Goal: Task Accomplishment & Management: Manage account settings

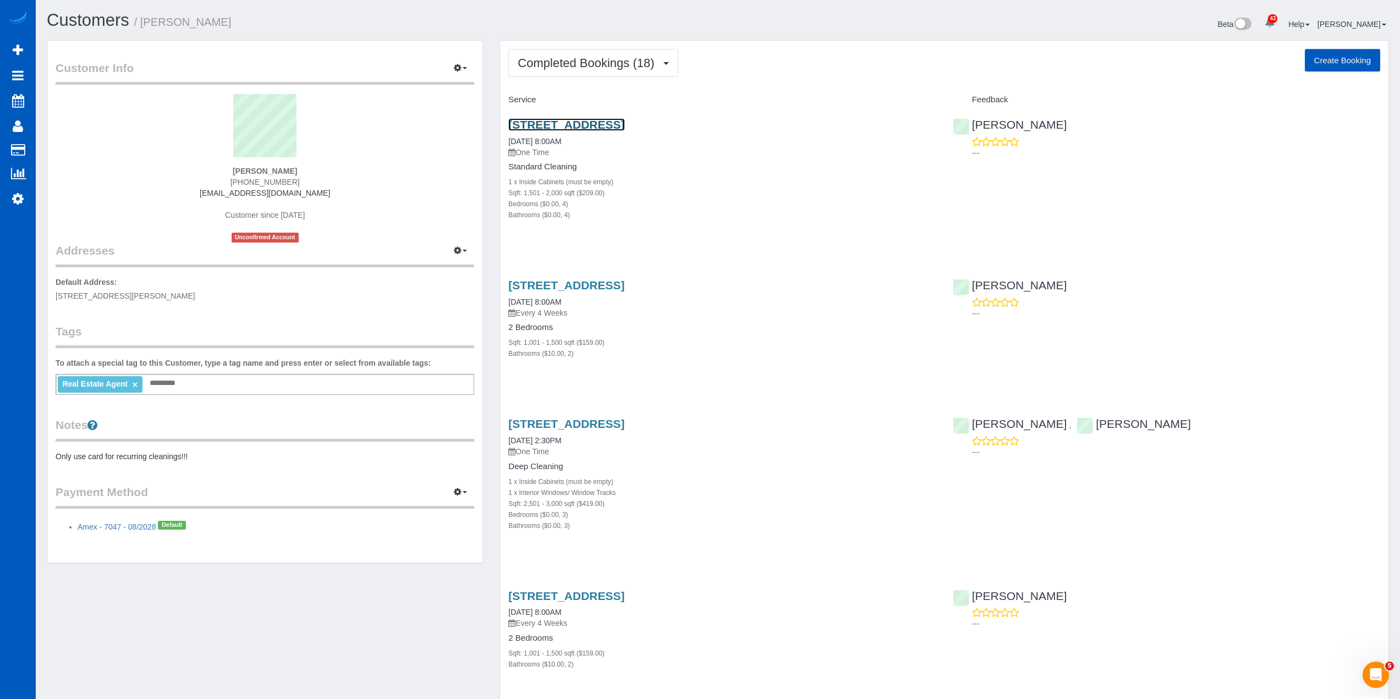
click at [622, 120] on link "3047 Nw 70th St, Seattle, WA 98117" at bounding box center [566, 124] width 116 height 13
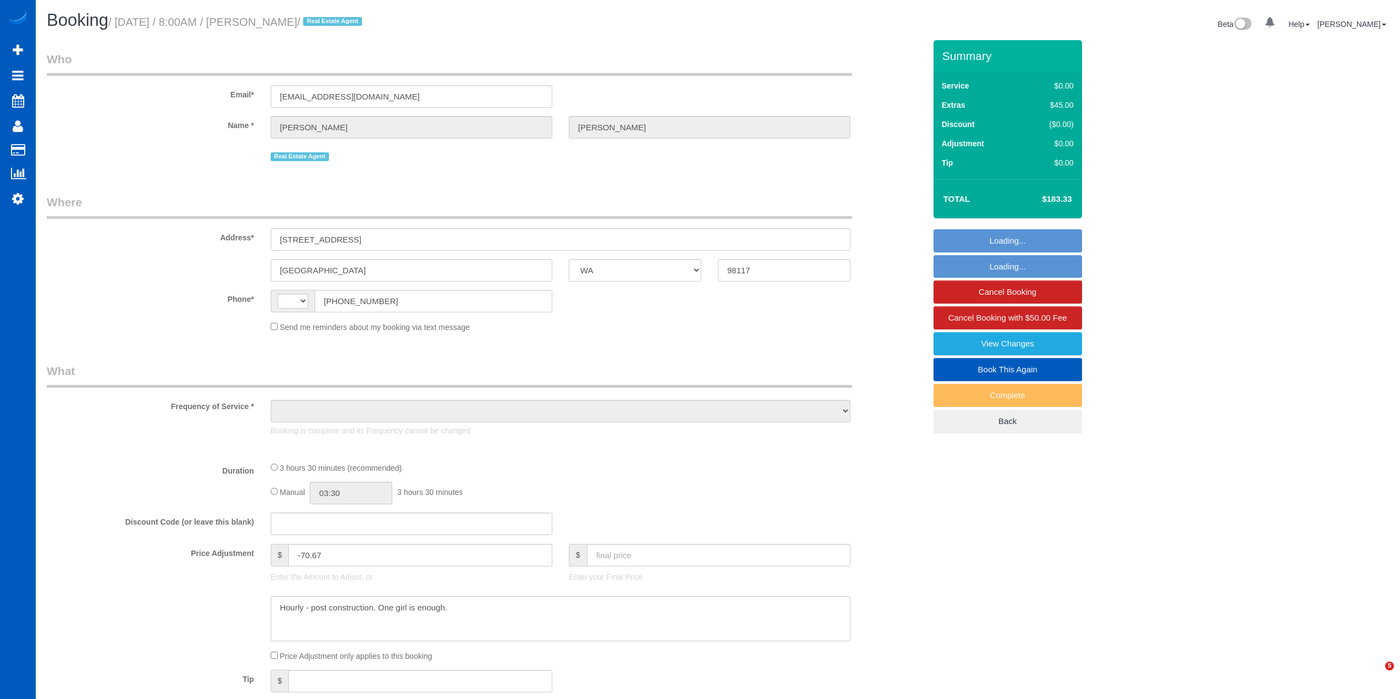
select select "WA"
select select "string:US"
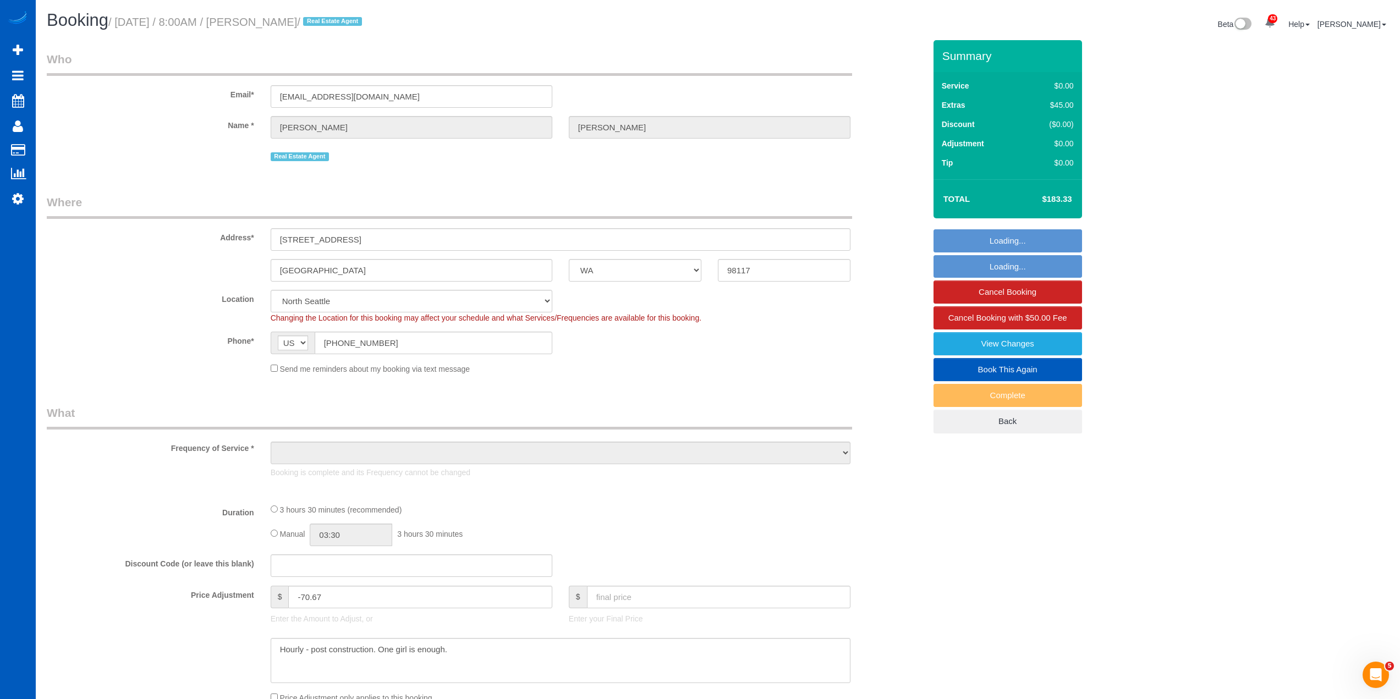
select select "object:1066"
select select "199"
select select "1501"
select select "4"
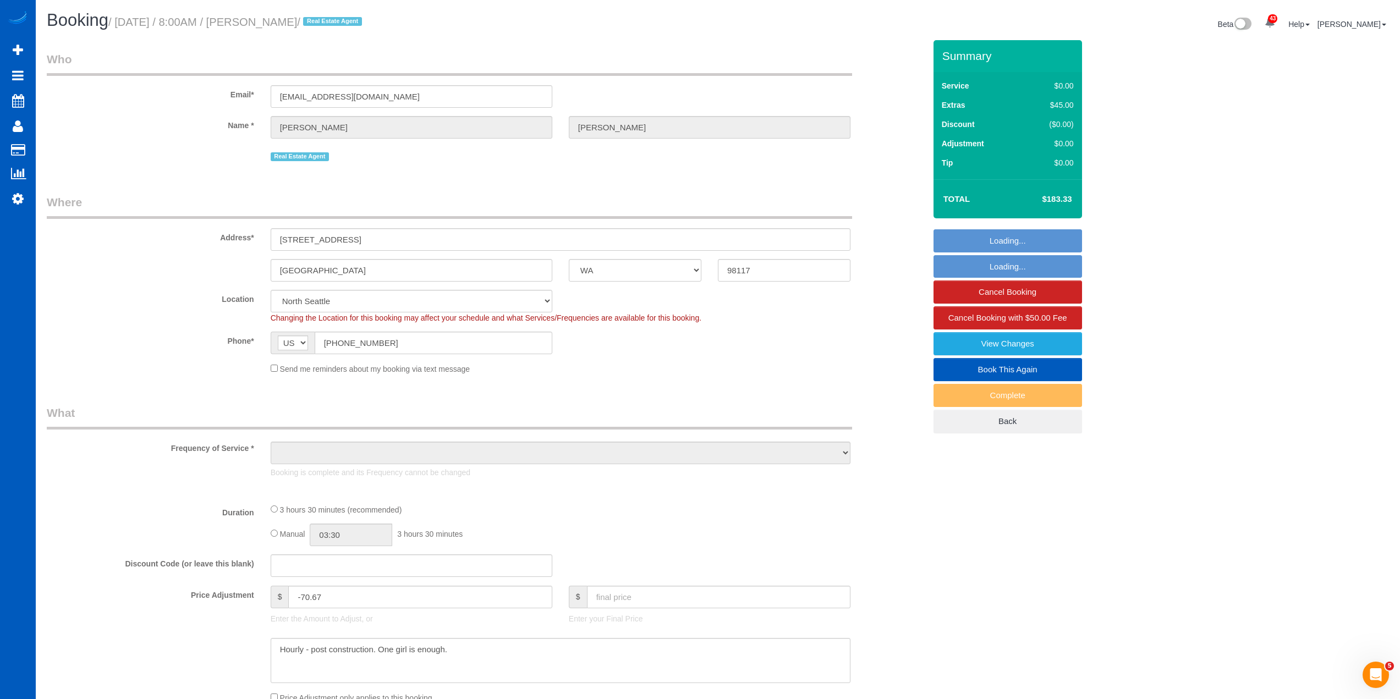
select select "spot1"
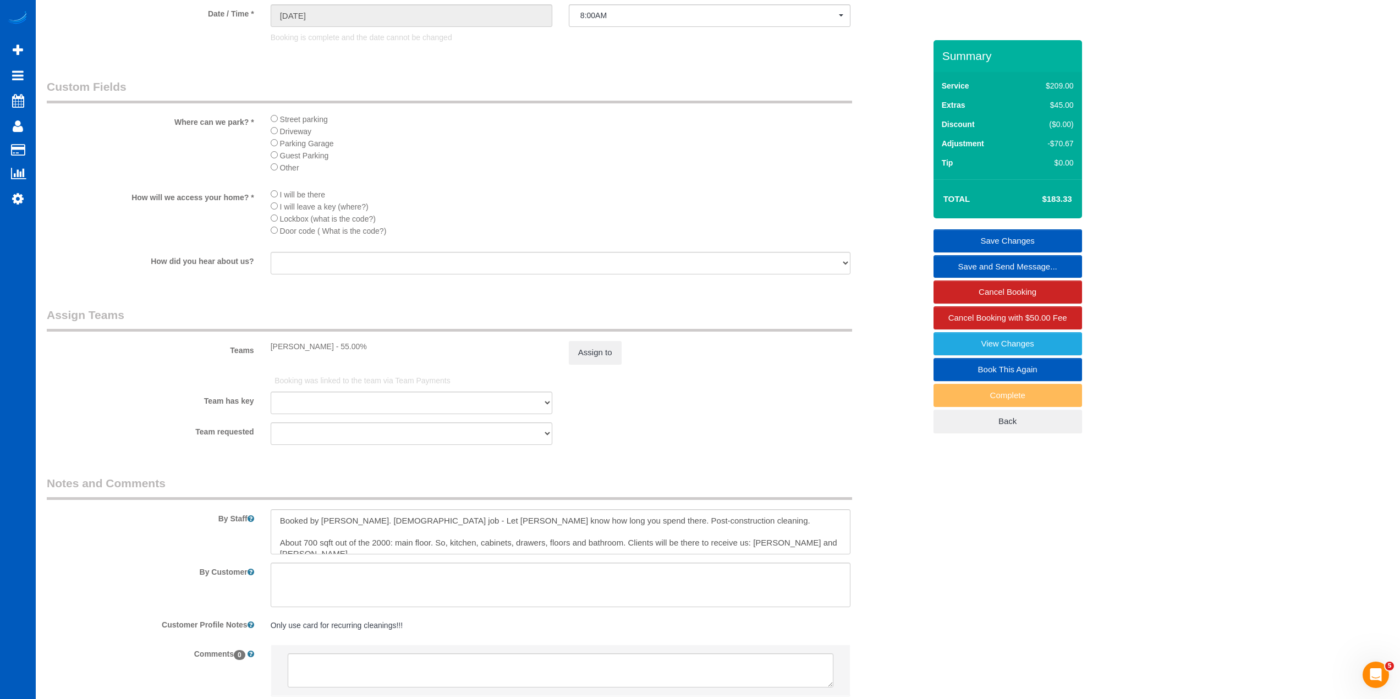
scroll to position [1210, 0]
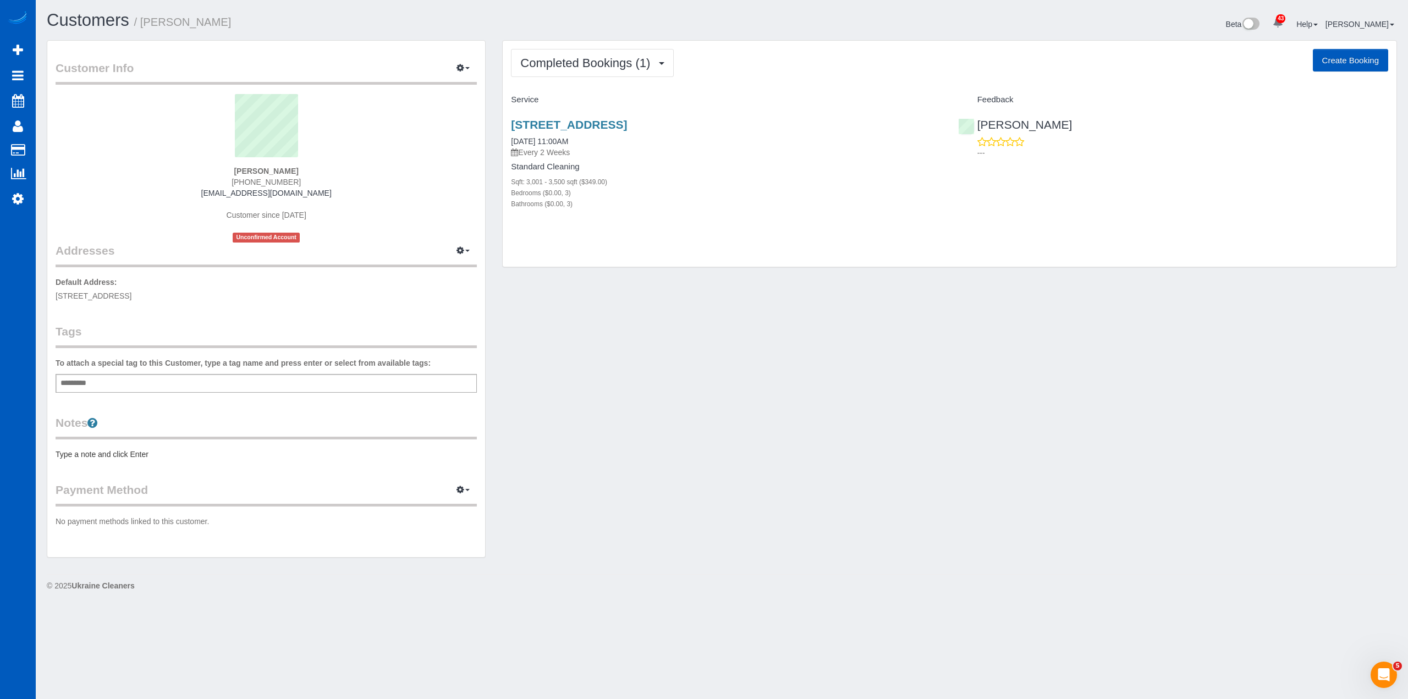
drag, startPoint x: 249, startPoint y: 191, endPoint x: 478, endPoint y: 413, distance: 319.3
click at [478, 413] on div "Customer Info Edit Contact Info Send Message Email Preferences Special Sales Ta…" at bounding box center [266, 299] width 438 height 516
click at [595, 121] on link "3903 Sw Marigold St, Portland, OR 97219" at bounding box center [569, 124] width 116 height 13
click at [610, 47] on div "Completed Bookings (1) Completed Bookings (1) Upcoming Bookings (11) Cancelled …" at bounding box center [950, 154] width 894 height 227
click at [604, 72] on button "Completed Bookings (1)" at bounding box center [592, 63] width 163 height 28
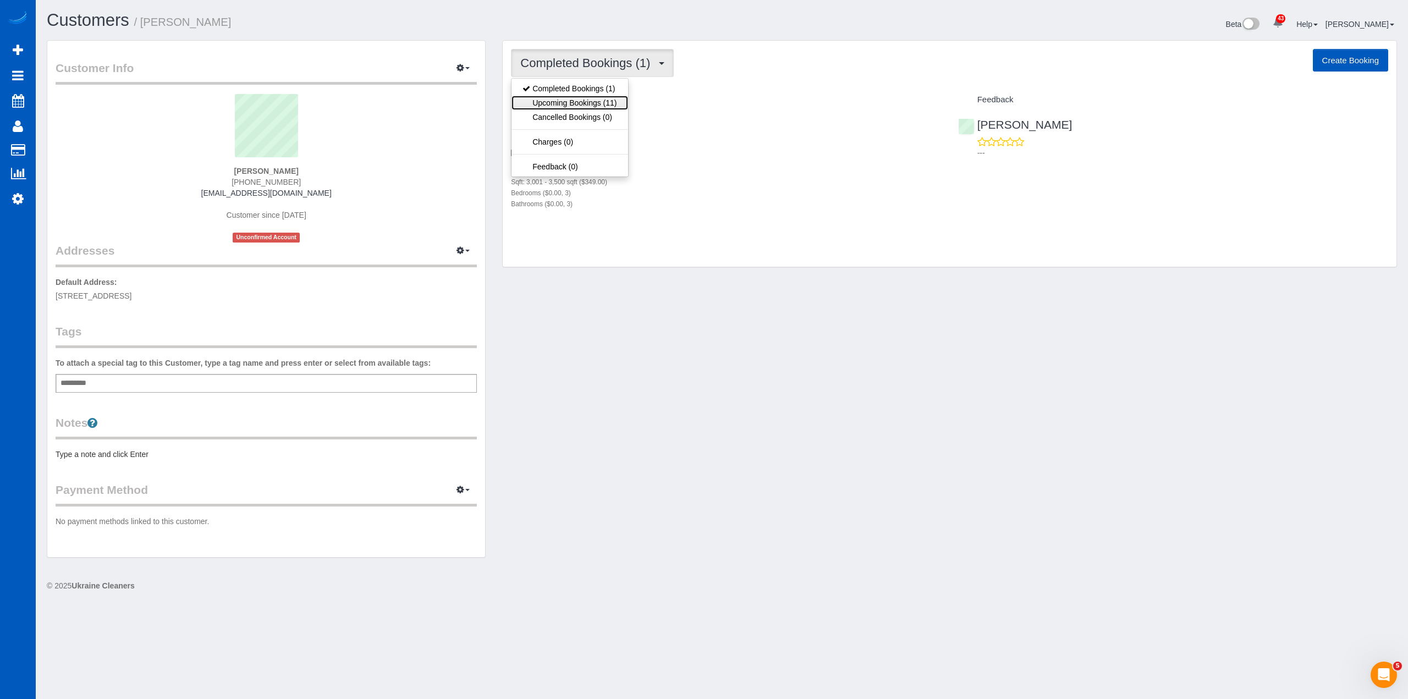
click at [606, 104] on link "Upcoming Bookings (11)" at bounding box center [570, 103] width 116 height 14
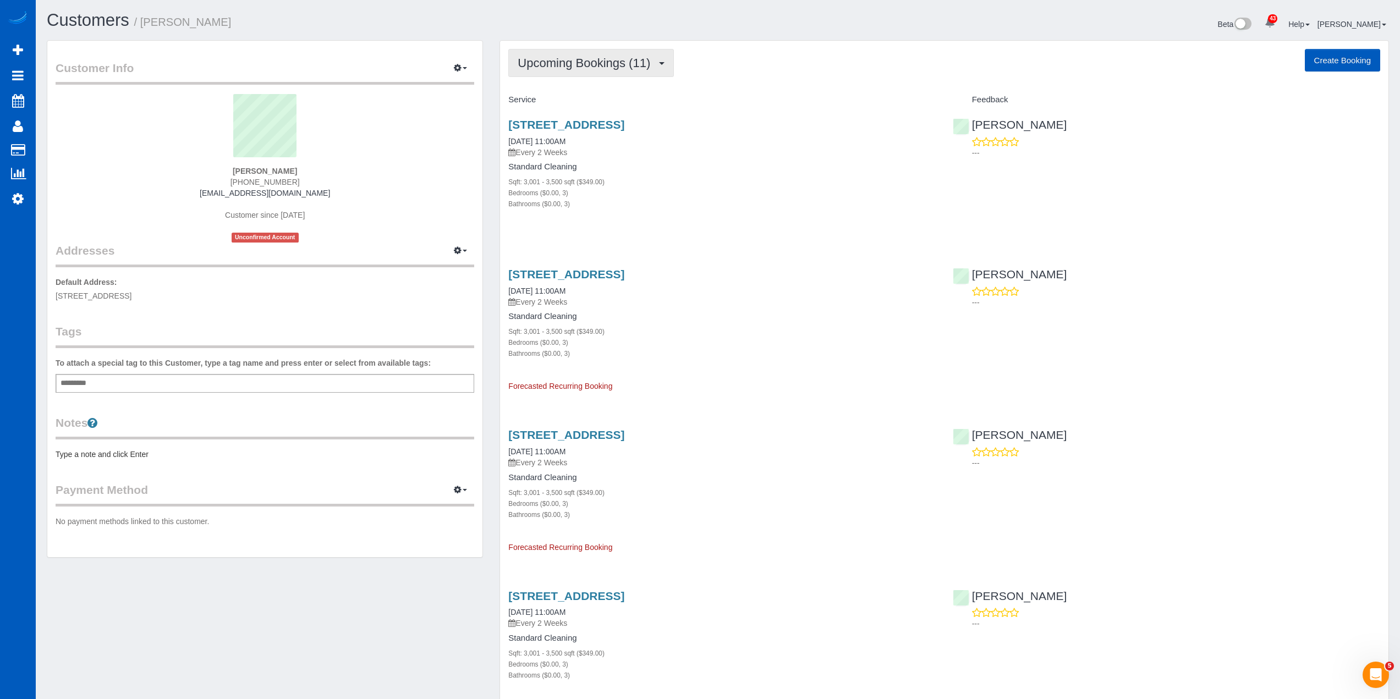
click at [598, 64] on span "Upcoming Bookings (11)" at bounding box center [587, 63] width 138 height 14
click at [603, 87] on link "Completed Bookings (1)" at bounding box center [567, 88] width 116 height 14
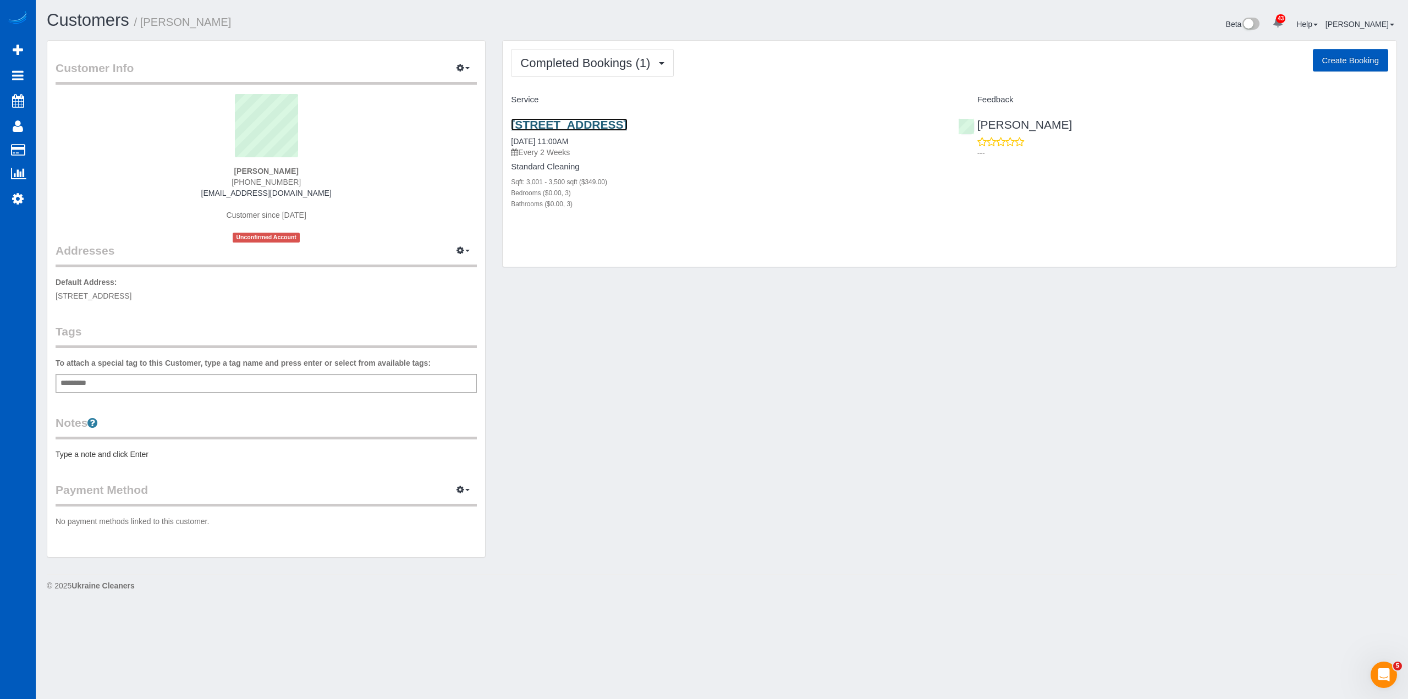
click at [627, 128] on link "3903 Sw Marigold St, Portland, OR 97219" at bounding box center [569, 124] width 116 height 13
click at [609, 66] on span "Completed Bookings (1)" at bounding box center [587, 63] width 135 height 14
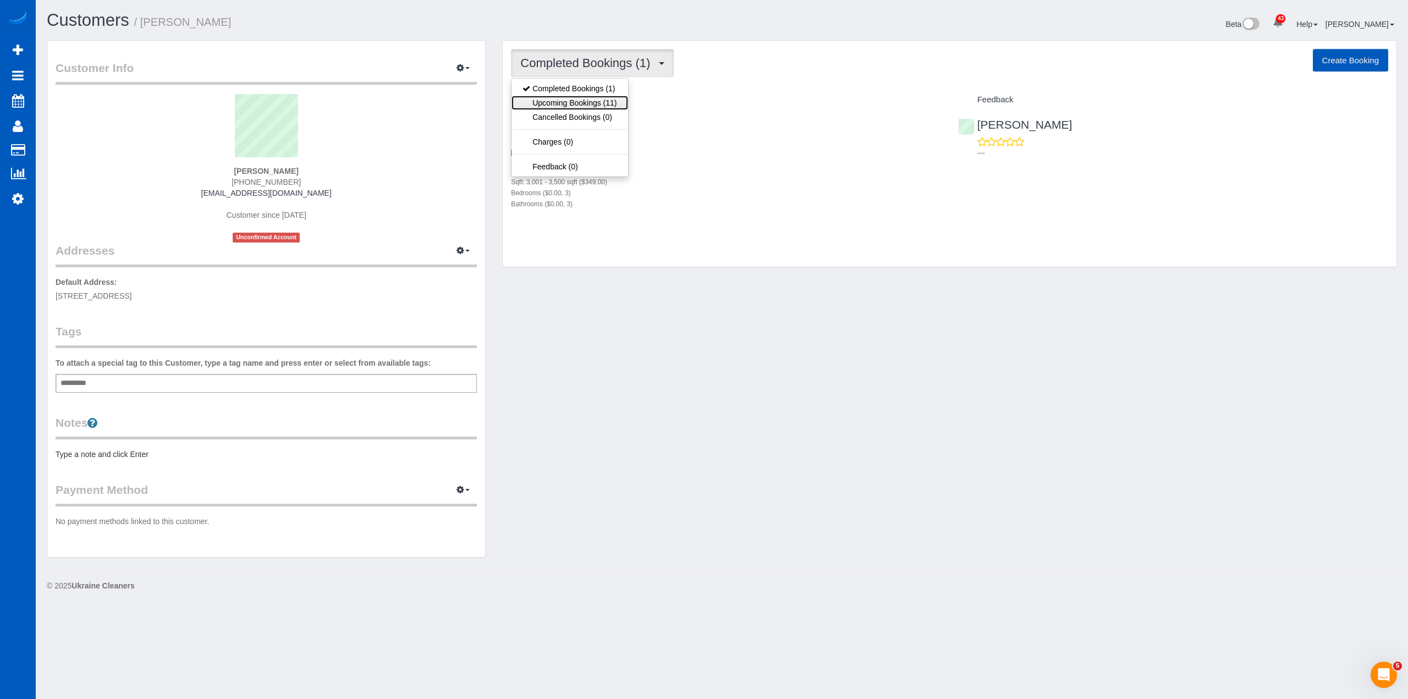
click at [603, 108] on link "Upcoming Bookings (11)" at bounding box center [570, 103] width 116 height 14
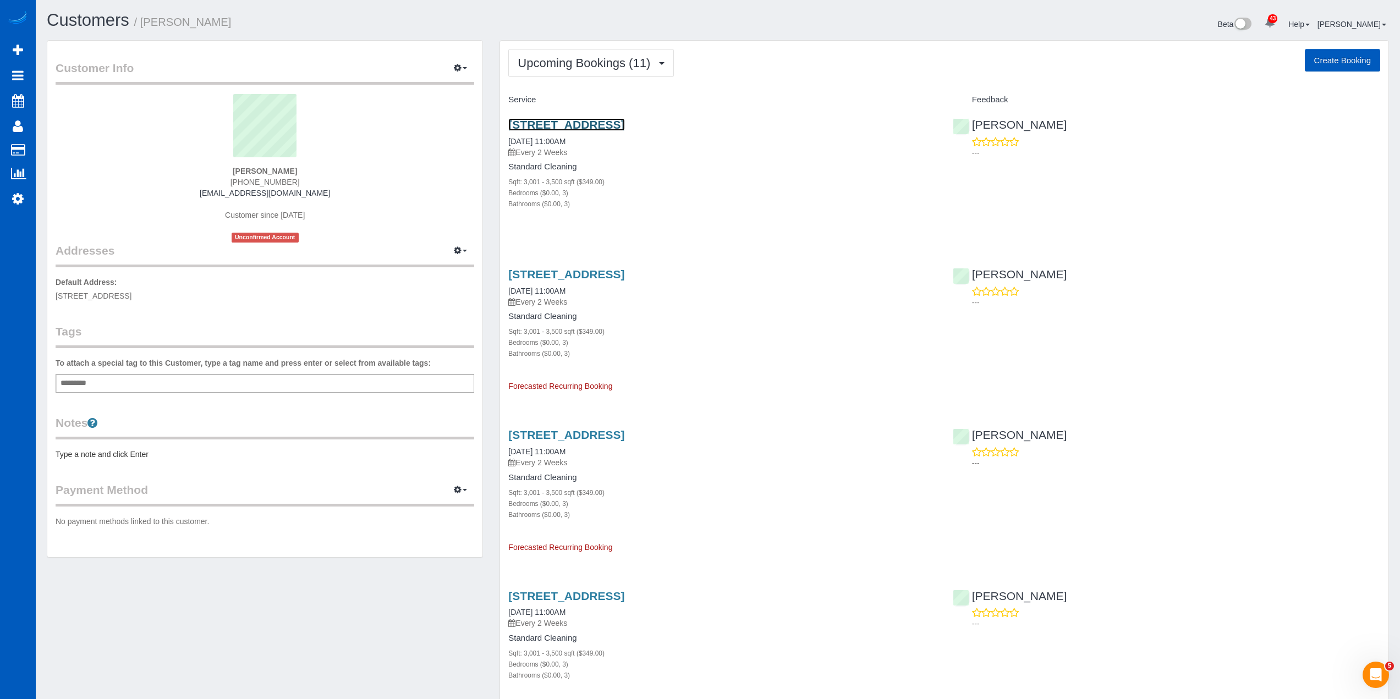
click at [616, 124] on link "3903 Sw Marigold St, Portland, OR 97219" at bounding box center [566, 124] width 116 height 13
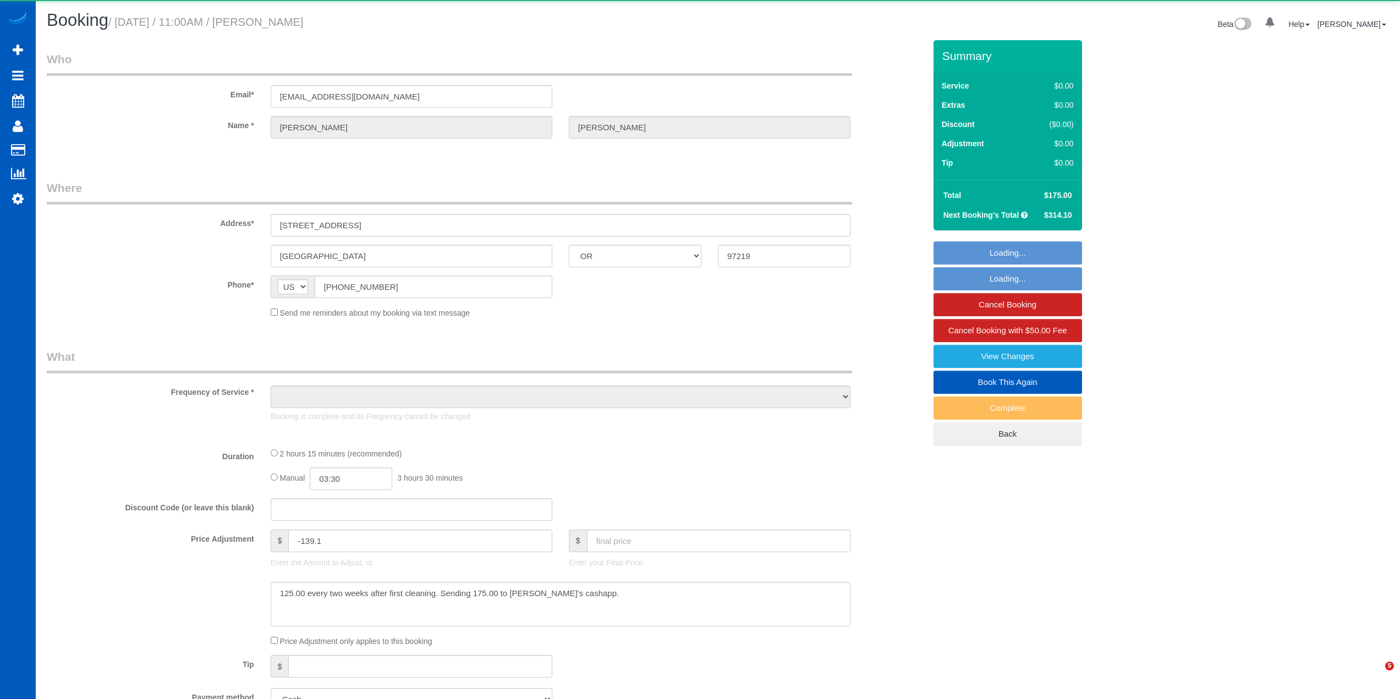
select select "OR"
select select "object:916"
select select "199"
select select "3001"
select select "3"
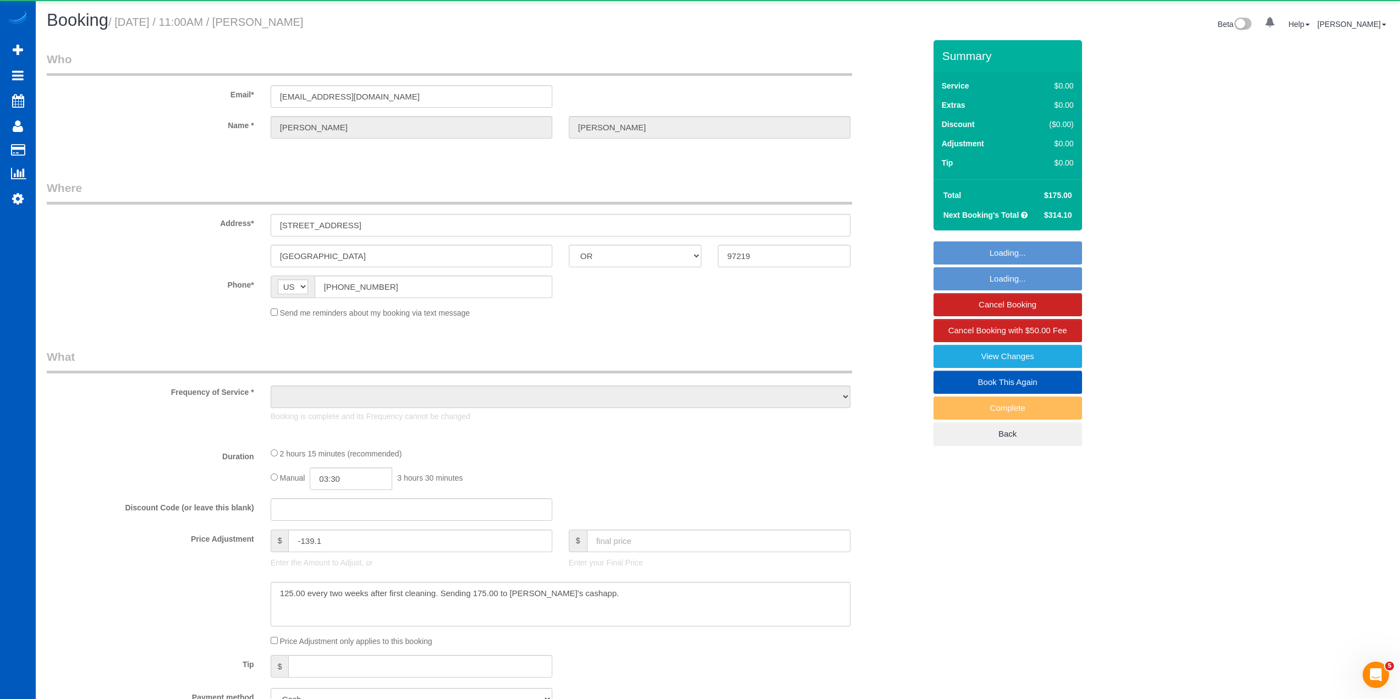
select select "3"
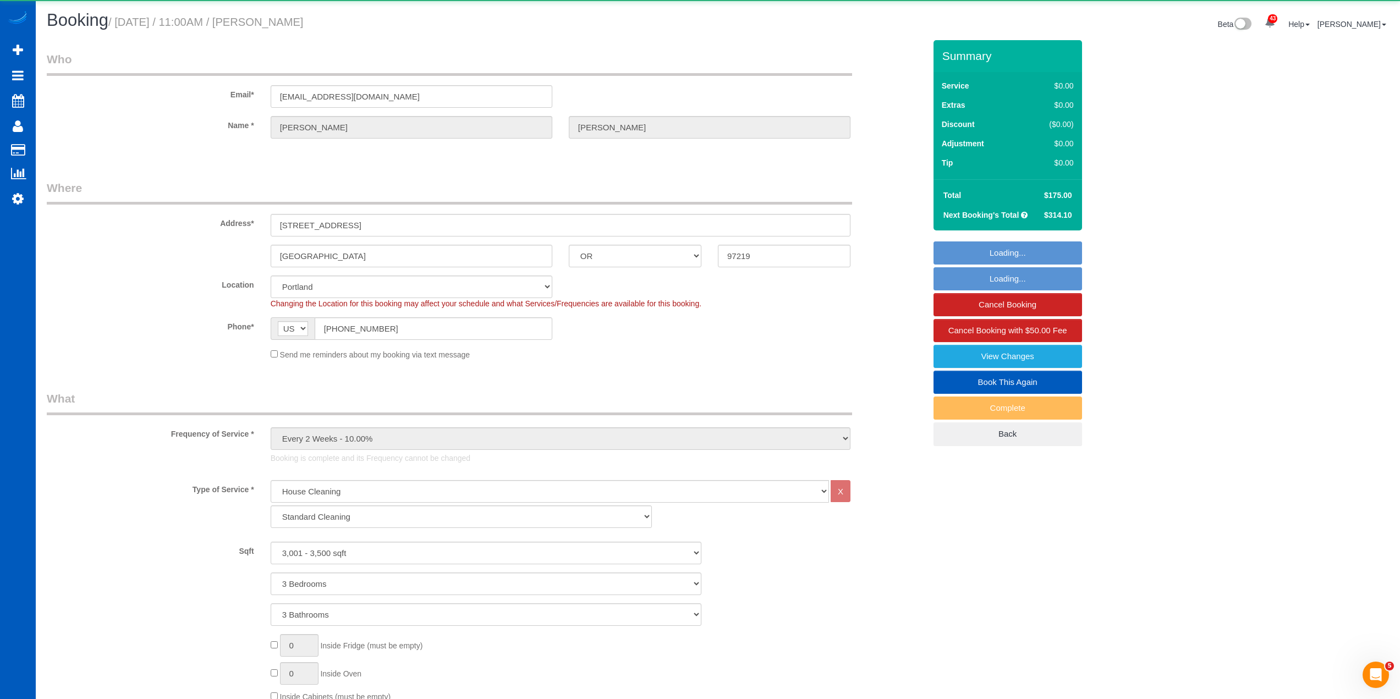
select select "spot6"
select select "object:1208"
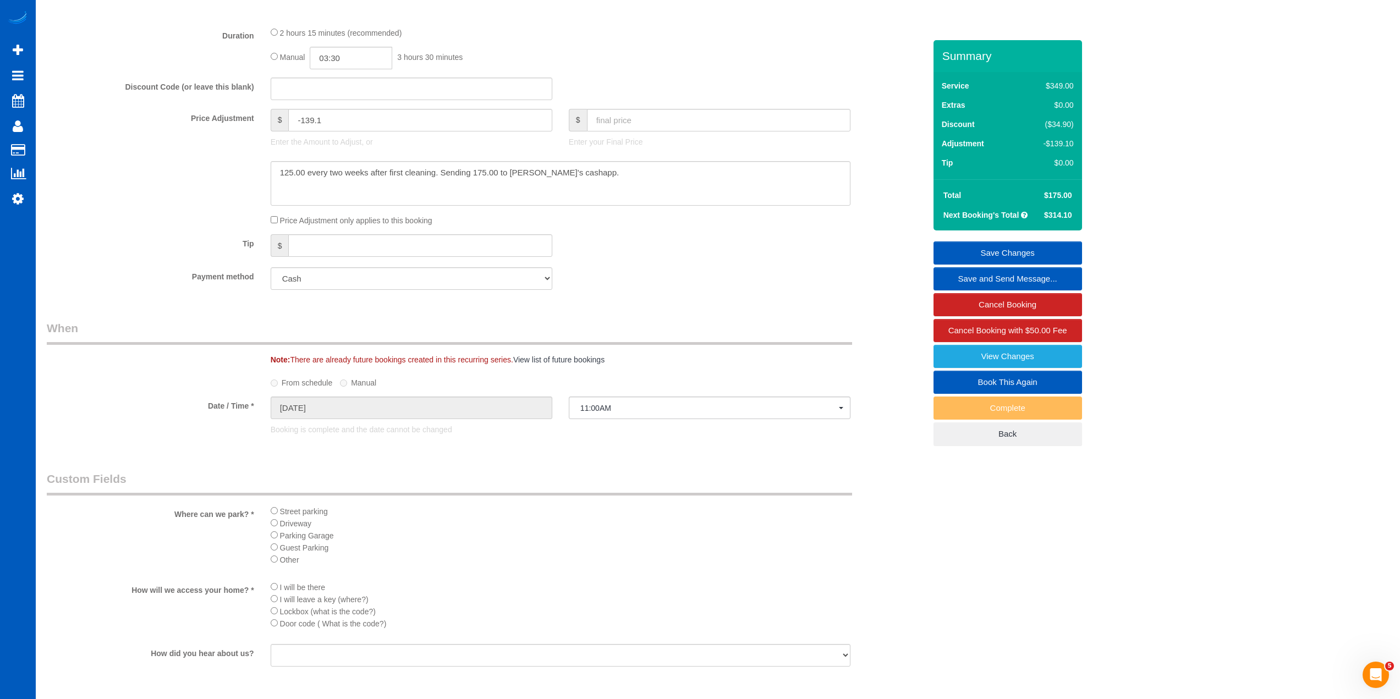
scroll to position [605, 0]
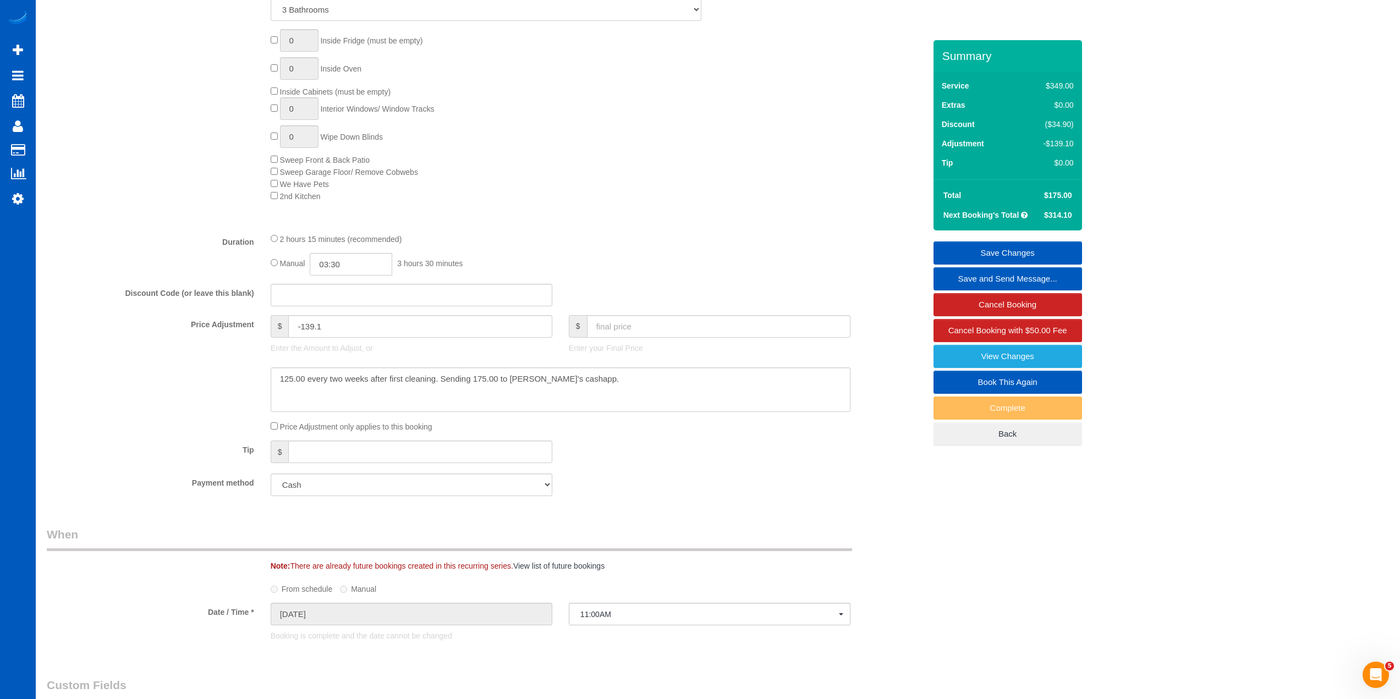
click at [642, 492] on div "Payment method Add Credit Card Cash Check Paypal" at bounding box center [486, 485] width 895 height 23
click at [695, 464] on div "Tip $" at bounding box center [486, 453] width 895 height 25
drag, startPoint x: 990, startPoint y: 549, endPoint x: 1407, endPoint y: 449, distance: 429.4
click at [618, 180] on div "0 Inside Fridge (must be empty) 0 Inside Oven Inside Cabinets (must be empty) 0…" at bounding box center [597, 115] width 671 height 173
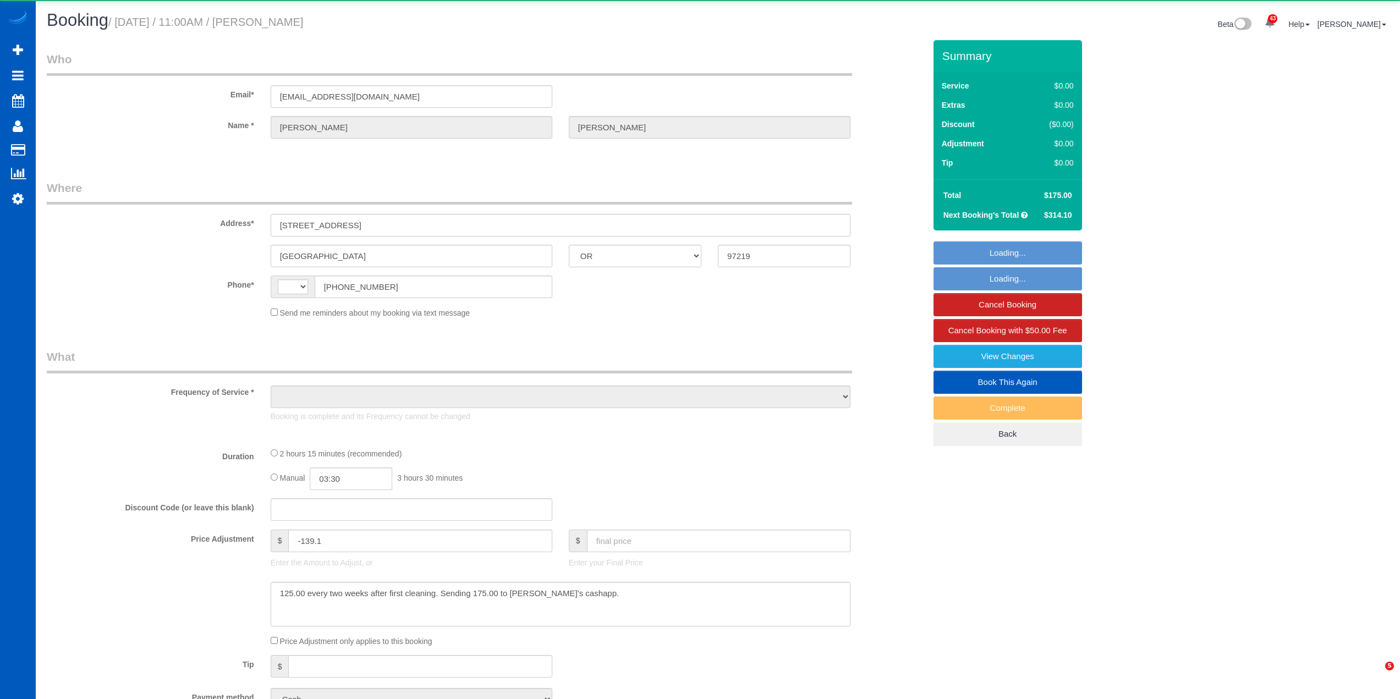
select select "OR"
select select "string:US"
select select "object:561"
select select "199"
select select "3001"
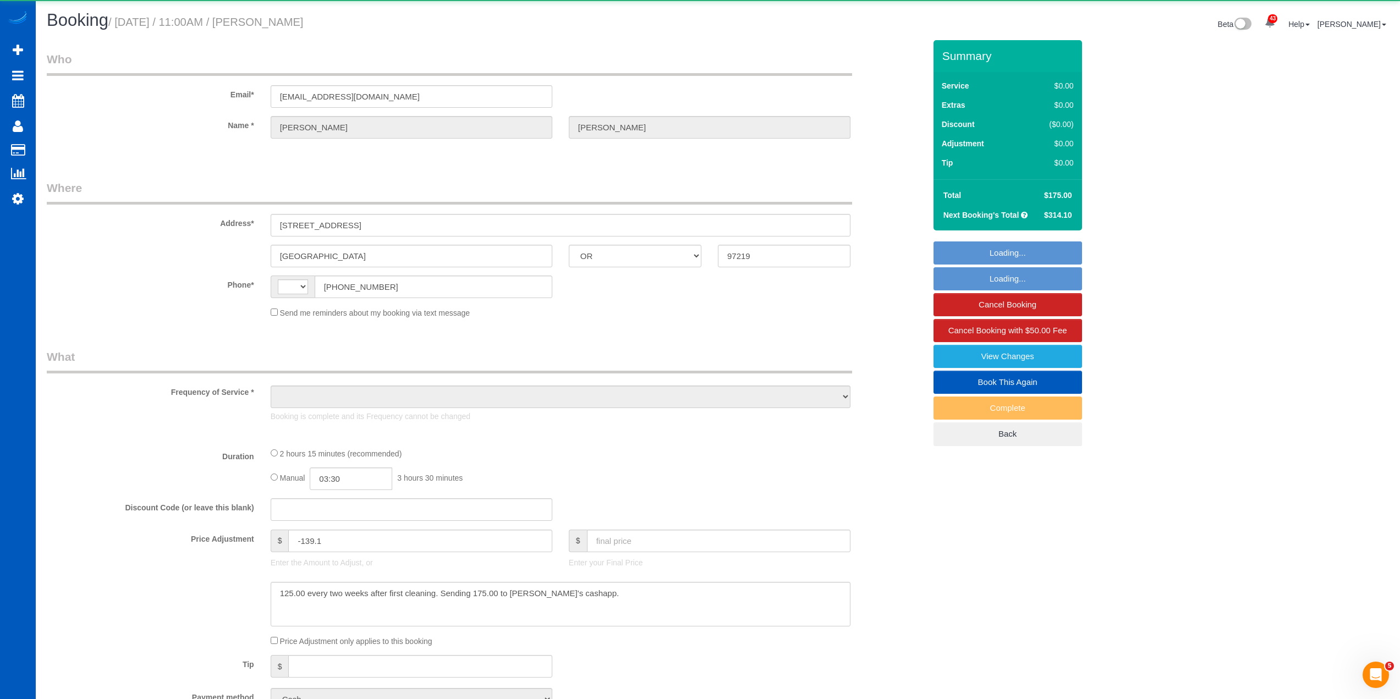
select select "3"
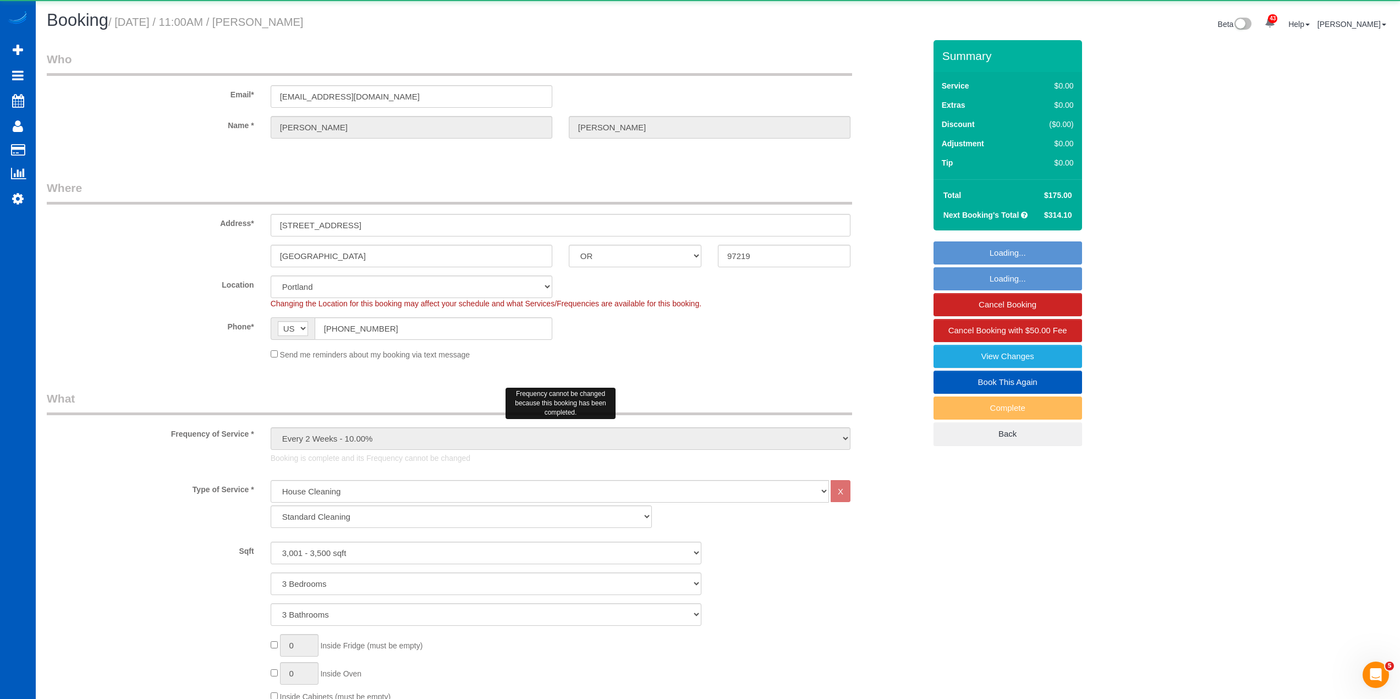
select select "object:1130"
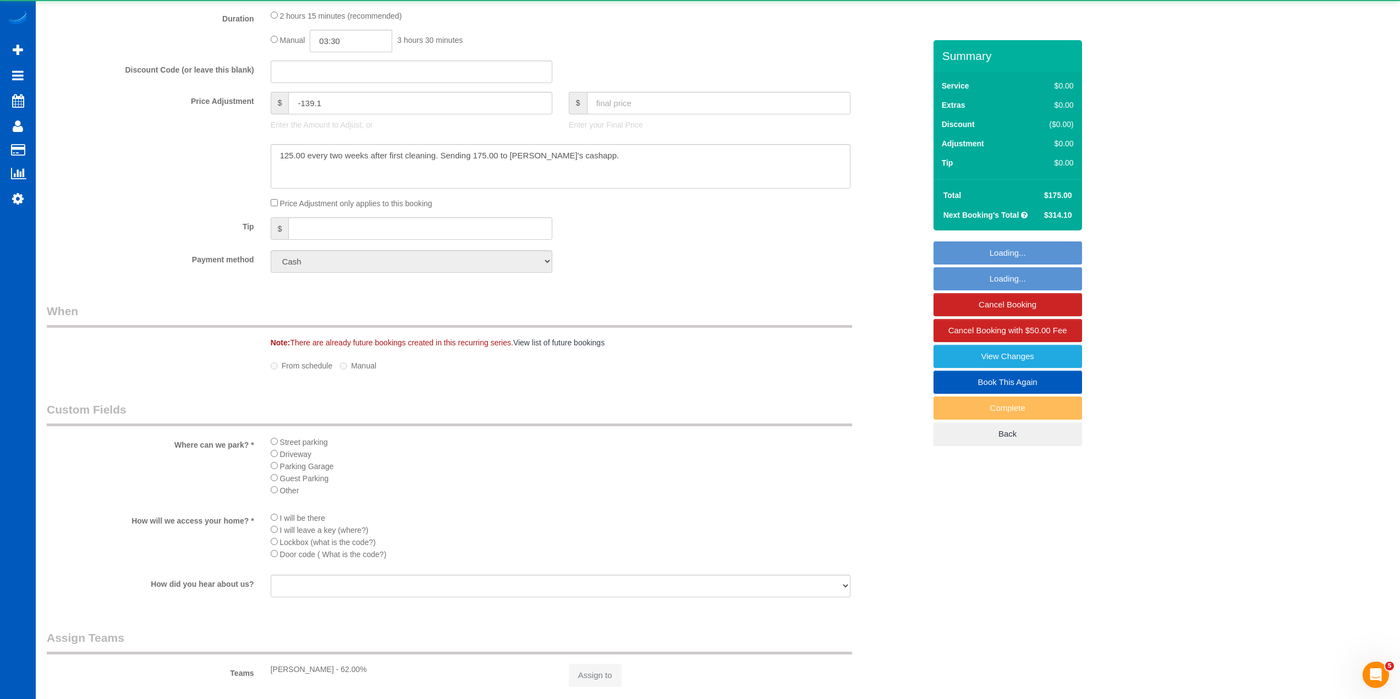
select select "spot1"
select select "3001"
select select "3"
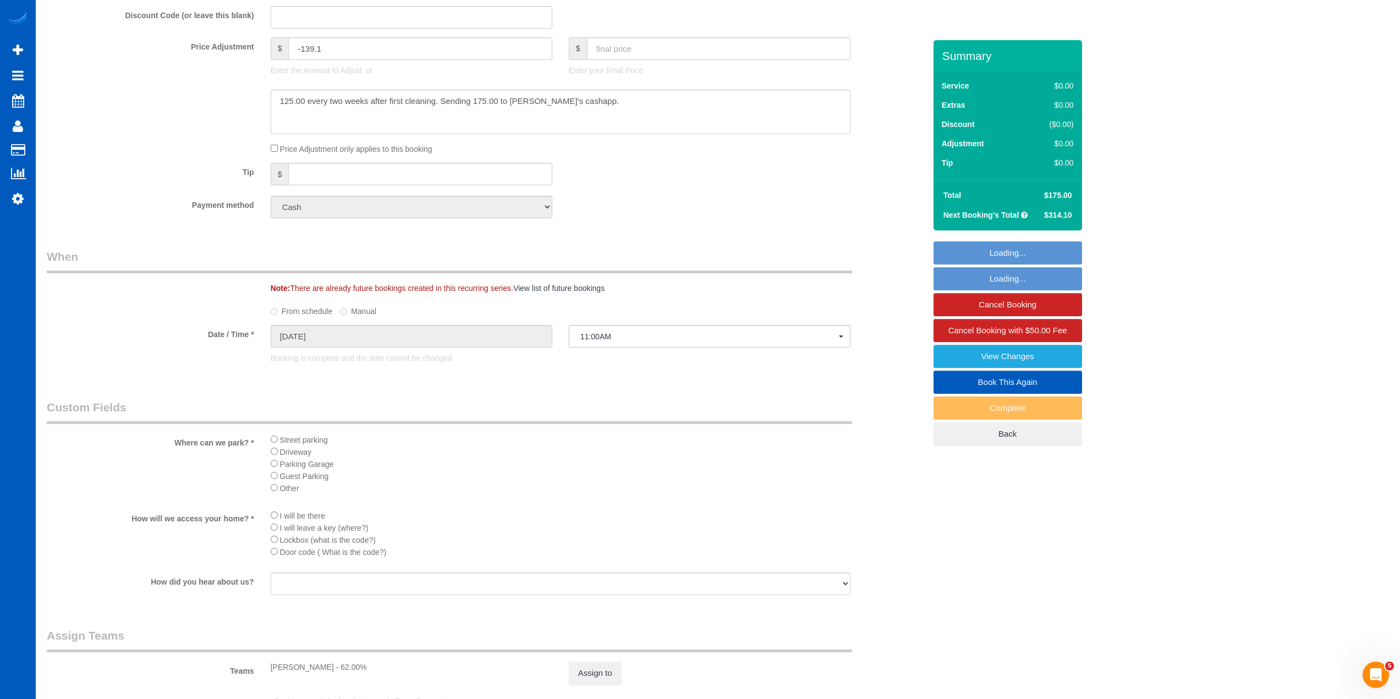
scroll to position [670, 0]
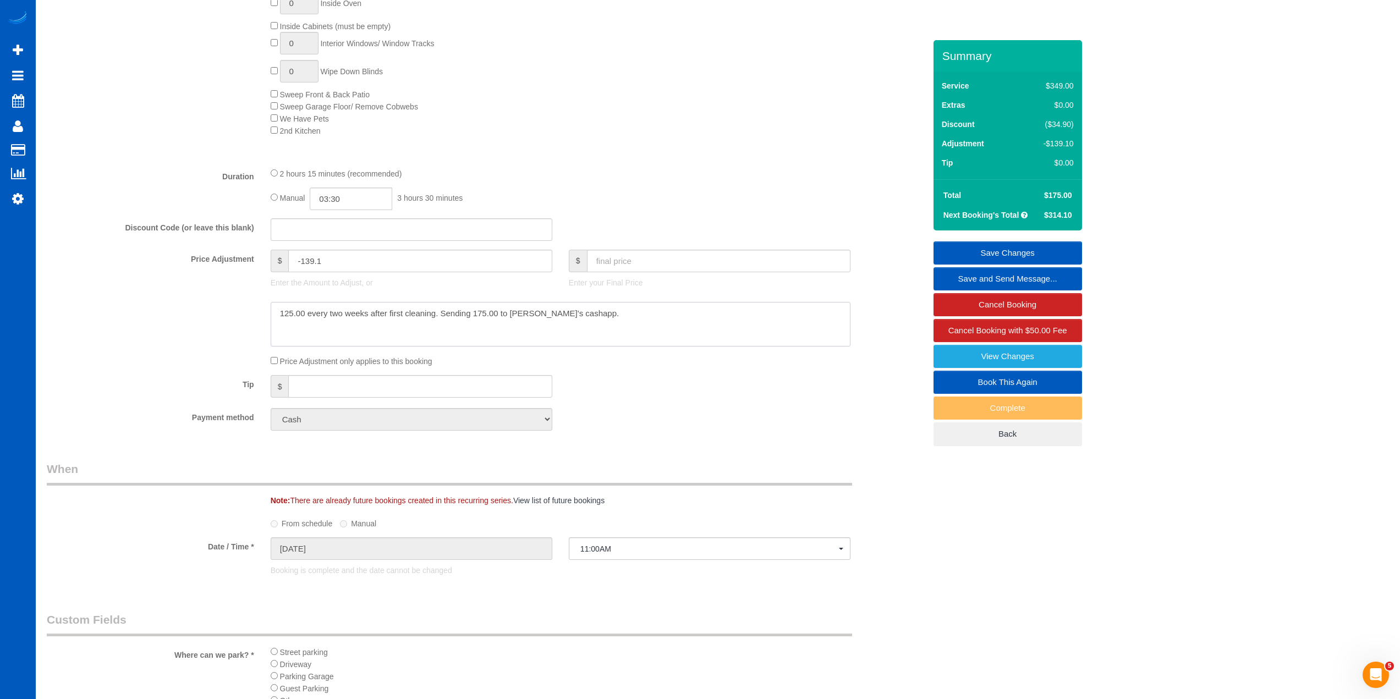
click at [558, 315] on textarea at bounding box center [561, 324] width 580 height 45
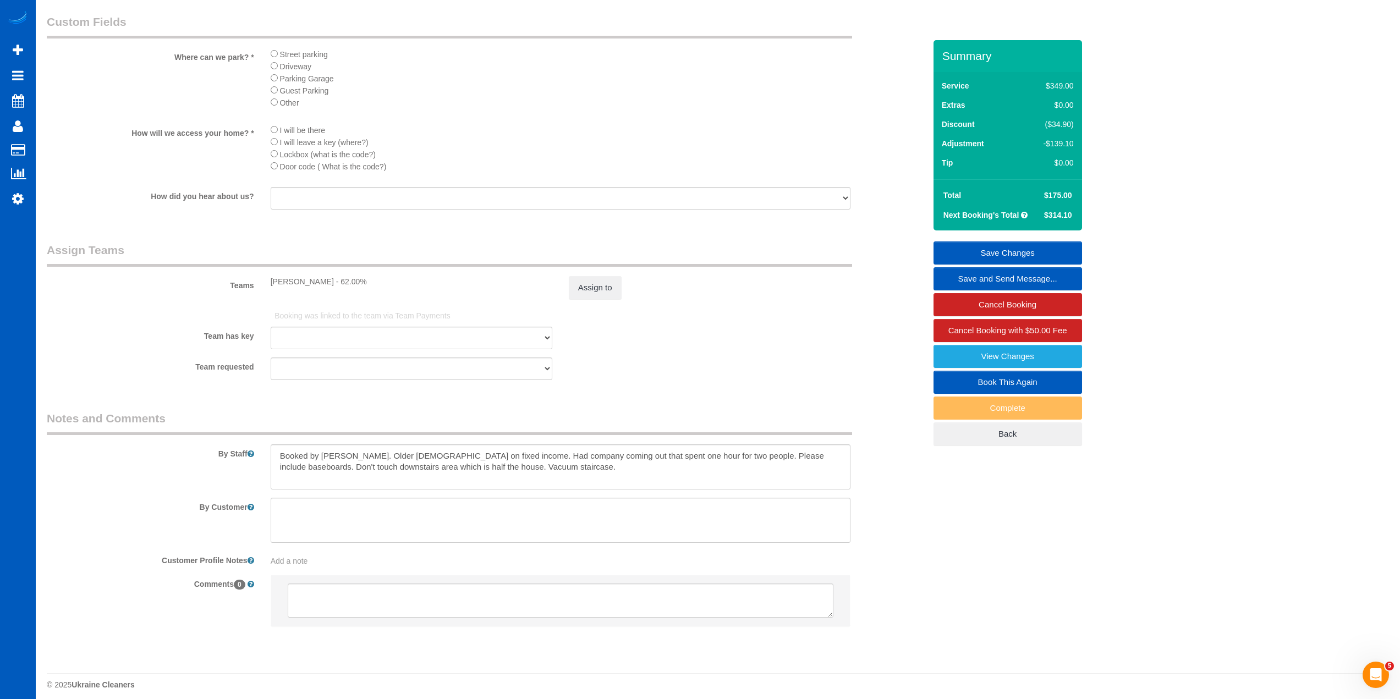
scroll to position [1275, 0]
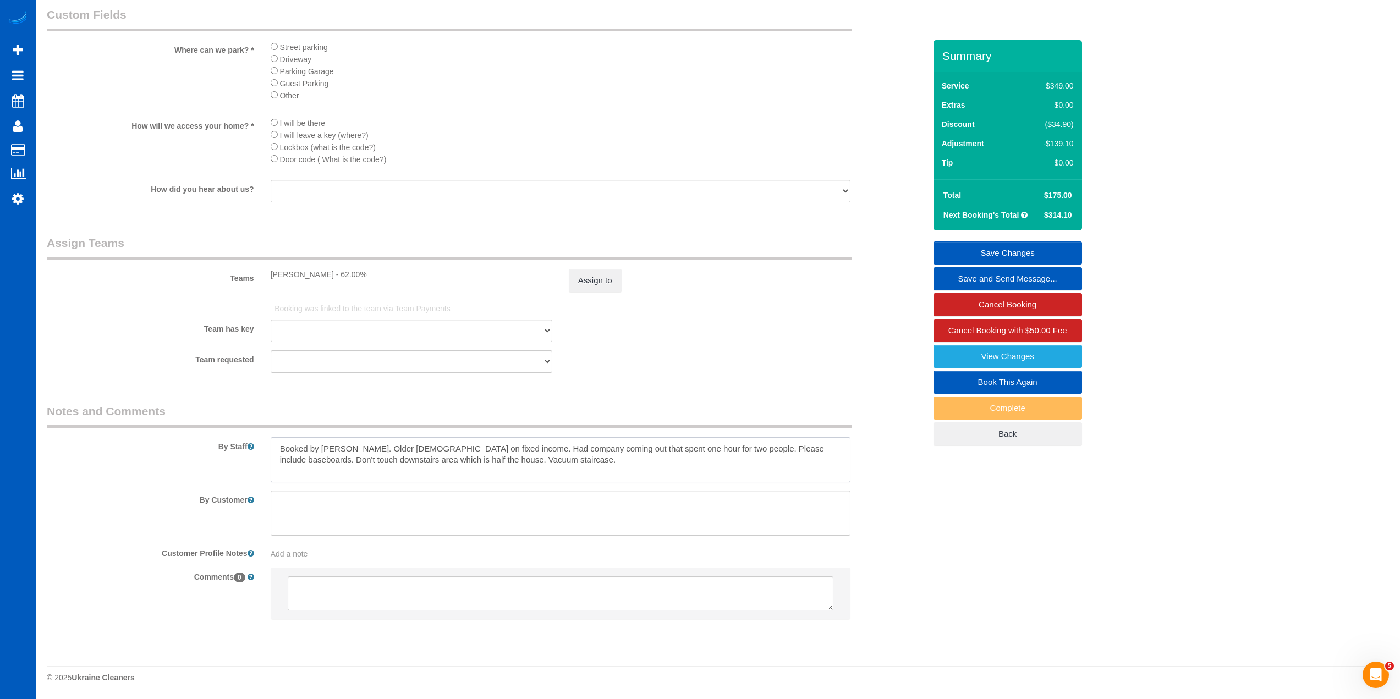
drag, startPoint x: 511, startPoint y: 469, endPoint x: 127, endPoint y: 440, distance: 385.6
click at [127, 440] on div "By Staff" at bounding box center [486, 442] width 895 height 79
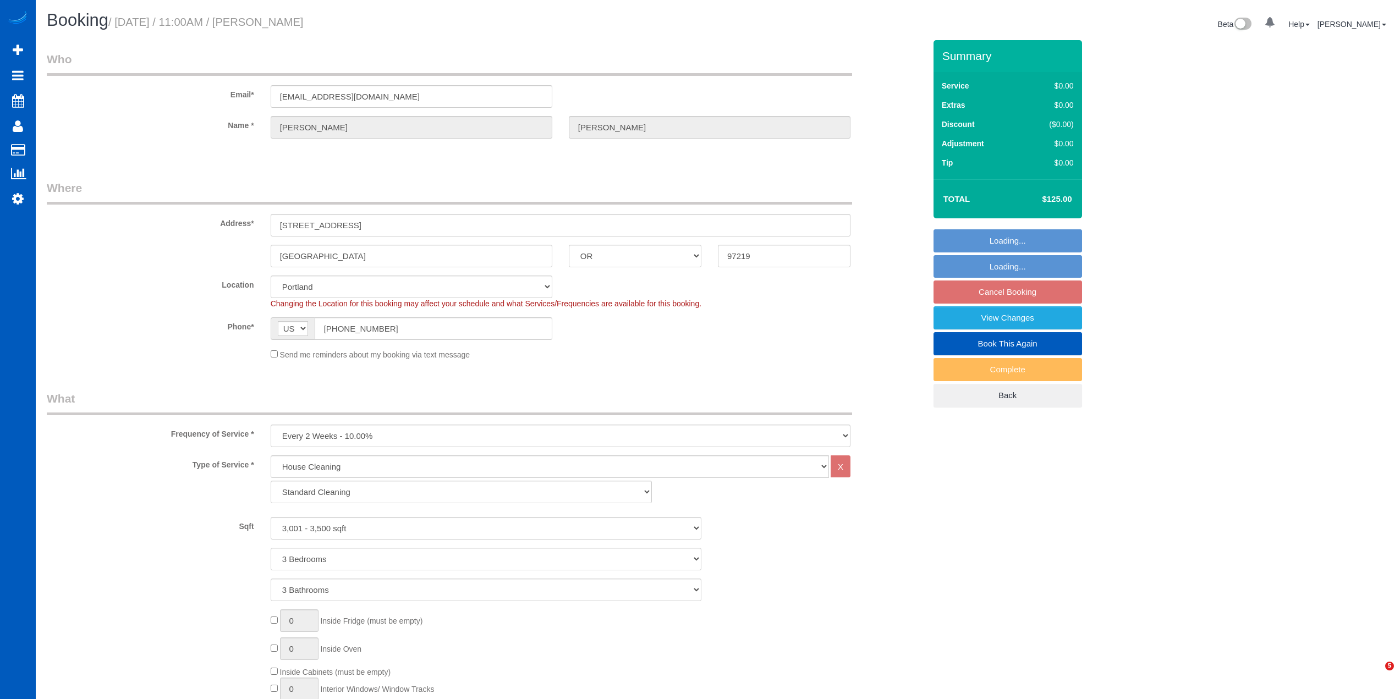
select select "OR"
select select "199"
select select "3001"
select select "3"
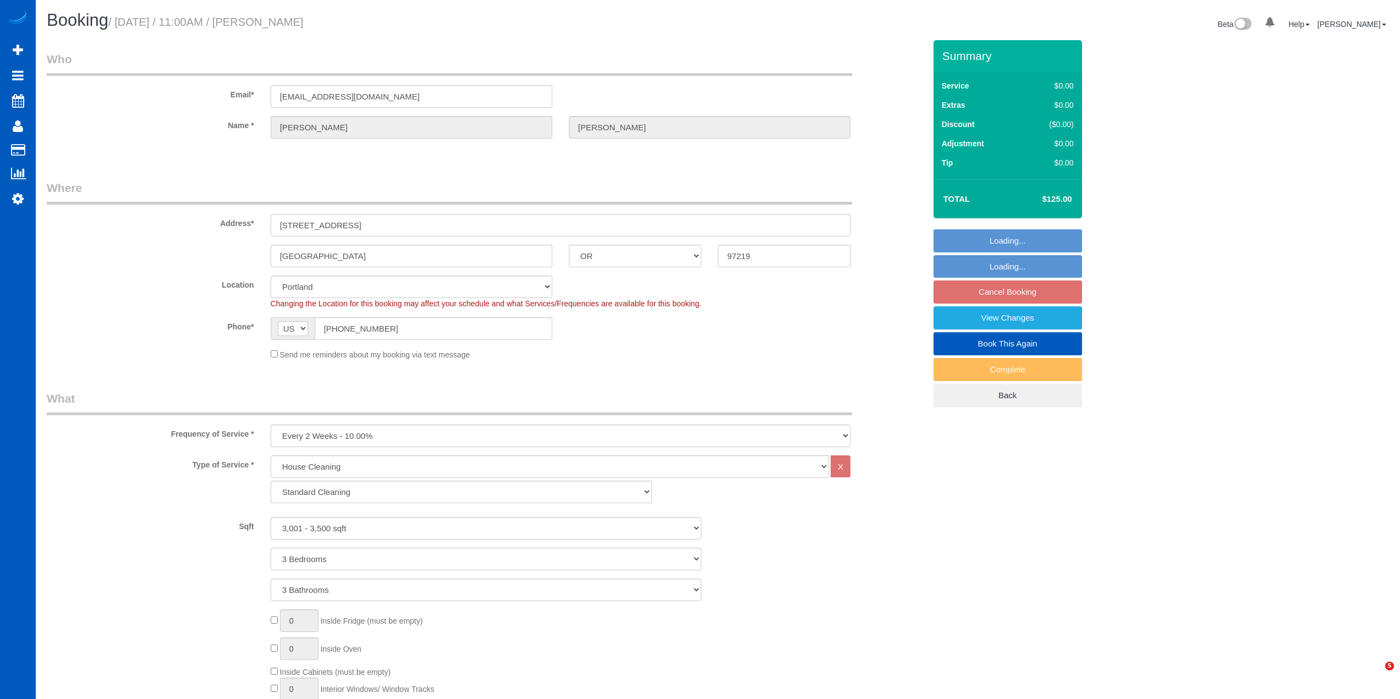
select select "spot2"
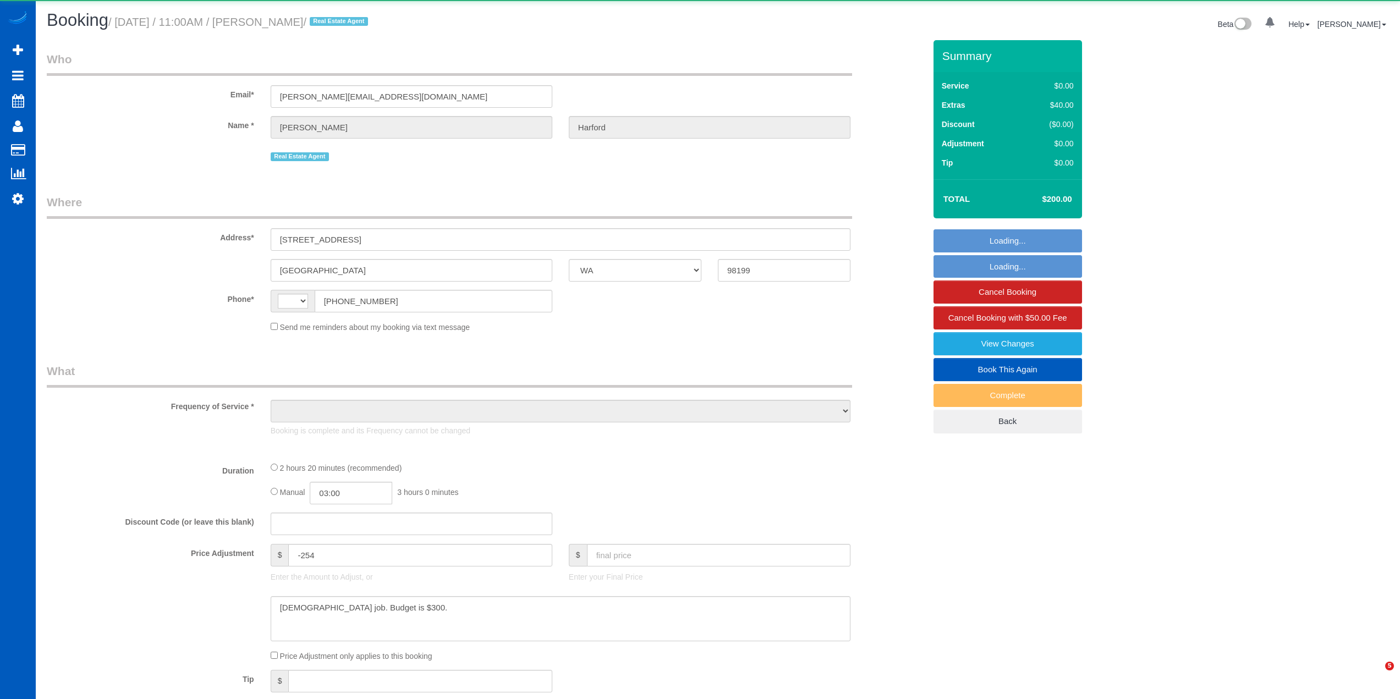
select select "WA"
select select "string:[GEOGRAPHIC_DATA]"
select select "object:1145"
select select "199"
select select "1001"
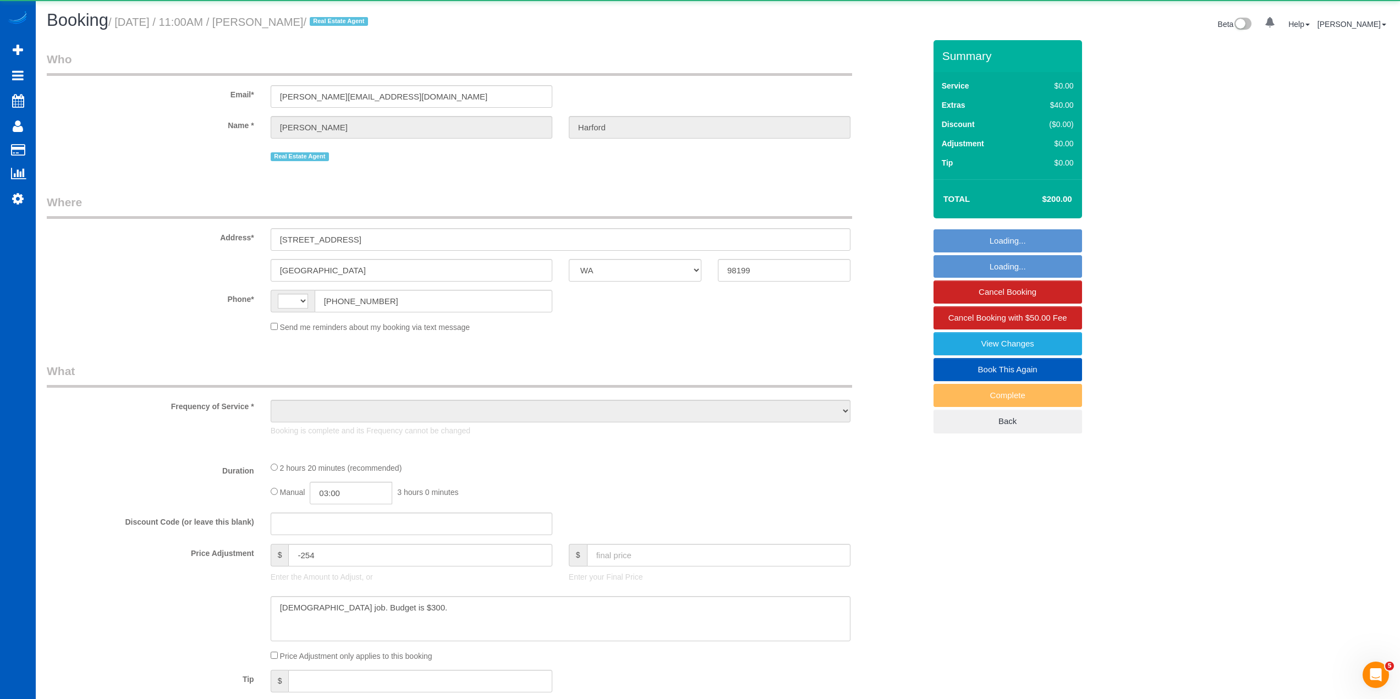
select select "2"
select select "3"
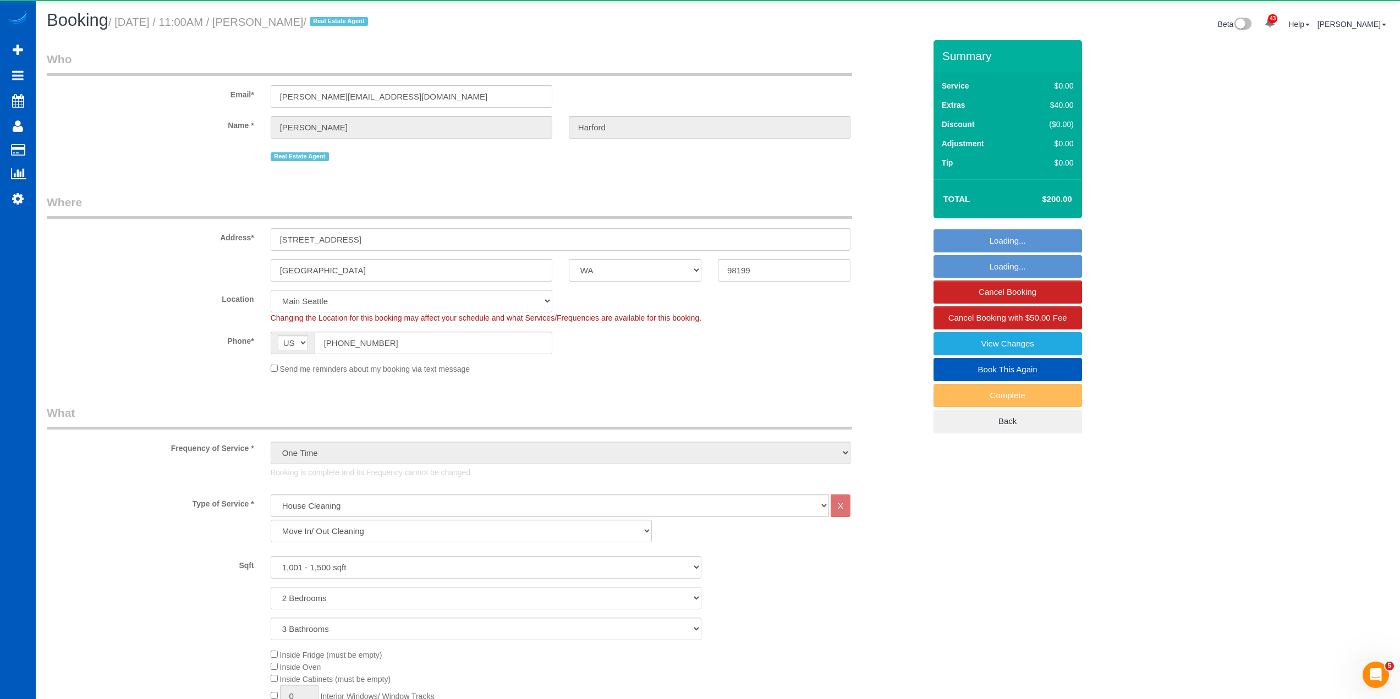
select select "object:1157"
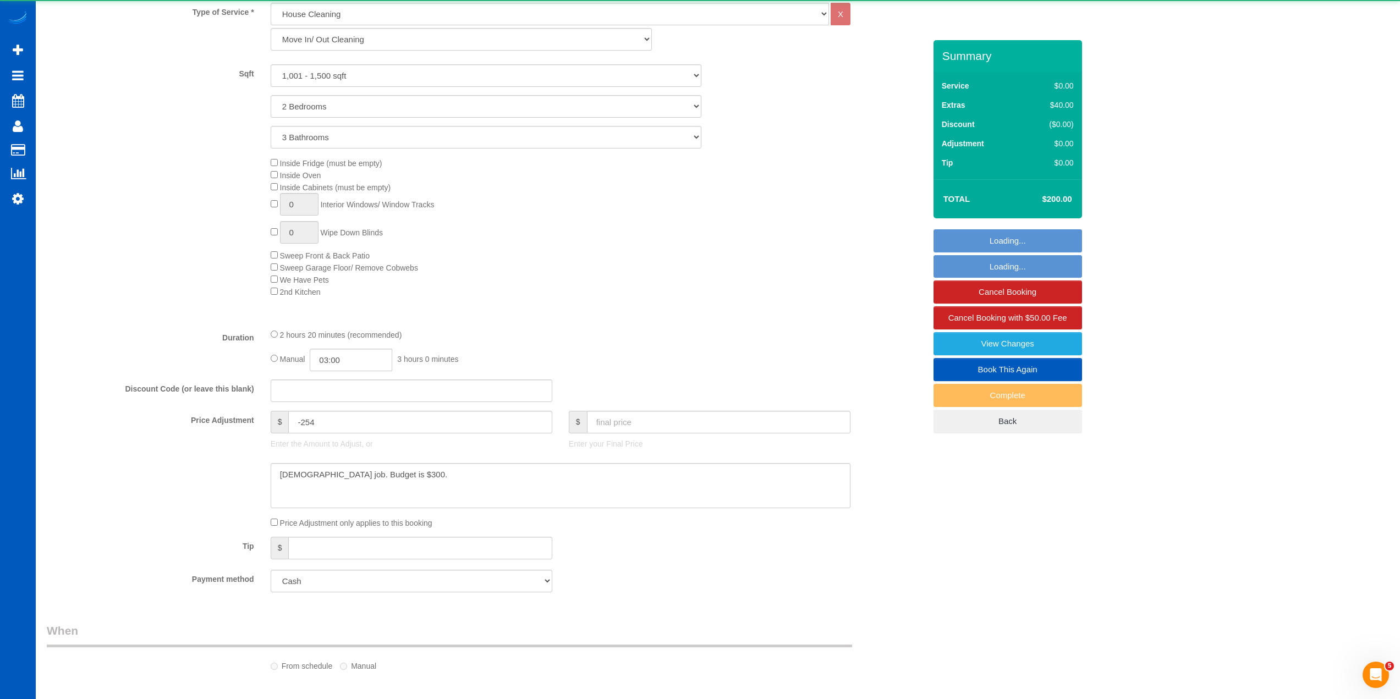
select select "spot1"
select select "1001"
select select "2"
select select "3"
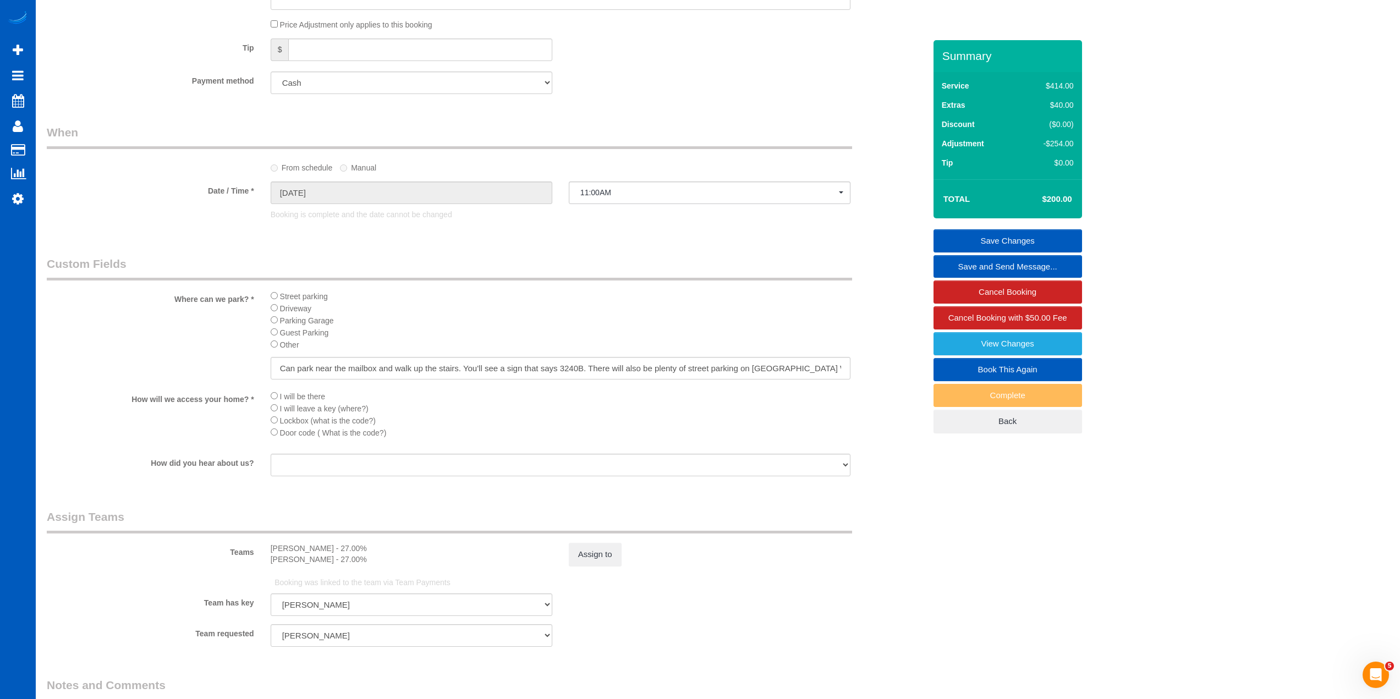
scroll to position [1263, 0]
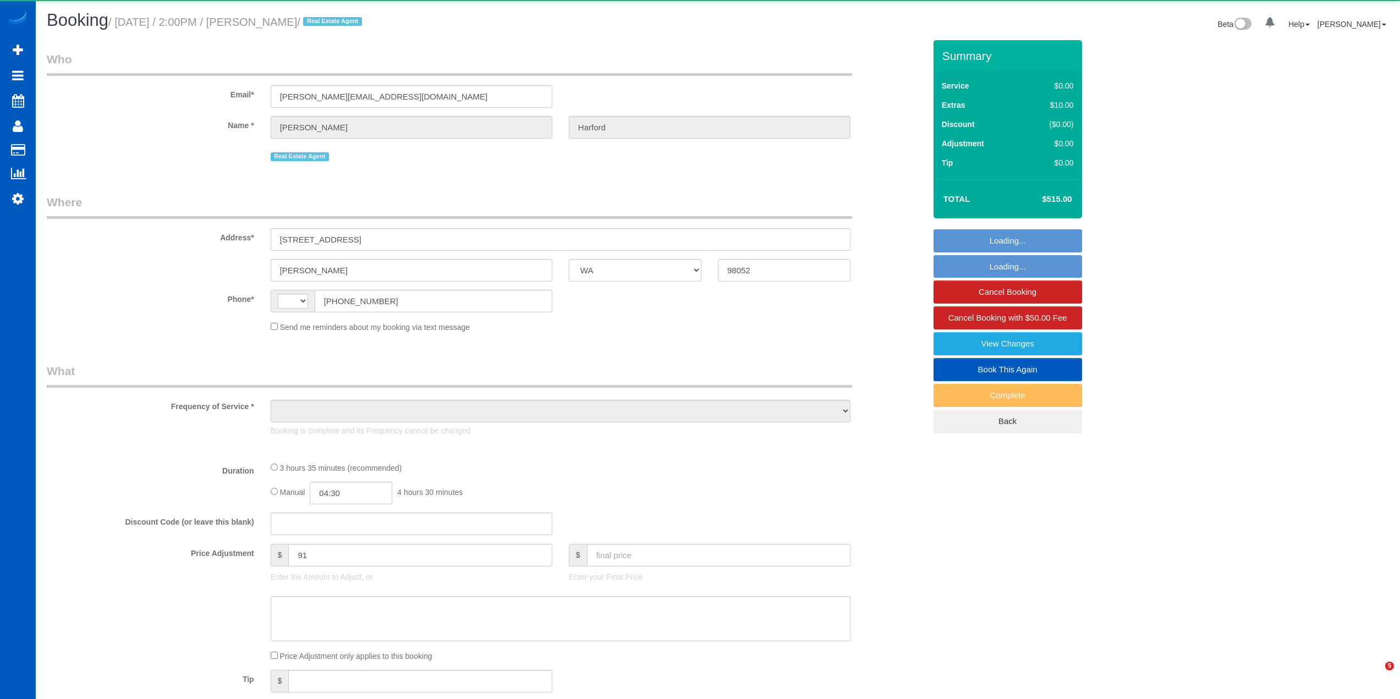
select select "WA"
select select "string:US"
select select "object:1051"
select select "string:fspay-e0366ecf-f802-4967-a000-1bfca719be9a"
select select "199"
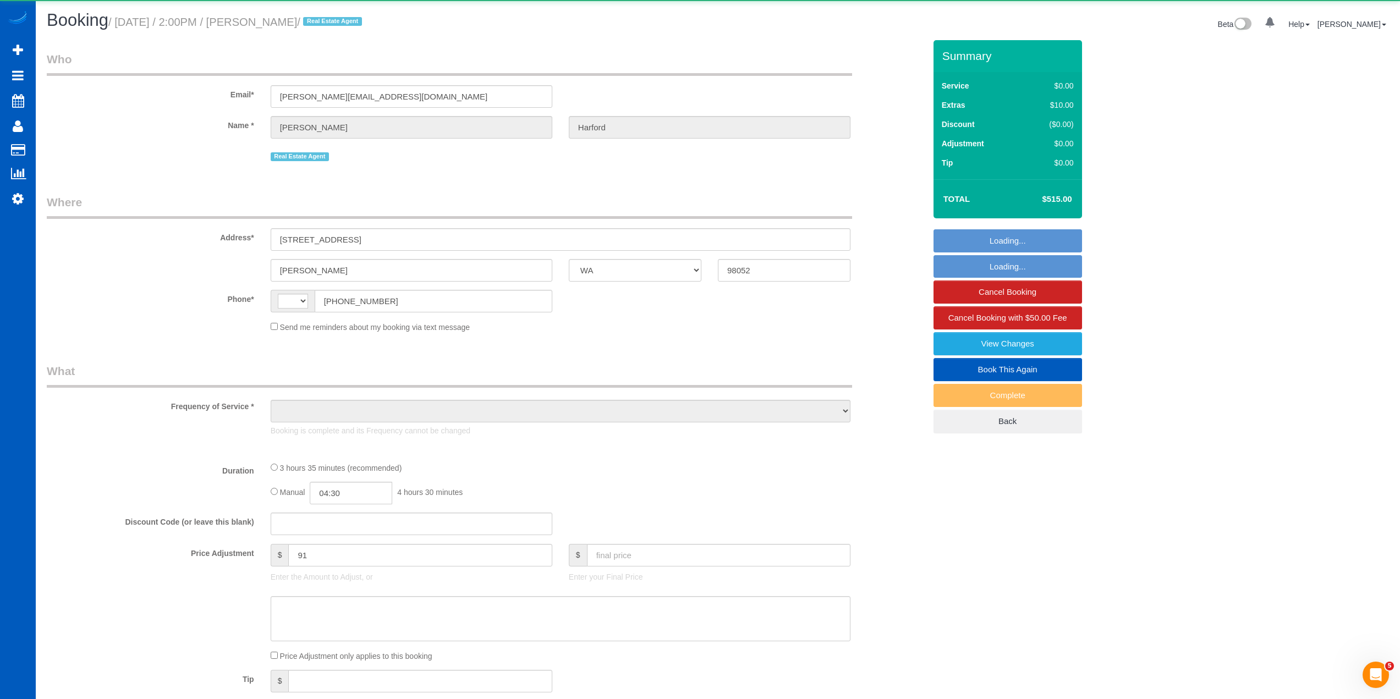
select select "1001"
select select "2"
select select "spot1"
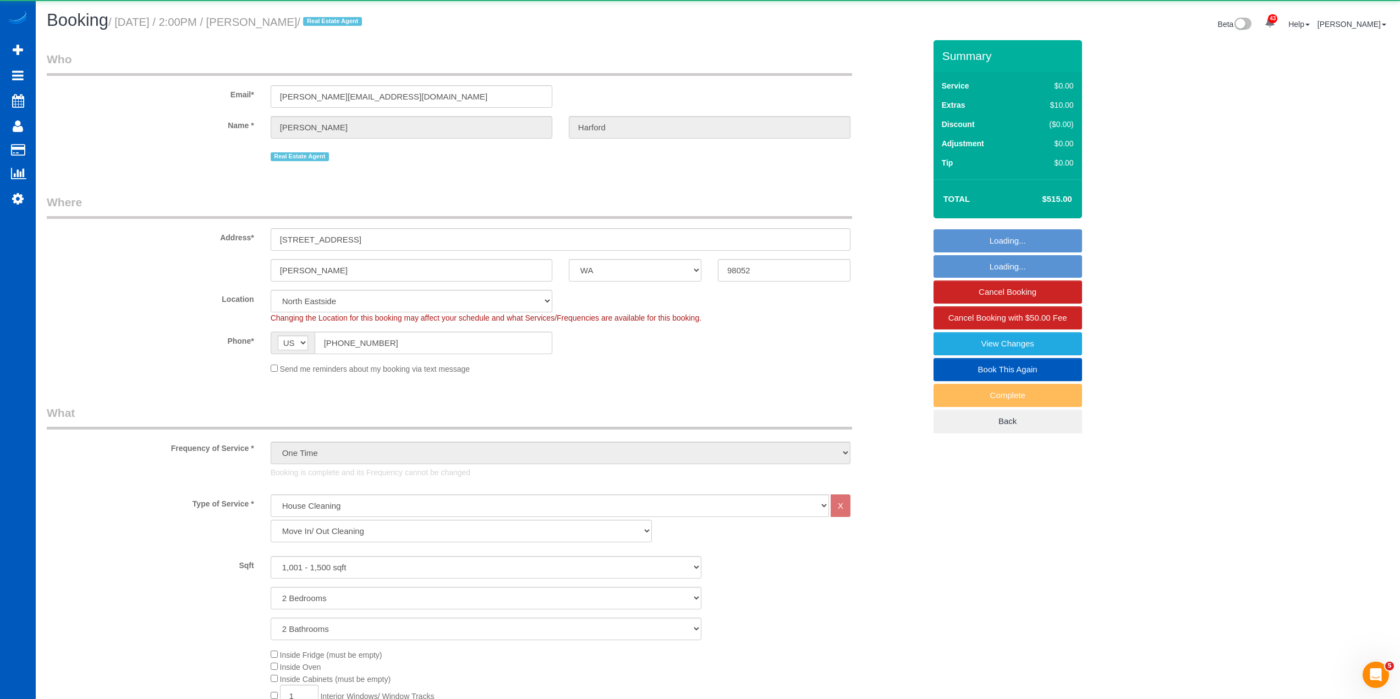
select select "object:1191"
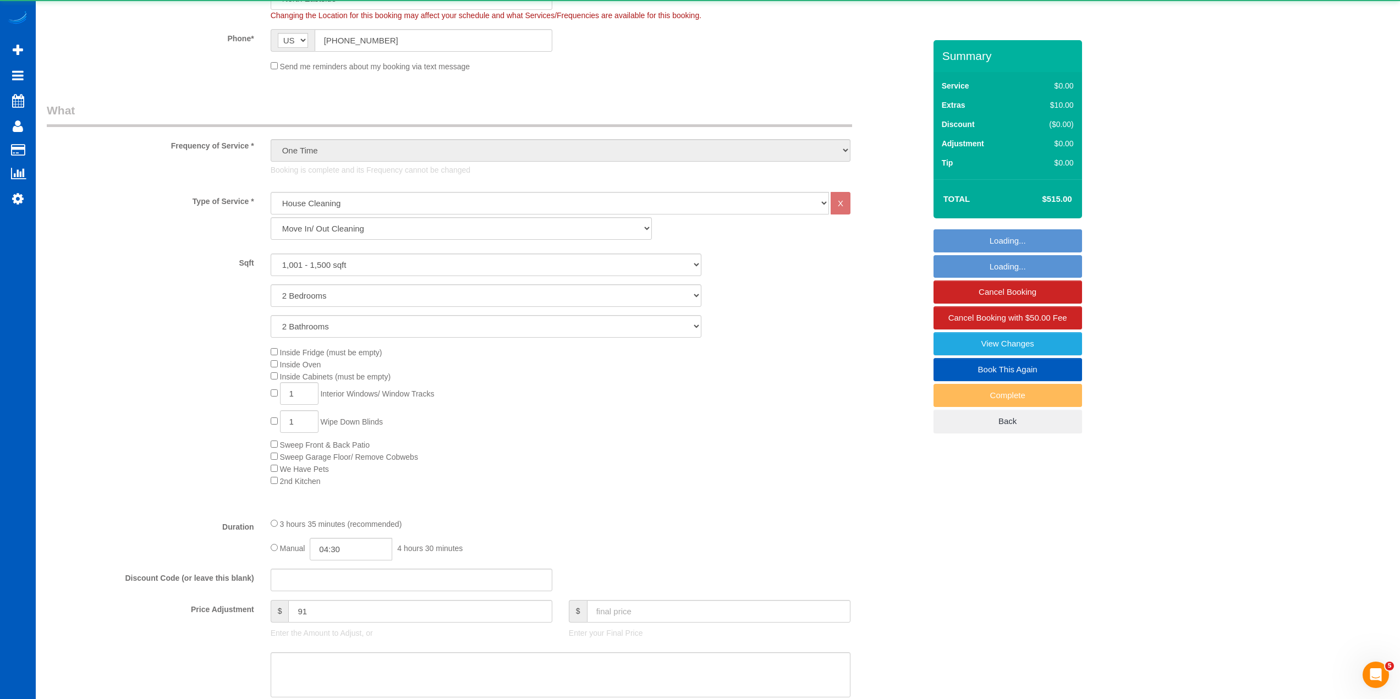
select select "1001"
select select "2"
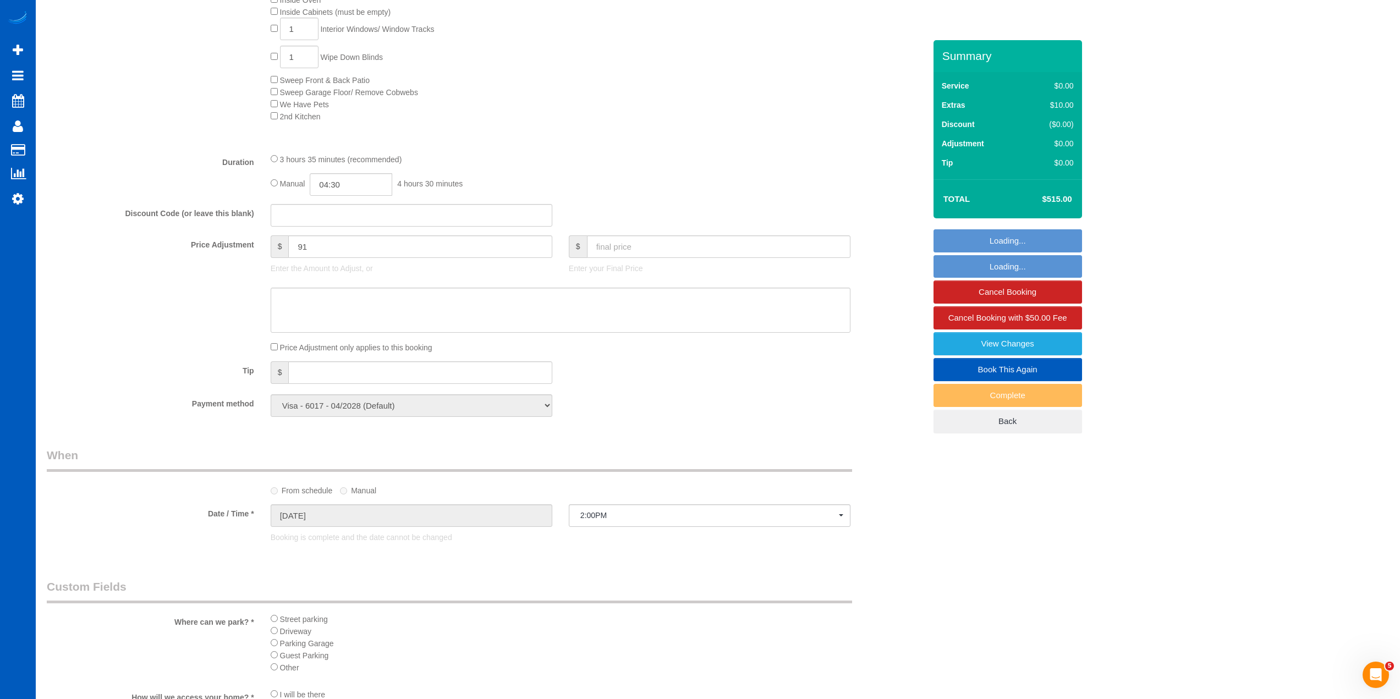
scroll to position [715, 0]
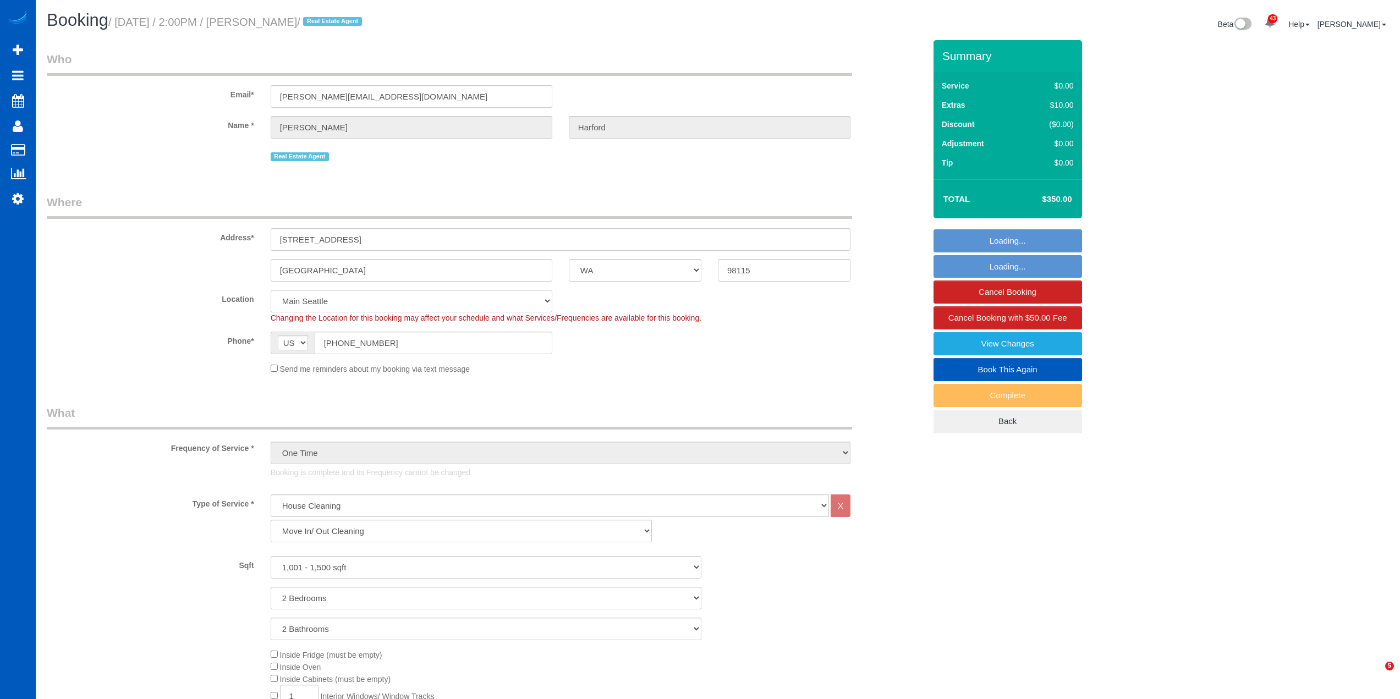
select select "WA"
select select "199"
select select "1001"
select select "2"
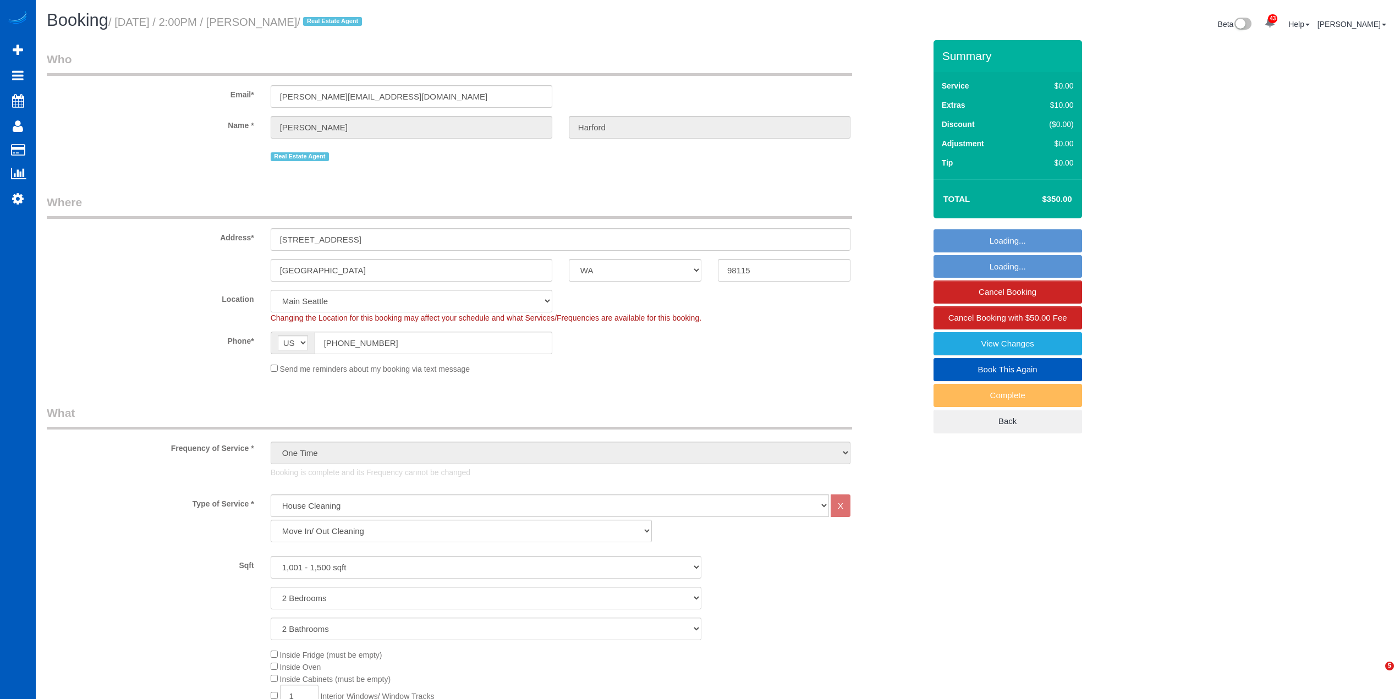
select select "spot1"
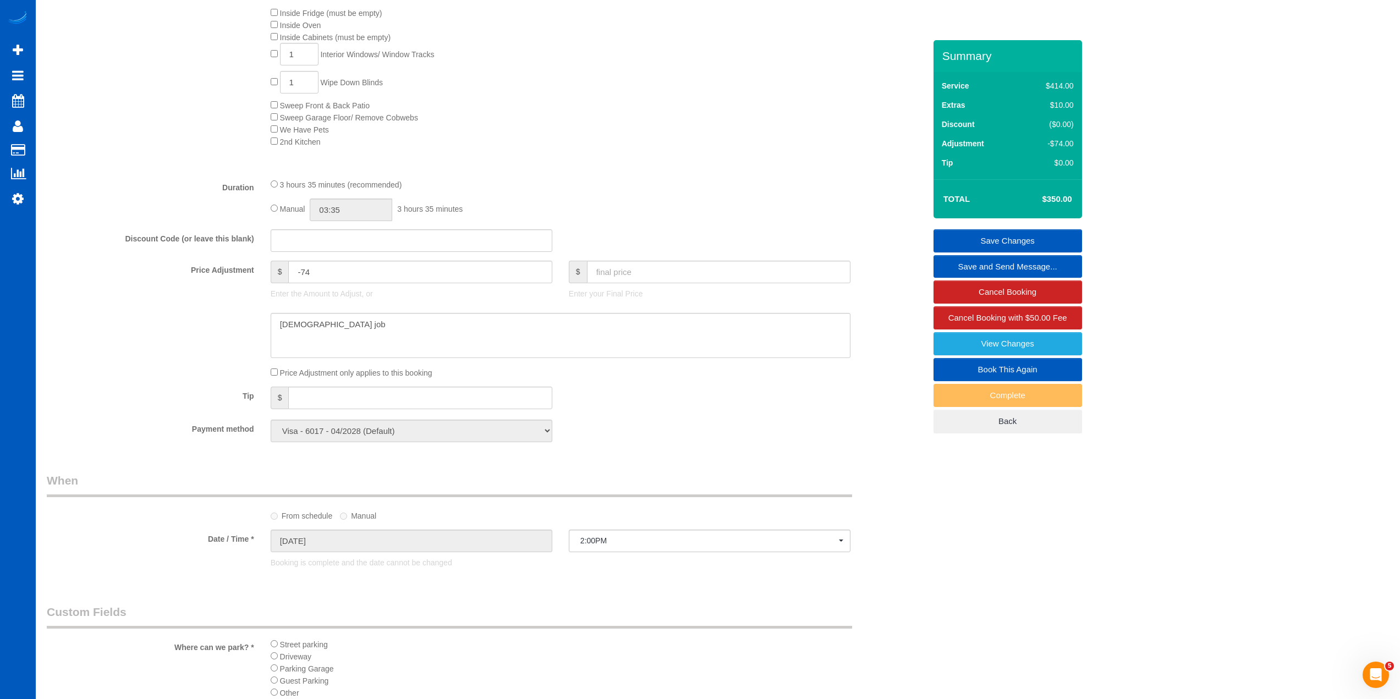
scroll to position [715, 0]
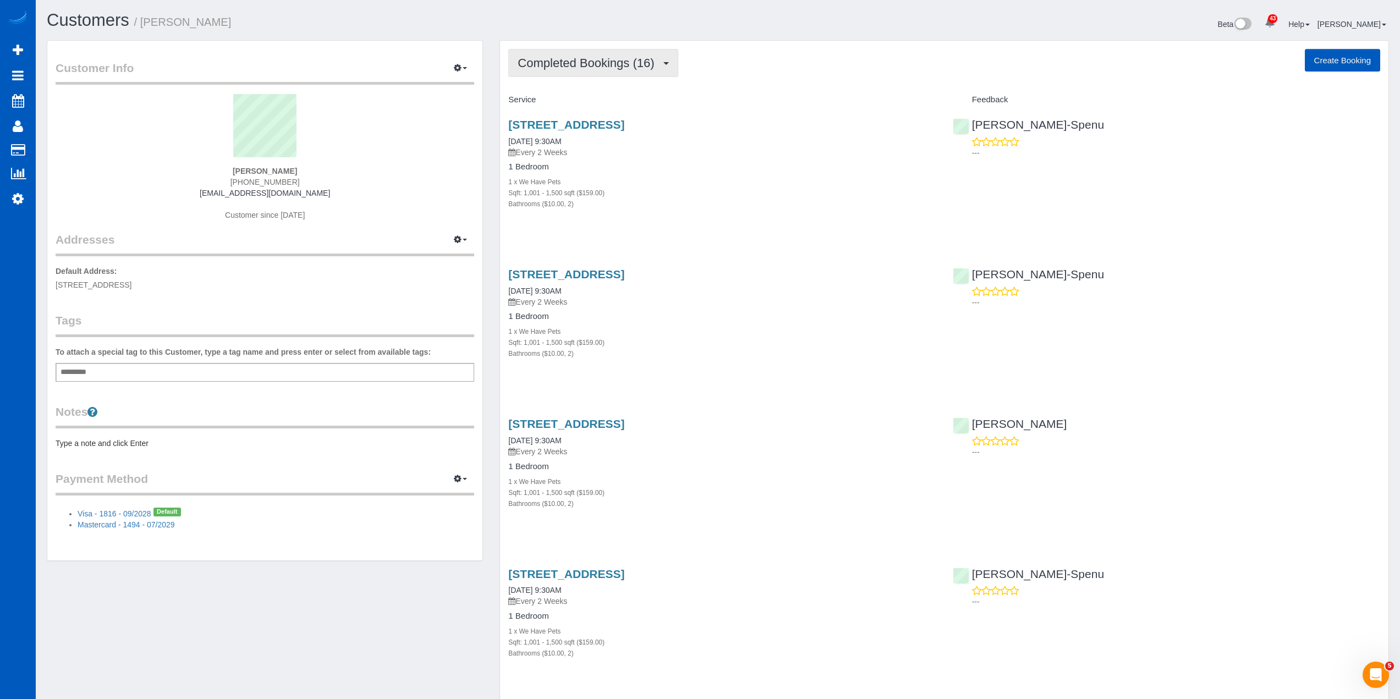
click at [641, 64] on span "Completed Bookings (16)" at bounding box center [589, 63] width 142 height 14
click at [590, 103] on link "Upcoming Bookings (11)" at bounding box center [568, 103] width 119 height 14
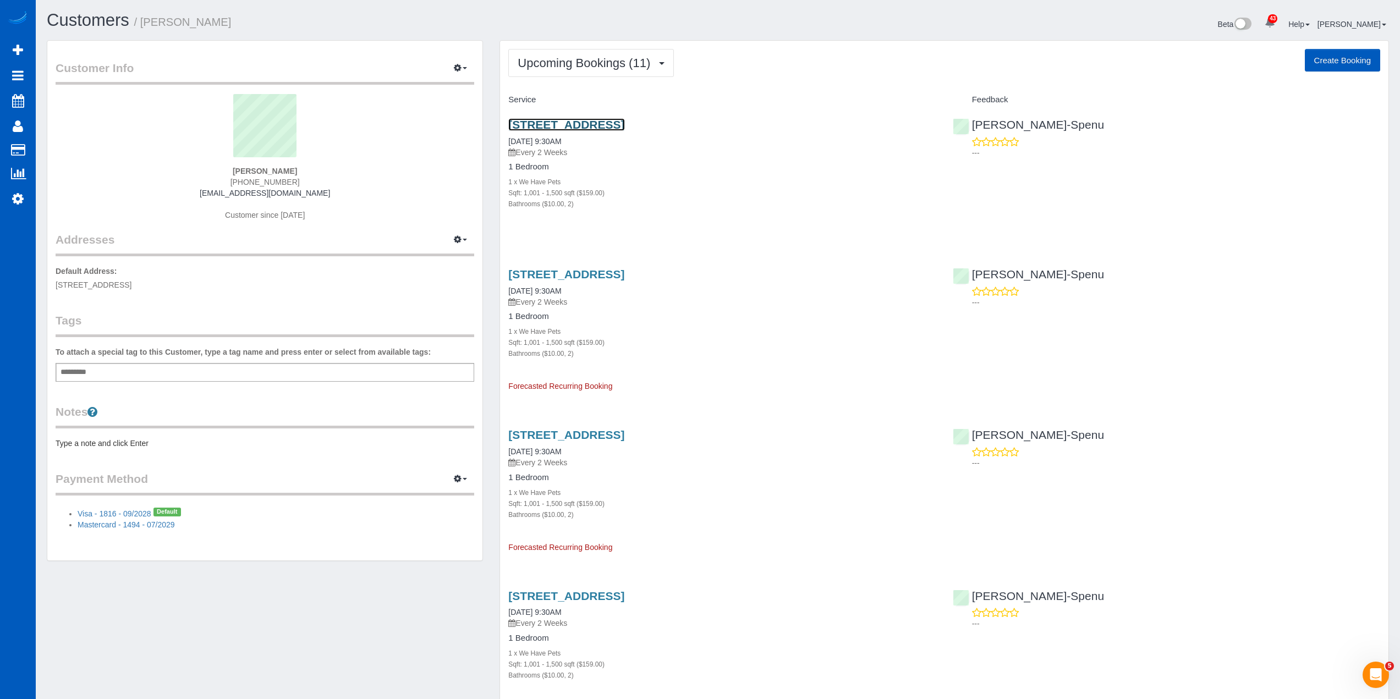
click at [595, 128] on link "11110 Se 219th Pl, Kent, WA 98031" at bounding box center [566, 124] width 116 height 13
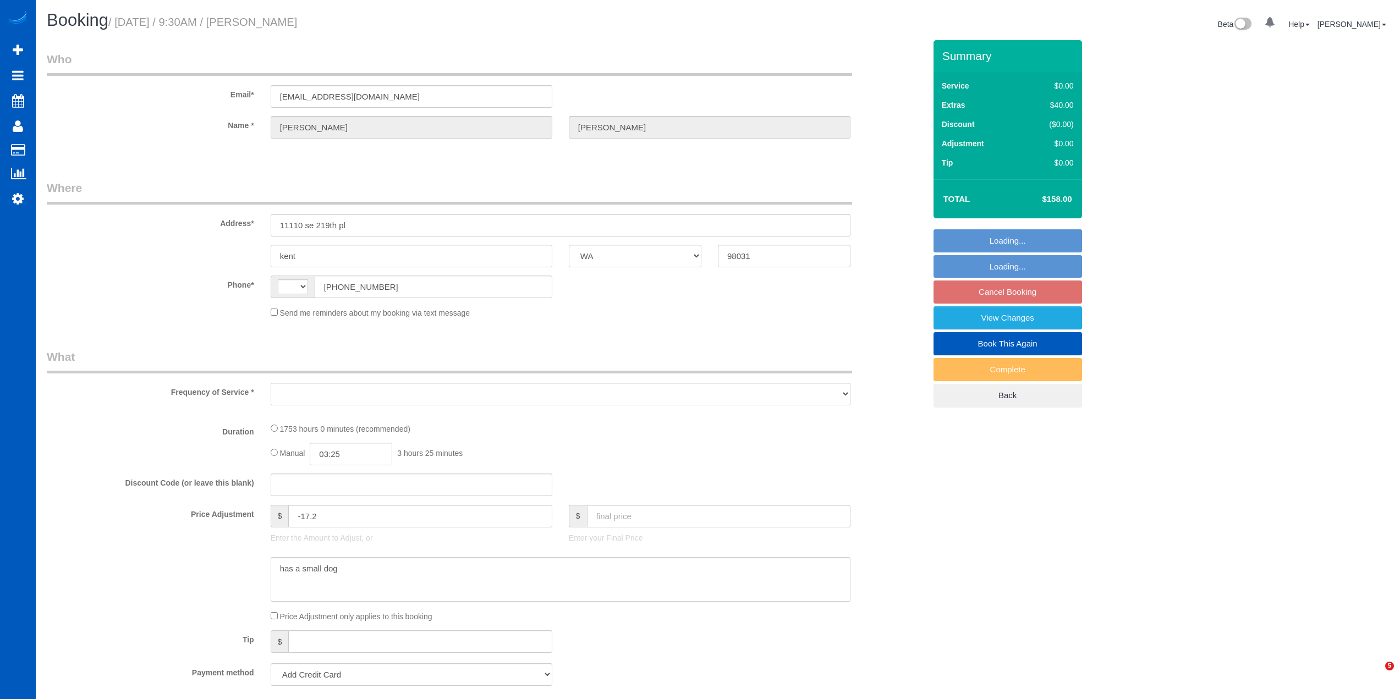
select select "WA"
select select "string:[GEOGRAPHIC_DATA]"
select select "1001"
select select "2"
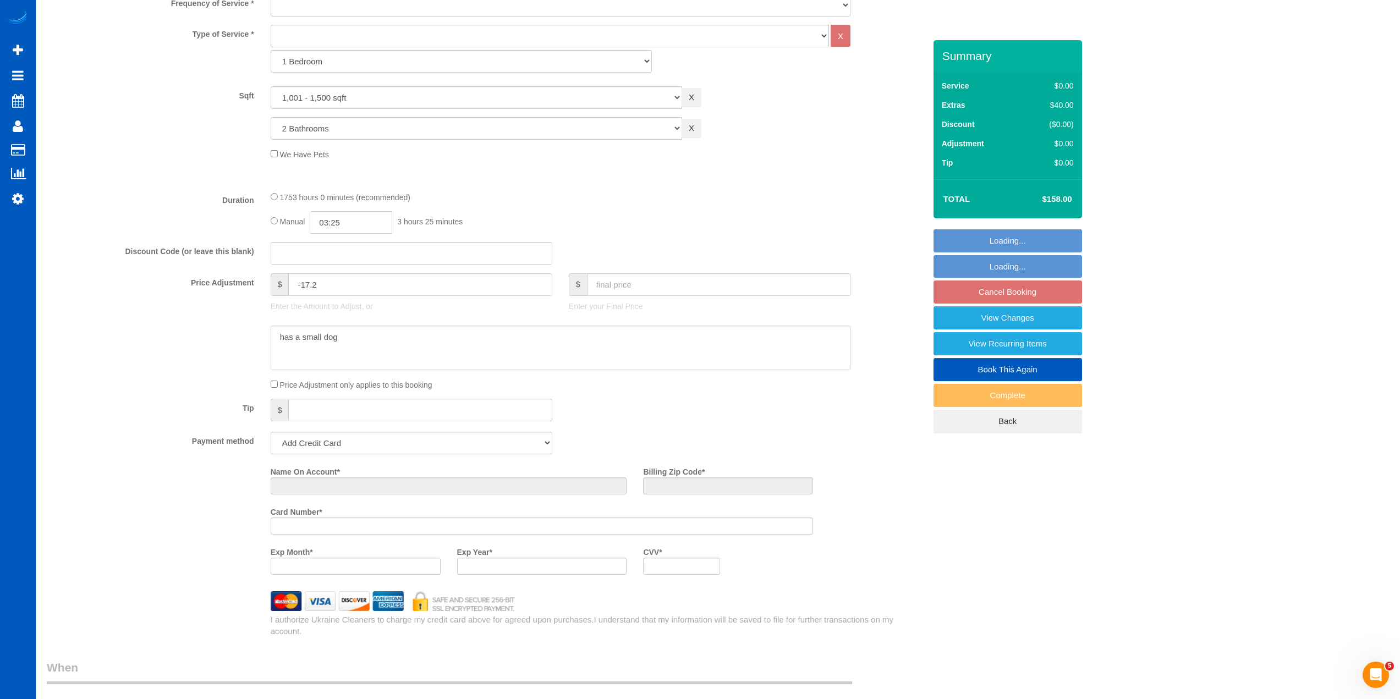
scroll to position [440, 0]
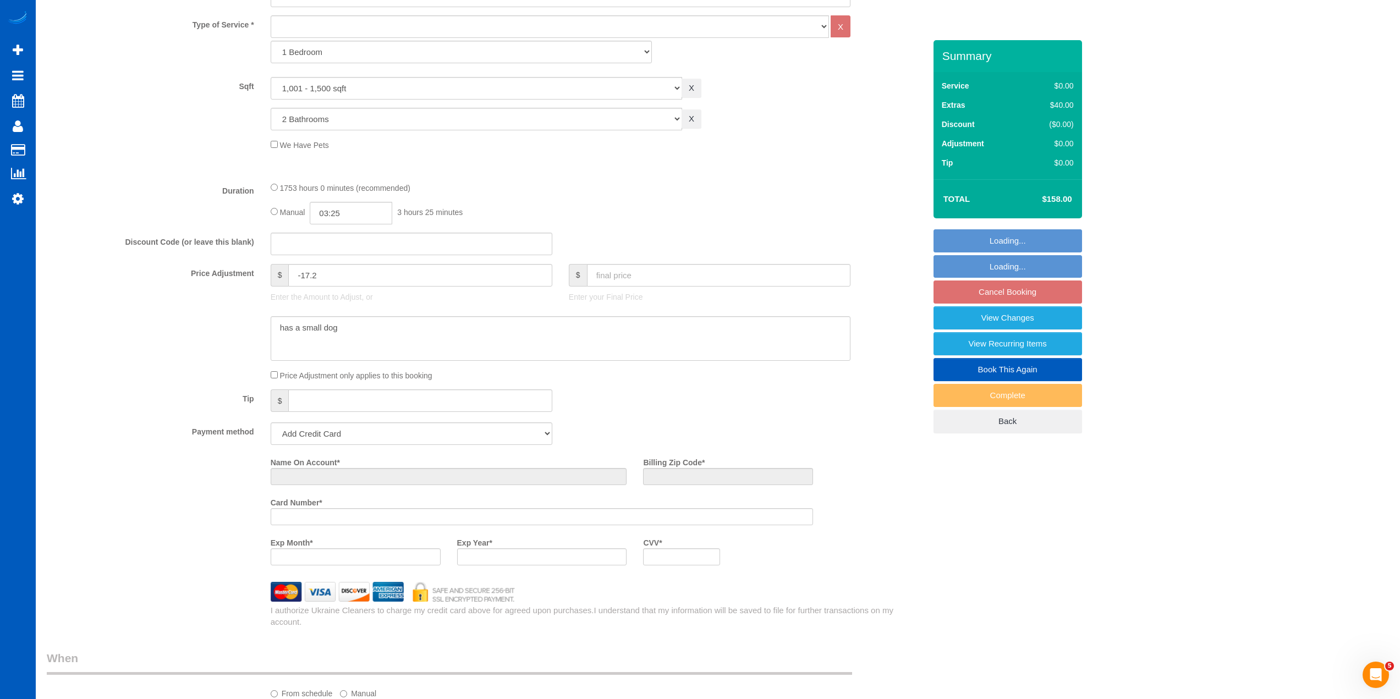
select select "object:996"
select select "1001"
select select "2"
select select "object:1060"
select select "string:fspay-5ecf70ca-377e-461f-9a29-052a1b920f74"
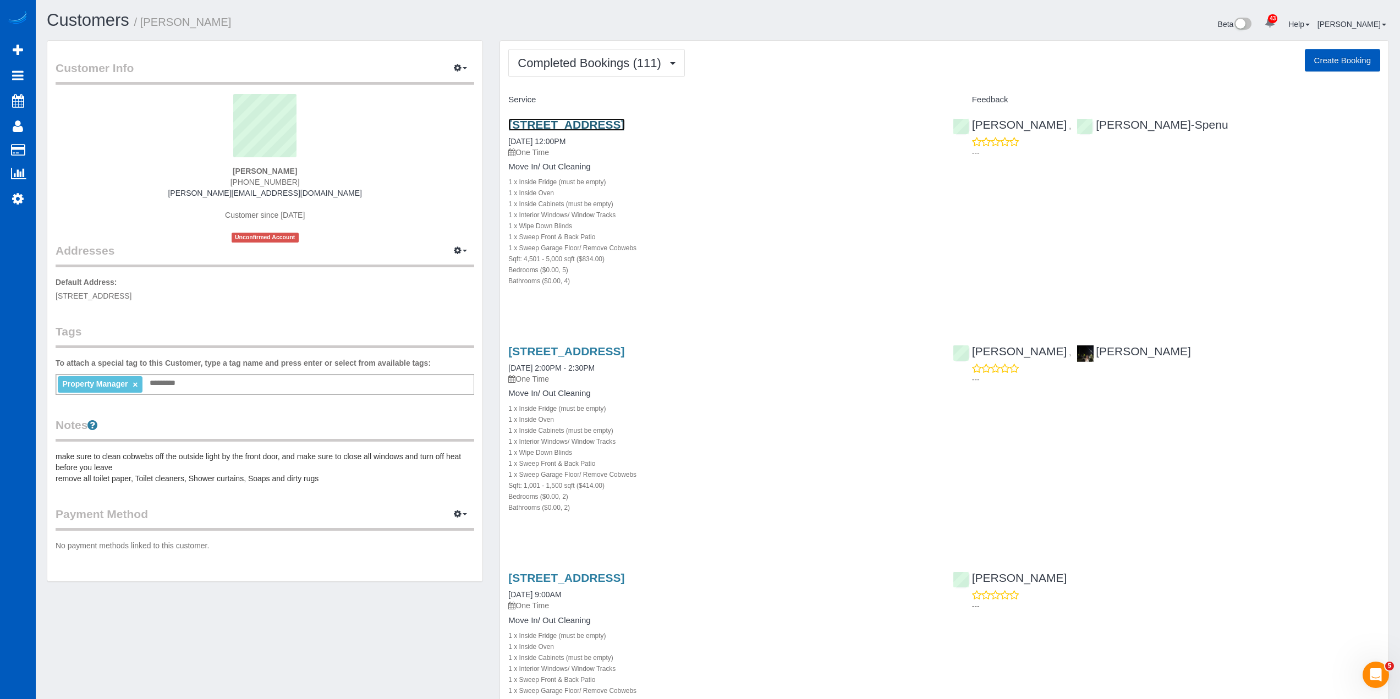
click at [624, 126] on link "6226 148th Ave Ne, Redmond, WA 98052" at bounding box center [566, 124] width 116 height 13
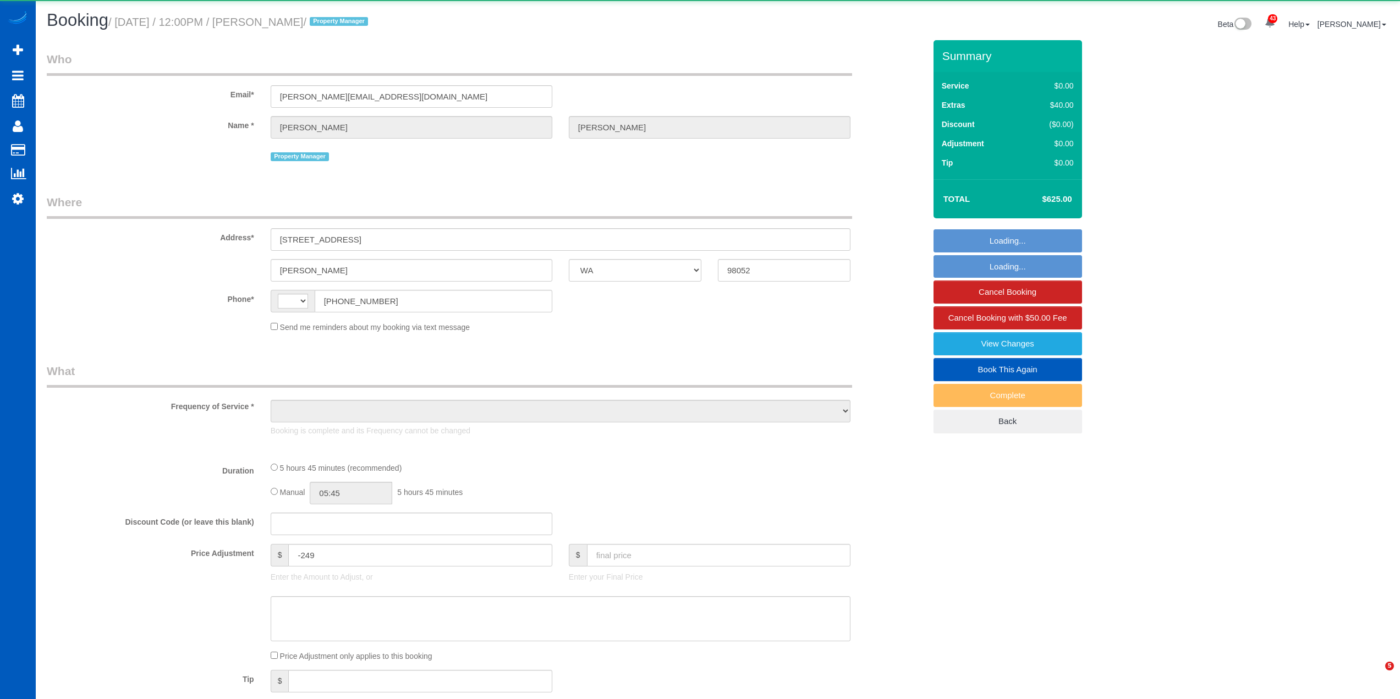
select select "WA"
select select "string:US"
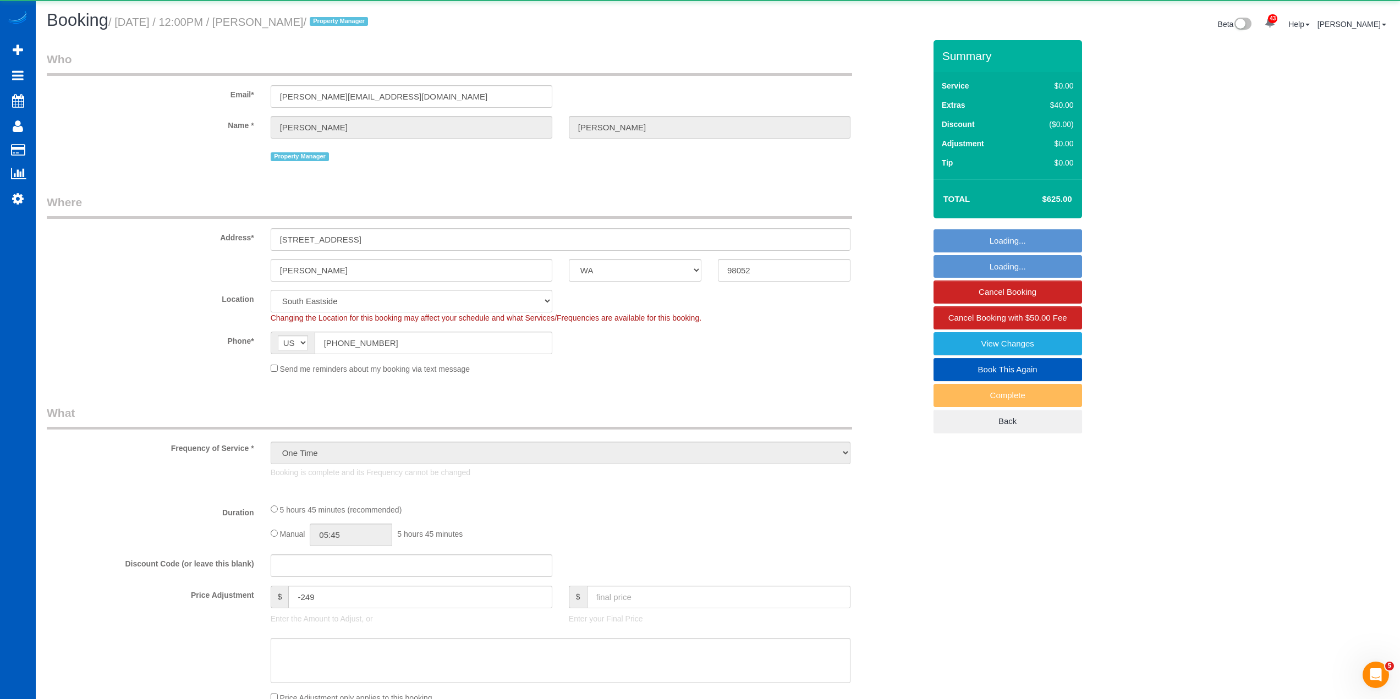
select select "object:1151"
select select "199"
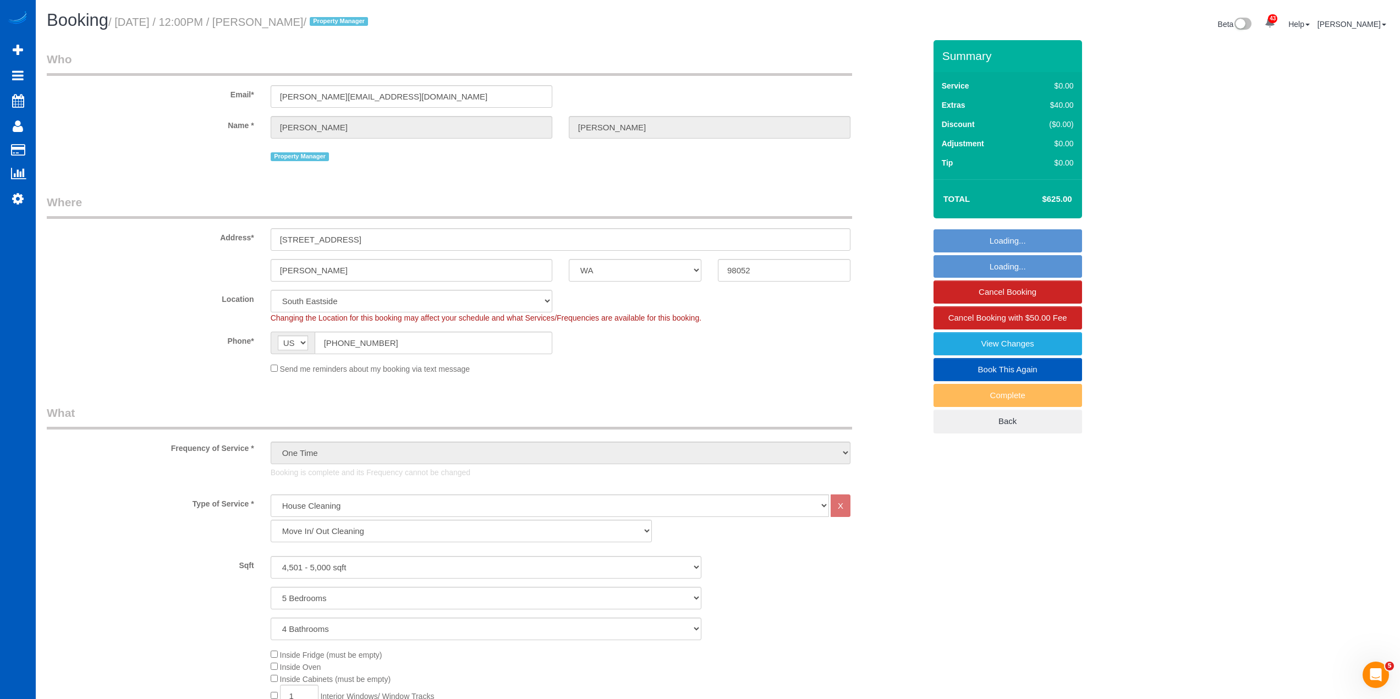
select select "4501"
select select "5"
select select "4"
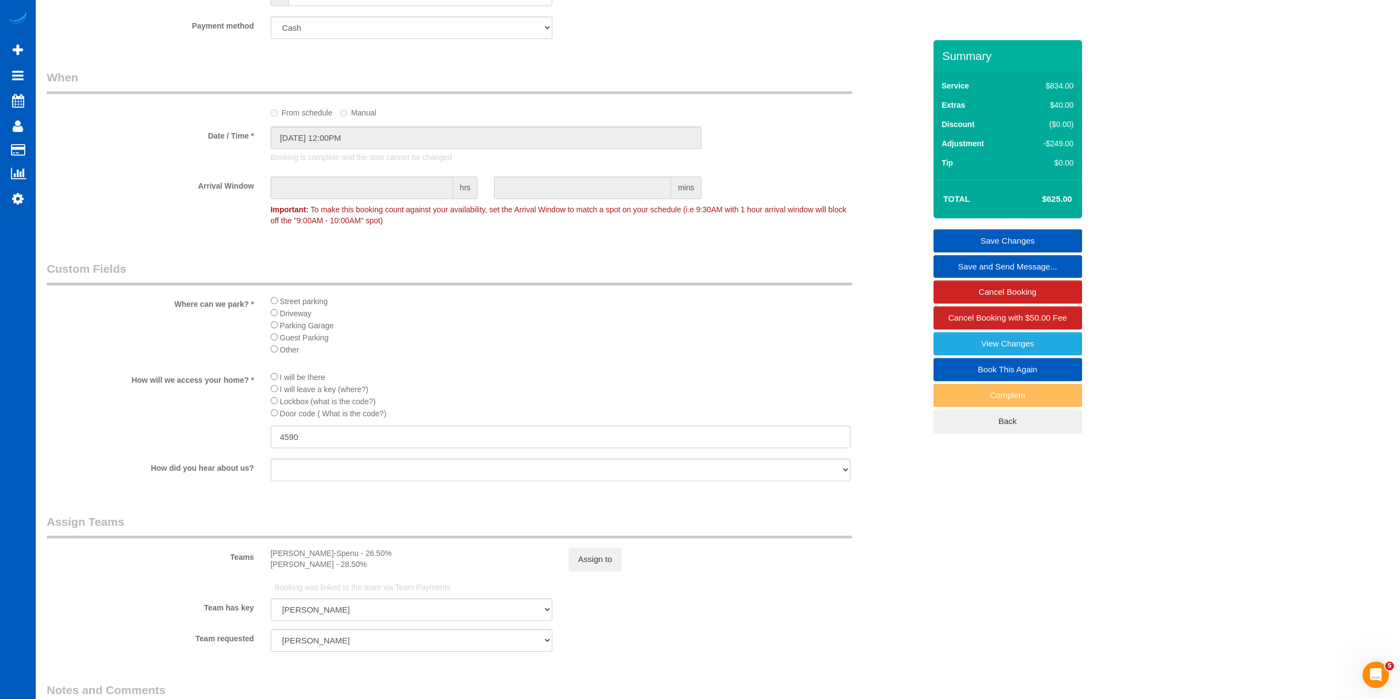
scroll to position [1340, 0]
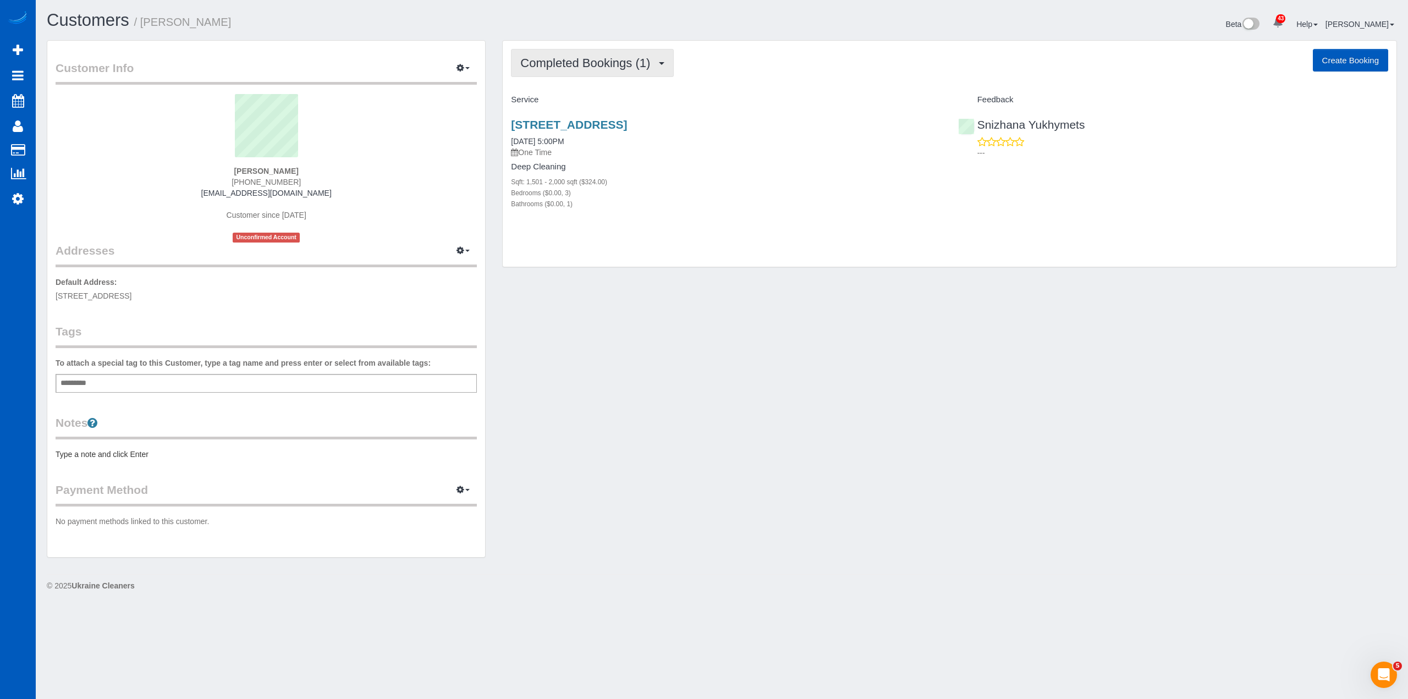
click at [606, 67] on span "Completed Bookings (1)" at bounding box center [587, 63] width 135 height 14
click at [716, 281] on div "Customer Info Edit Contact Info Send Message Email Preferences Special Sales Ta…" at bounding box center [722, 304] width 1367 height 529
click at [690, 118] on div "[STREET_ADDRESS] [DATE] 5:00PM One Time Deep Cleaning Sqft: 1,501 - 2,000 sqft …" at bounding box center [726, 170] width 447 height 122
drag, startPoint x: 352, startPoint y: 191, endPoint x: 196, endPoint y: 197, distance: 155.8
click at [196, 197] on div "Keri McCombs (509) 844-5843 kerimccombsrealestate@gmail.com Customer since 2025…" at bounding box center [266, 168] width 421 height 149
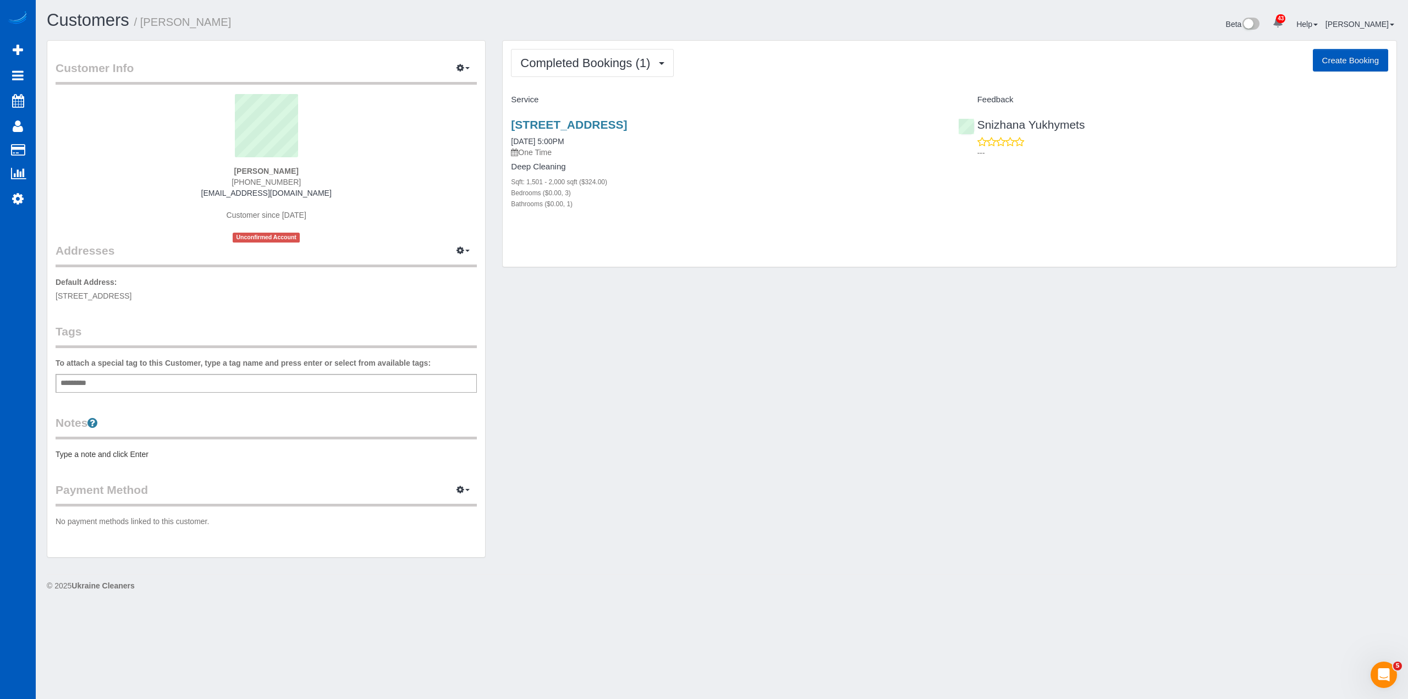
copy link "[EMAIL_ADDRESS][DOMAIN_NAME]"
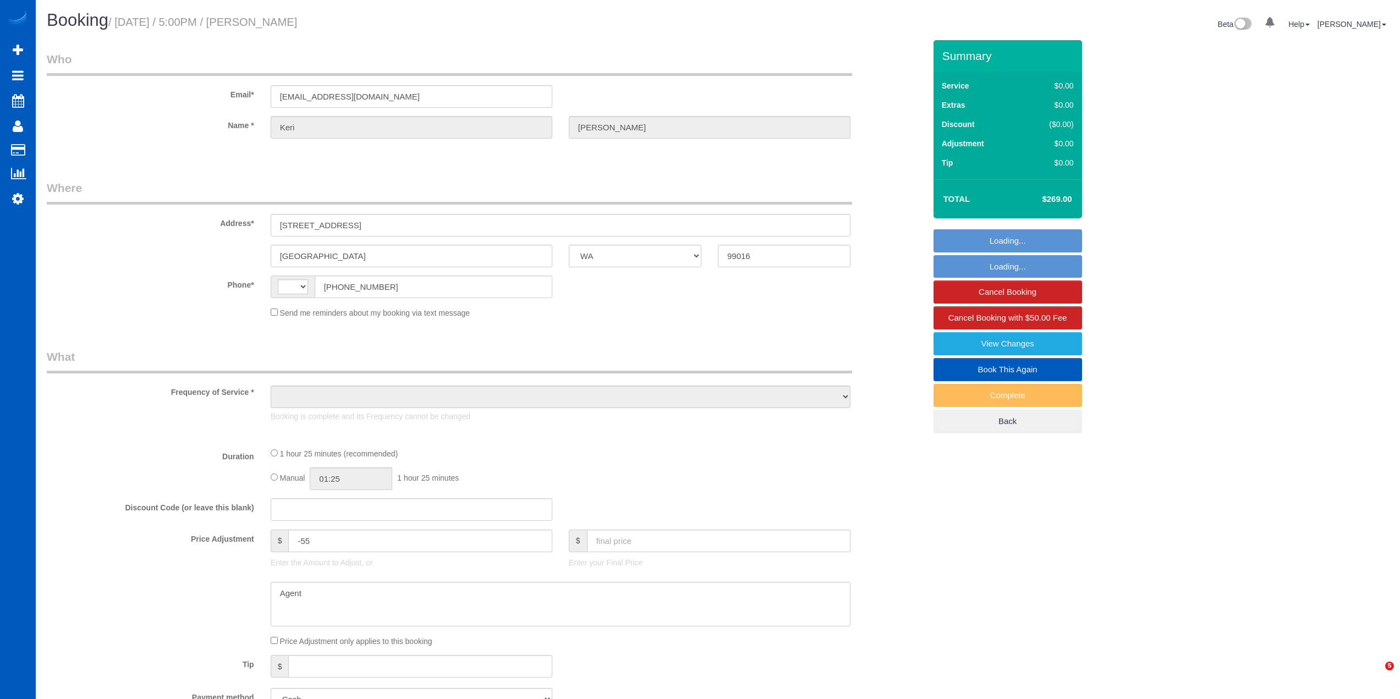
select select "WA"
select select "string:[GEOGRAPHIC_DATA]"
select select "object:802"
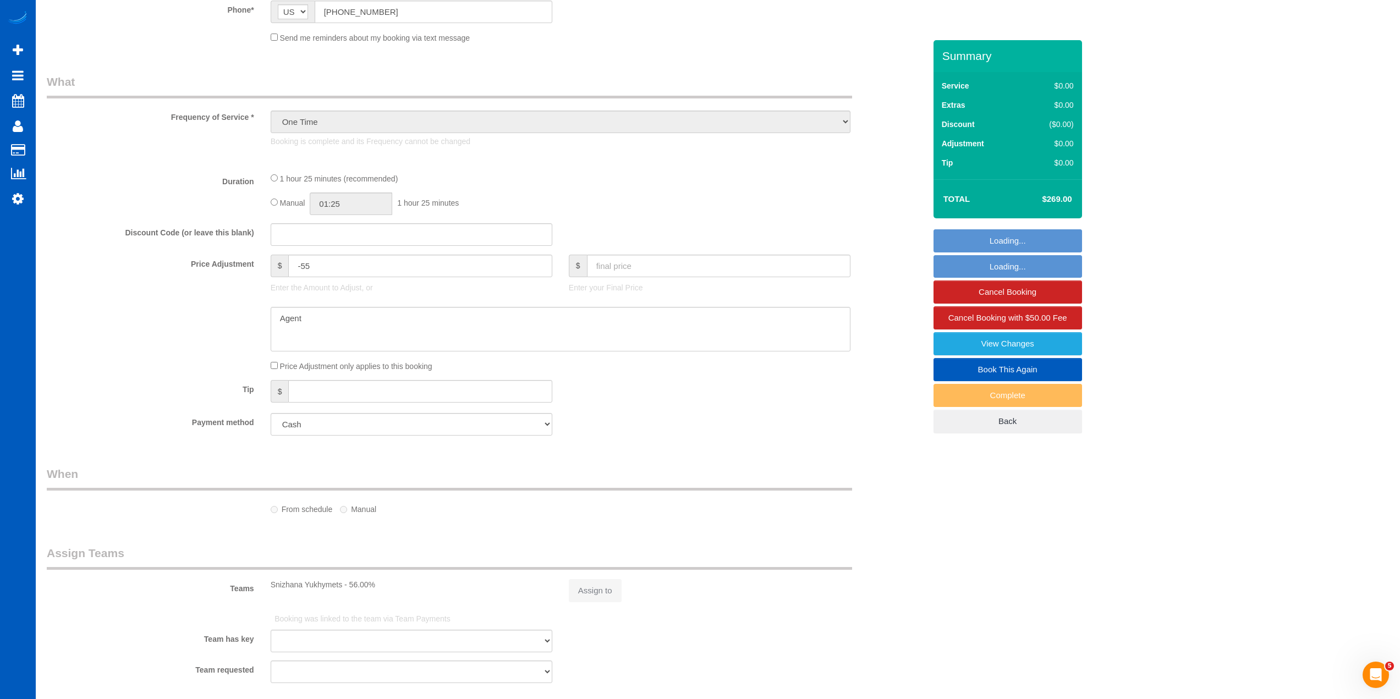
select select "199"
select select "1501"
select select "3"
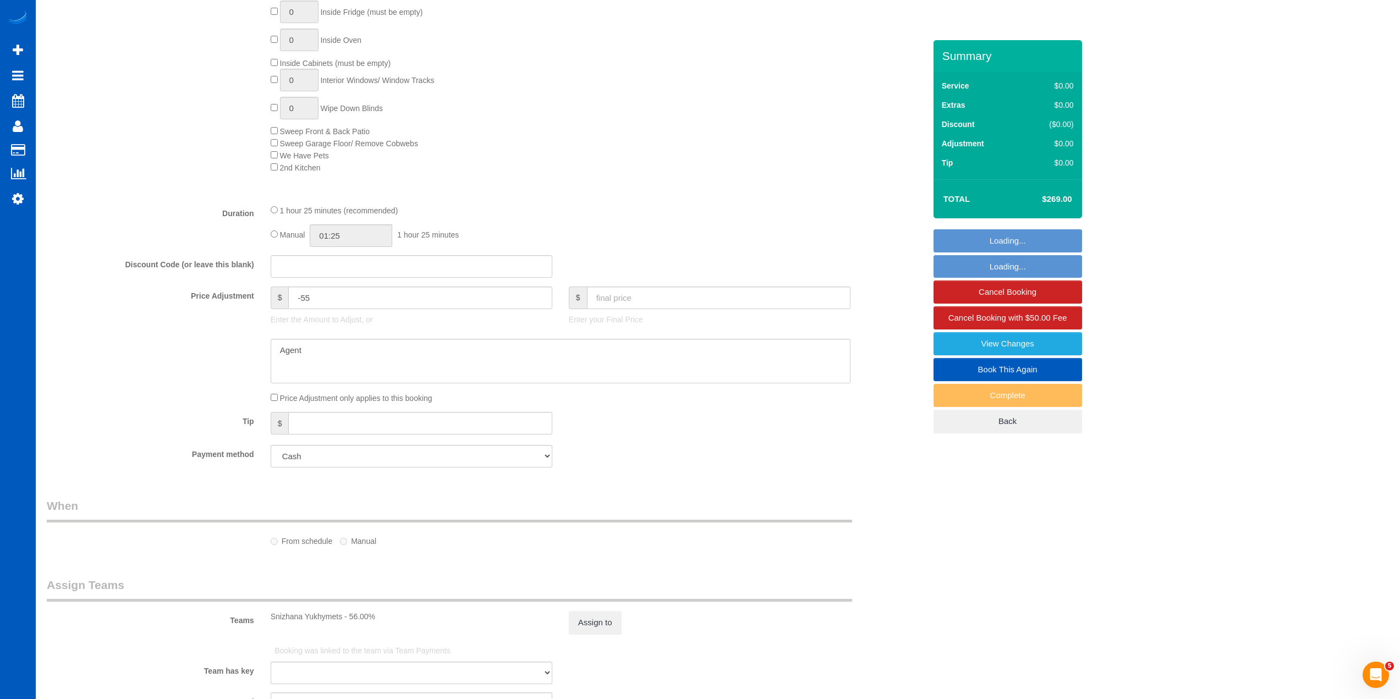
select select "object:1081"
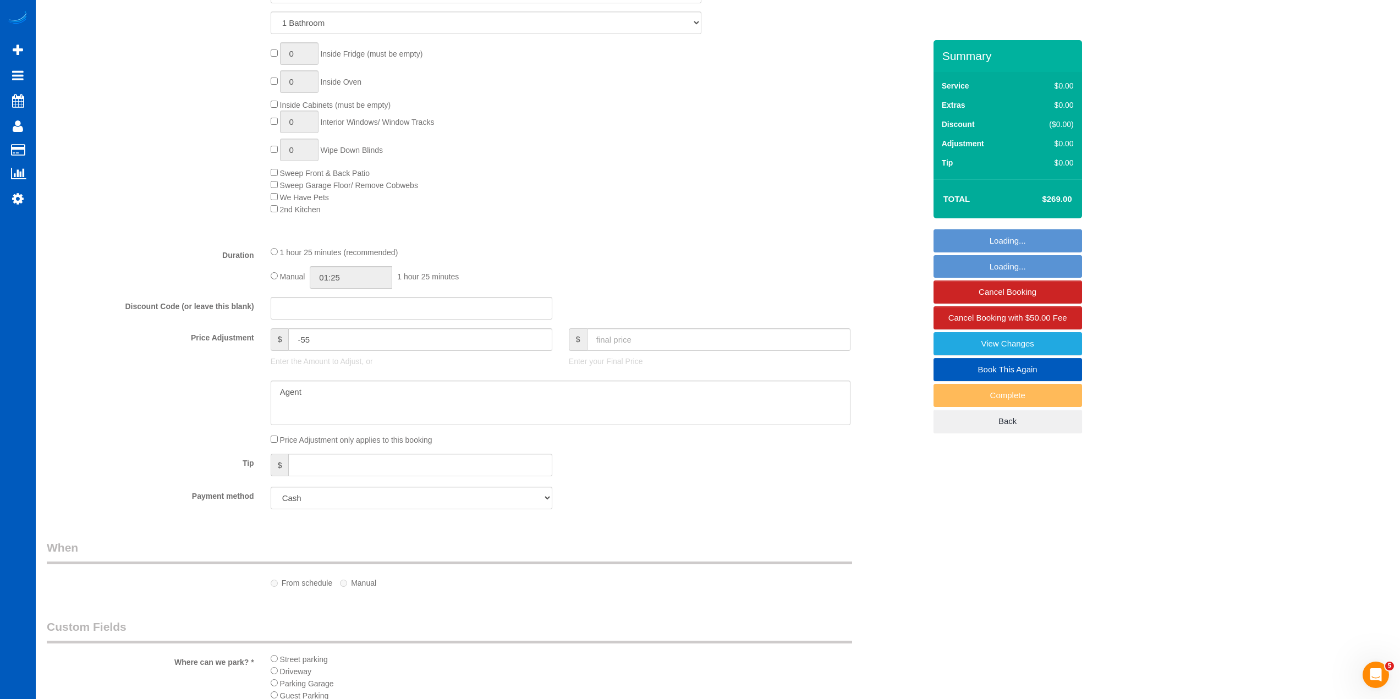
select select "1501"
select select "3"
select select "spot1"
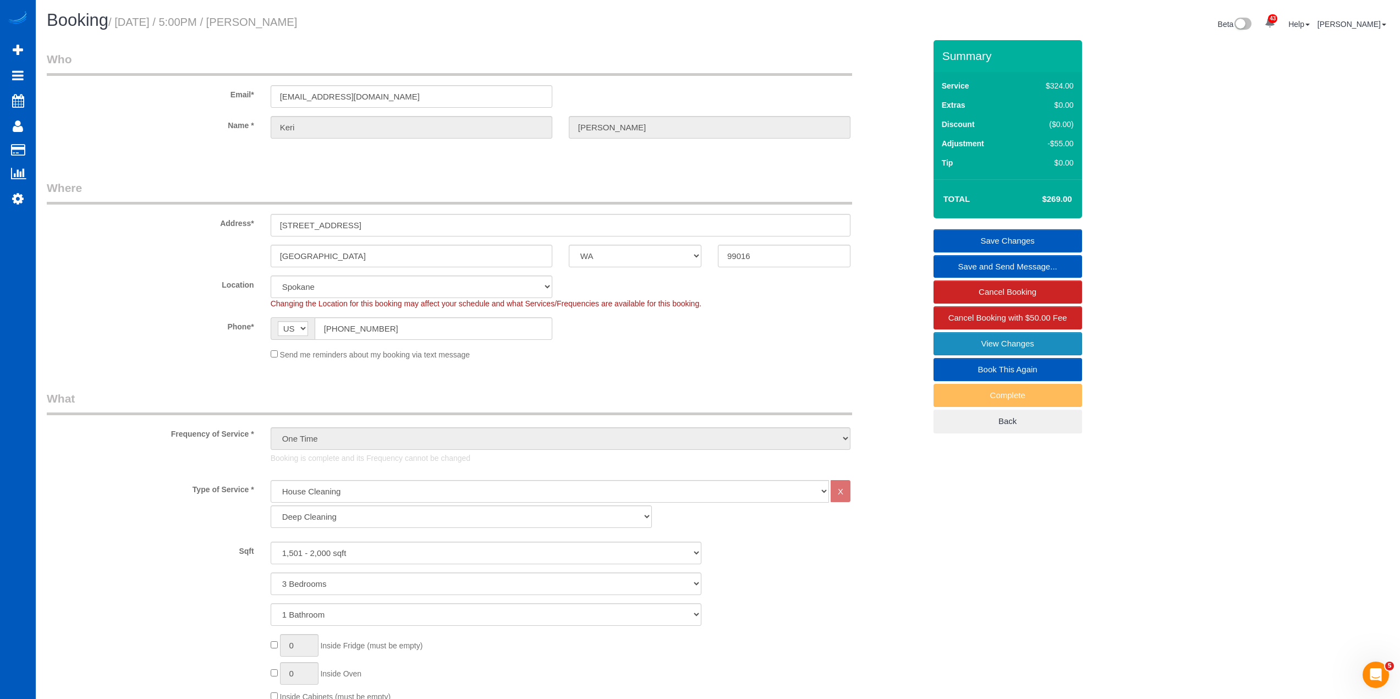
click at [1006, 346] on link "View Changes" at bounding box center [1007, 343] width 149 height 23
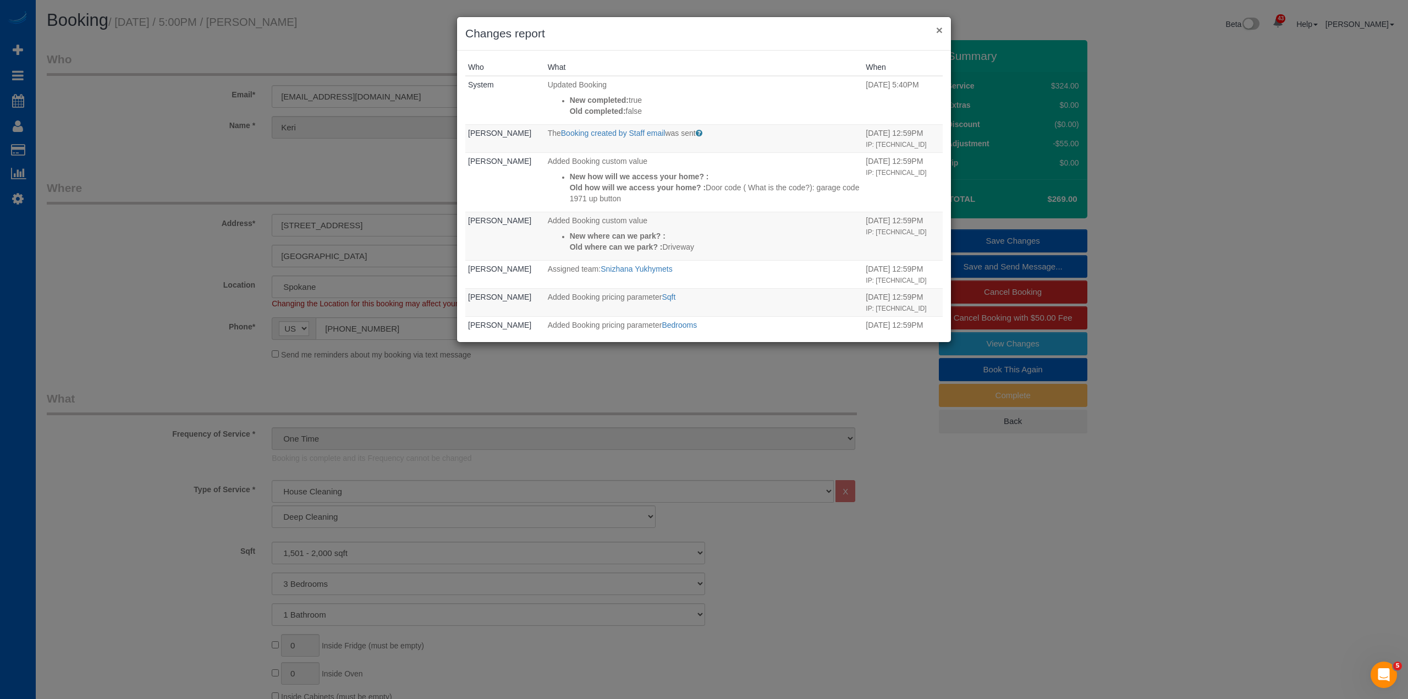
click at [937, 29] on button "×" at bounding box center [939, 30] width 7 height 12
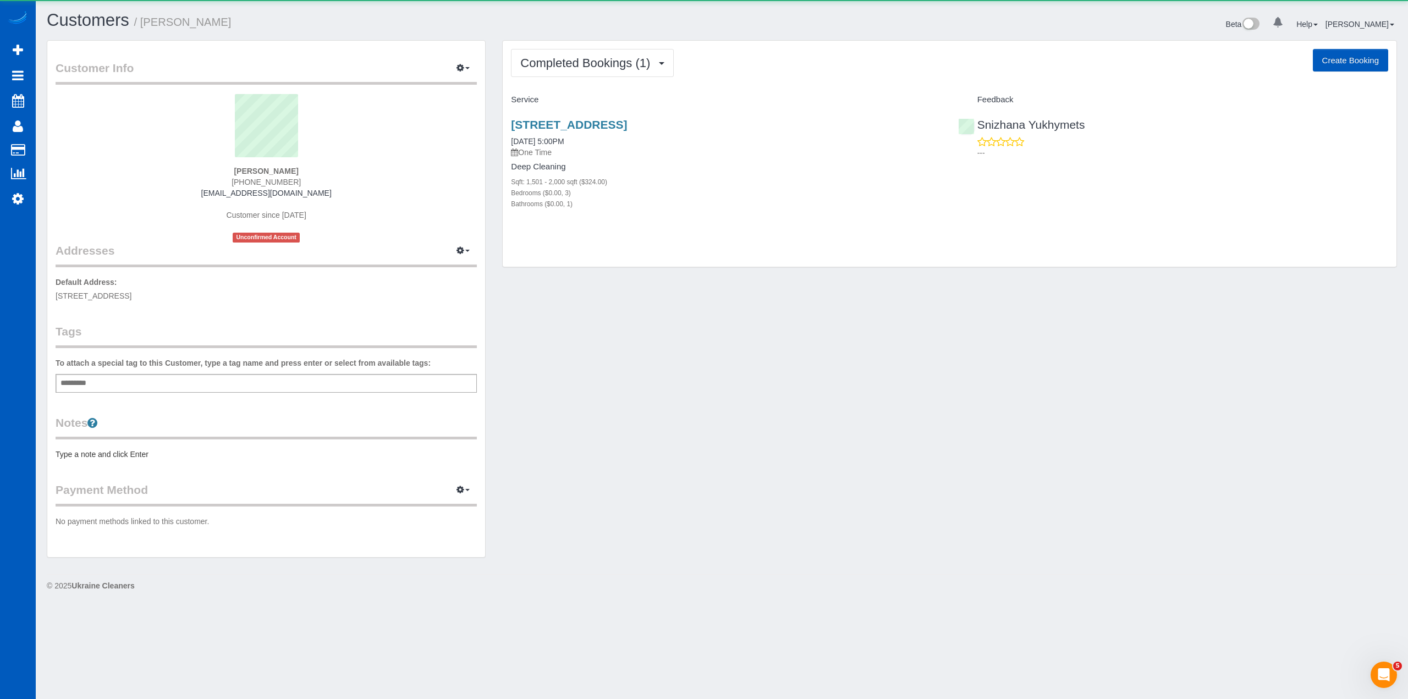
click at [166, 384] on div "Add a tag" at bounding box center [266, 383] width 421 height 19
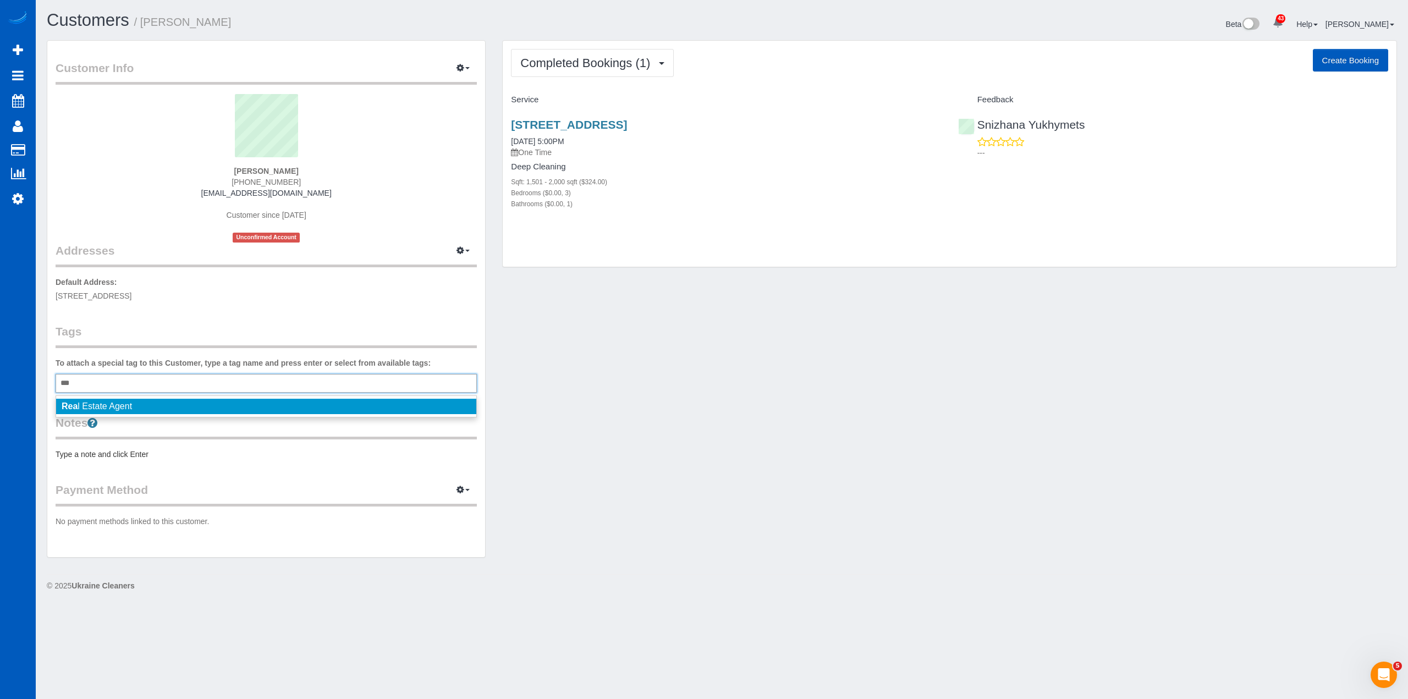
type input "***"
click at [163, 403] on li "Rea l Estate Agent" at bounding box center [266, 406] width 420 height 15
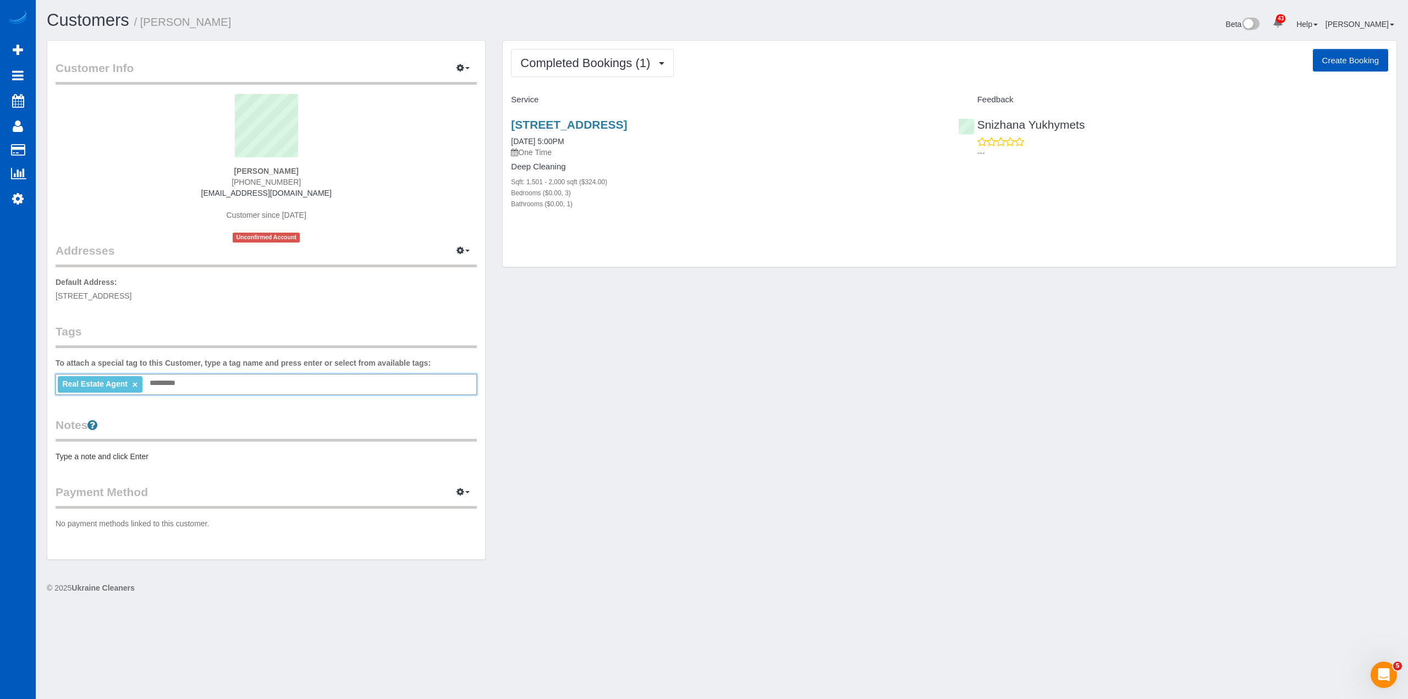
click at [708, 419] on div "Customer Info Edit Contact Info Send Message Email Preferences Special Sales Ta…" at bounding box center [722, 305] width 1367 height 531
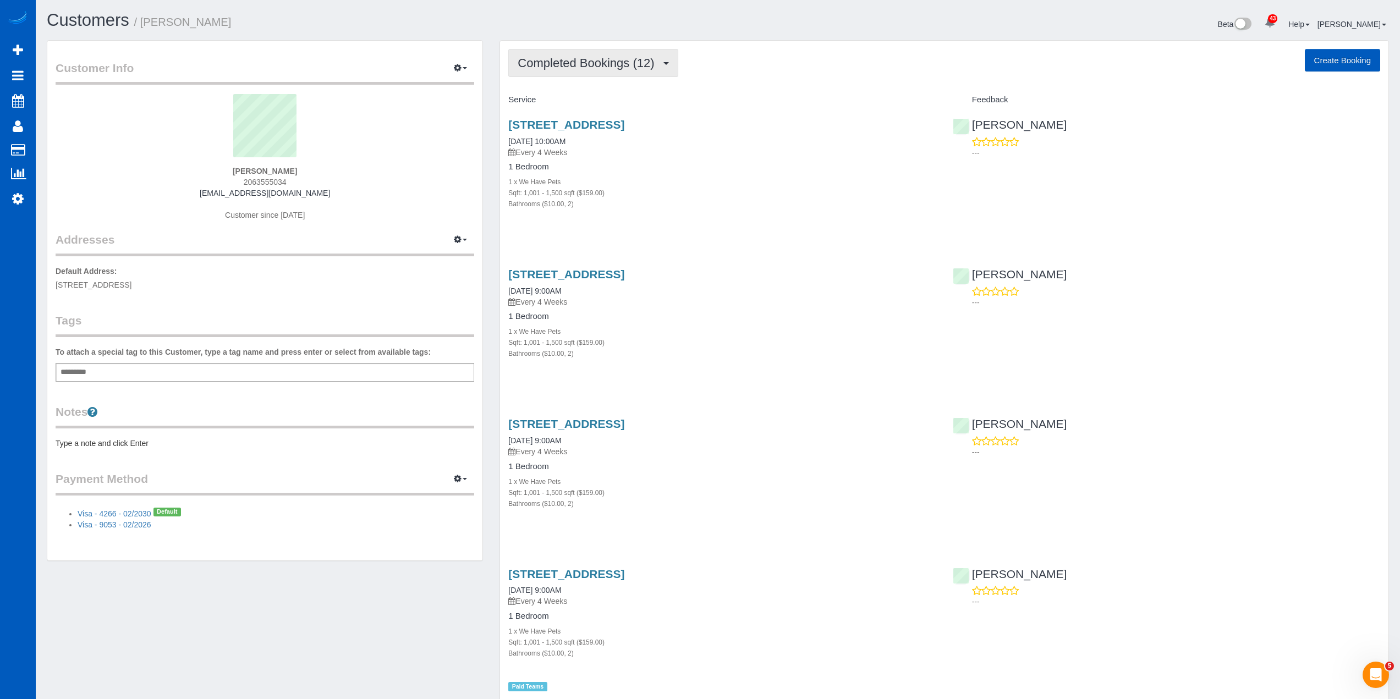
click at [599, 70] on button "Completed Bookings (12)" at bounding box center [592, 63] width 169 height 28
click at [805, 50] on div "Completed Bookings (12) Completed Bookings (12) Upcoming Bookings (11) Cancelle…" at bounding box center [944, 63] width 872 height 28
click at [595, 61] on span "Completed Bookings (12)" at bounding box center [589, 63] width 142 height 14
click at [602, 104] on link "Upcoming Bookings (11)" at bounding box center [568, 103] width 119 height 14
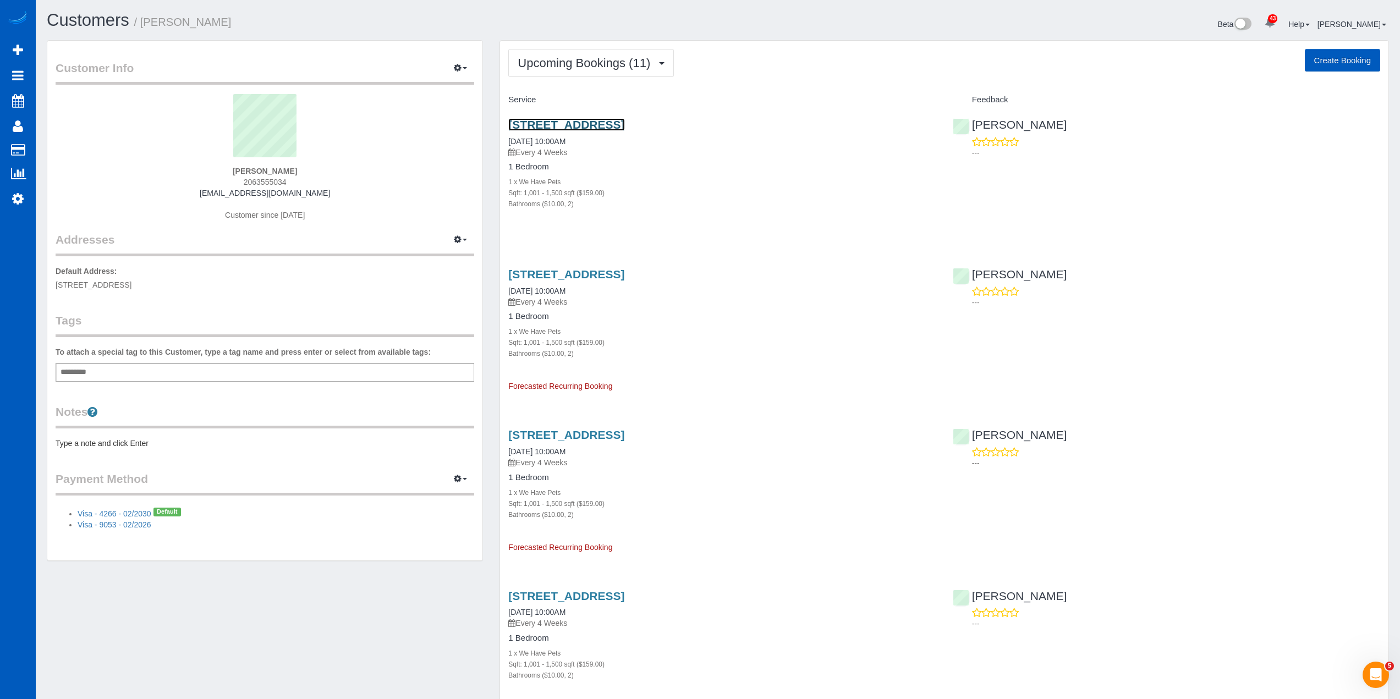
click at [623, 122] on link "2001 East Yesler Way Unit 45, Seattle, WA 98122" at bounding box center [566, 124] width 116 height 13
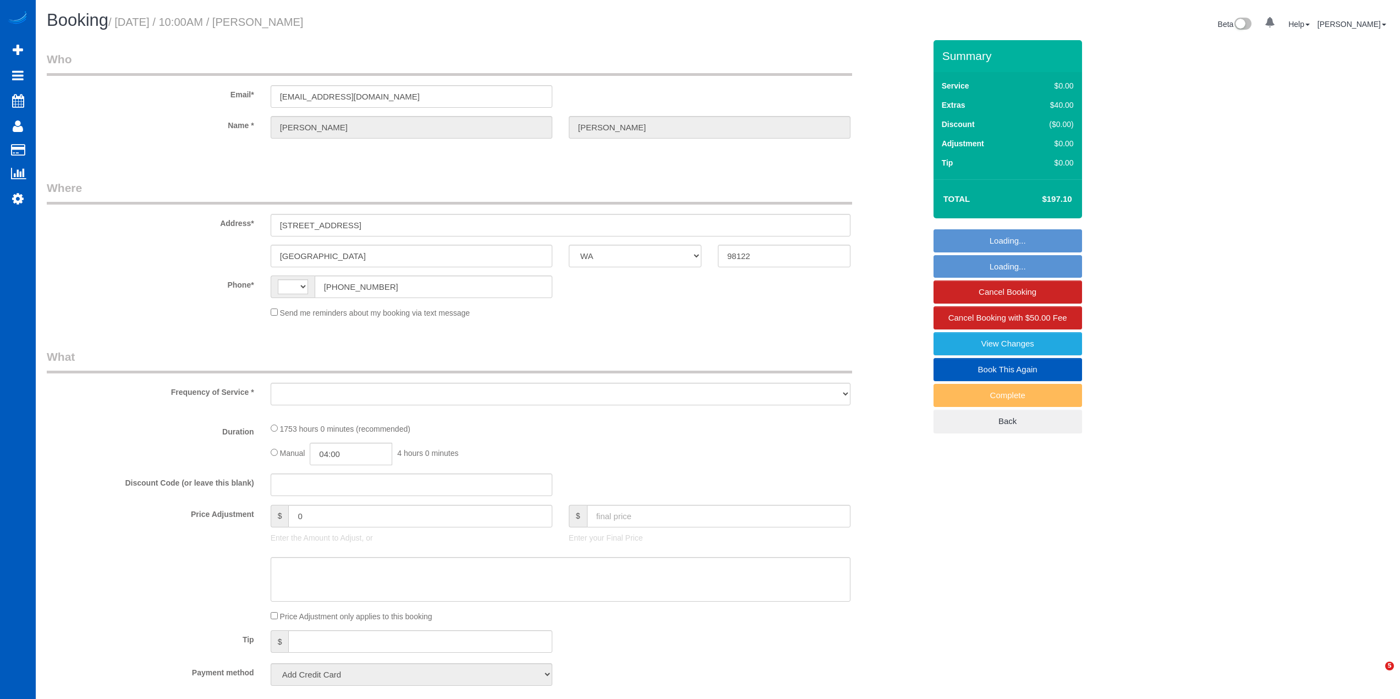
select select "WA"
select select "string:fspay-a0f16251-dd24-4f14-b720-2601ecd4b0c9"
select select "string:[GEOGRAPHIC_DATA]"
select select "1001"
select select "2"
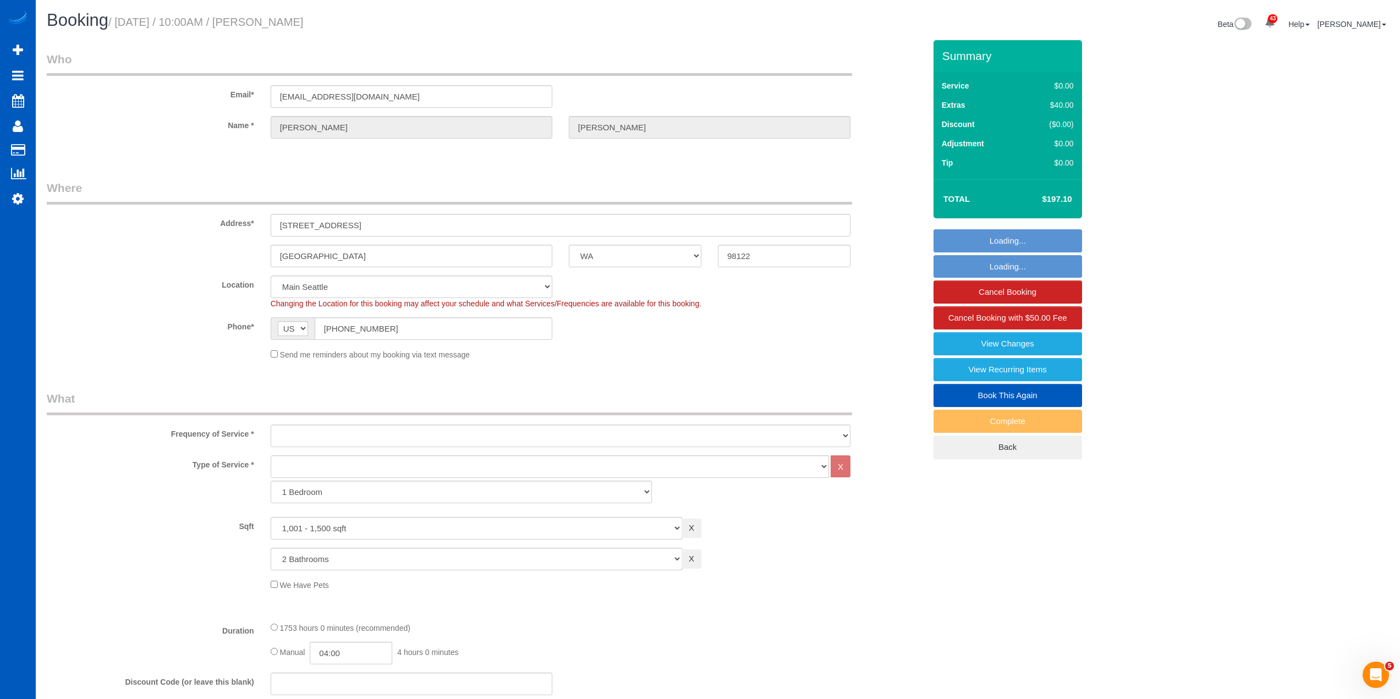
select select "object:1058"
select select "1001"
select select "2"
select select "object:1064"
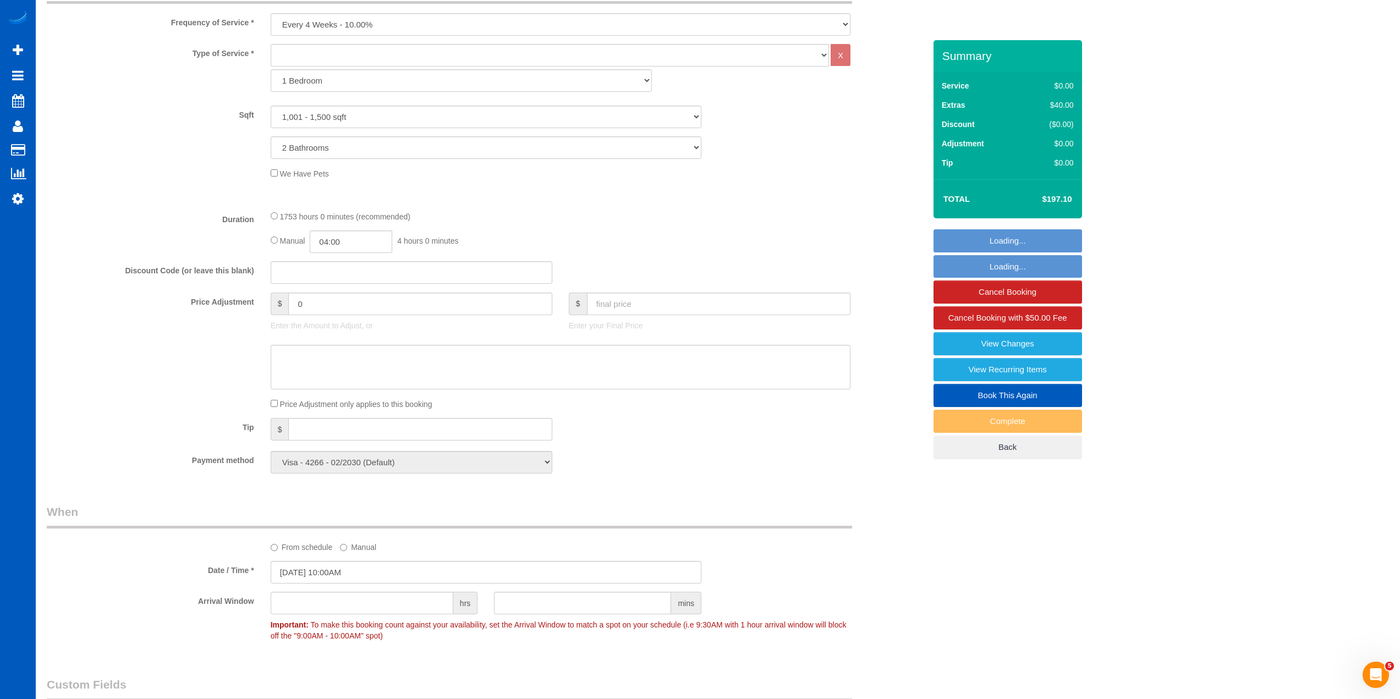
scroll to position [440, 0]
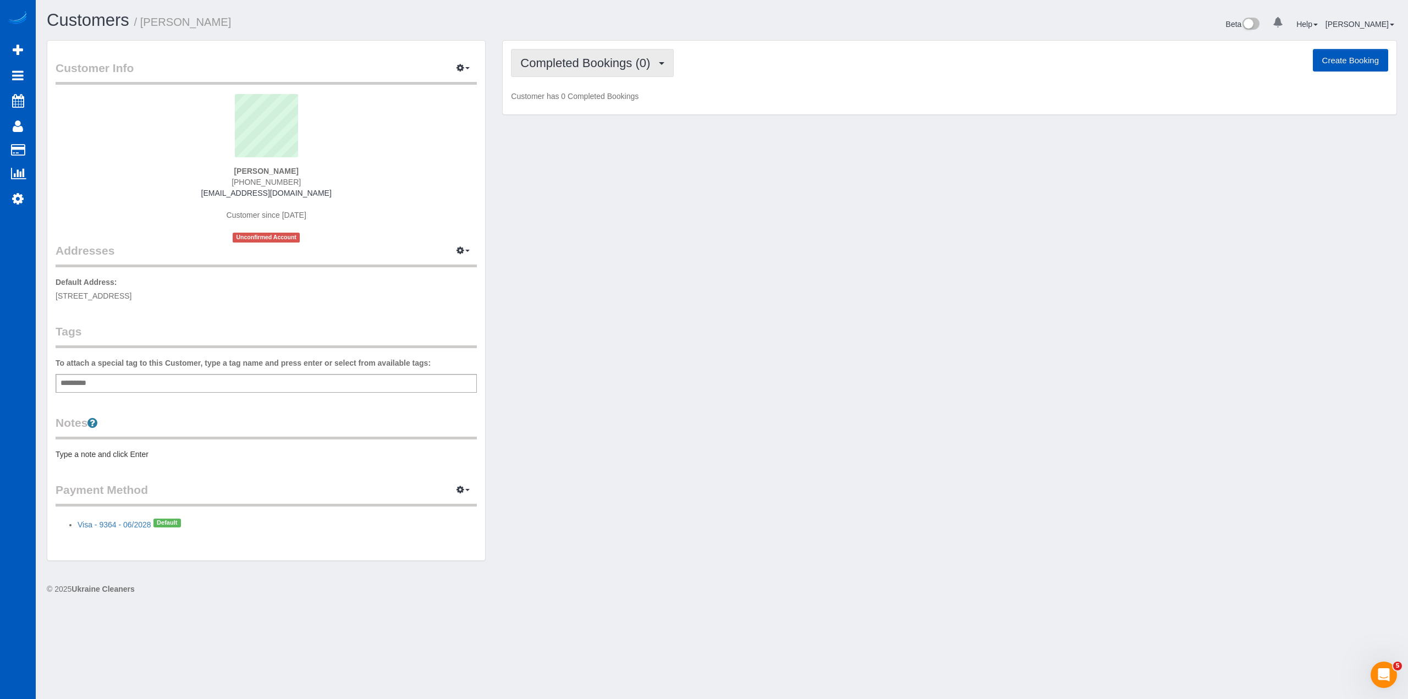
click at [597, 70] on button "Completed Bookings (0)" at bounding box center [592, 63] width 163 height 28
click at [599, 105] on link "Upcoming Bookings (1)" at bounding box center [569, 103] width 114 height 14
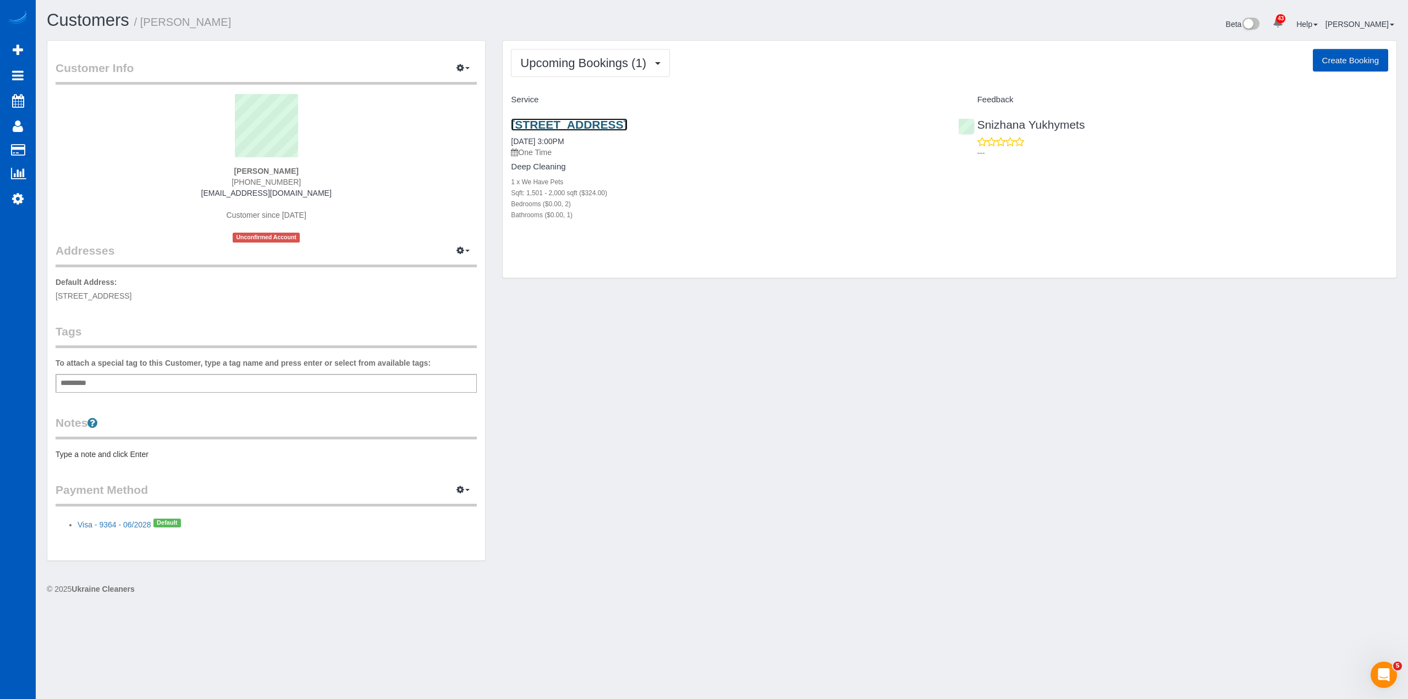
click at [594, 129] on link "5329 N A St, Spokane, WA 99205" at bounding box center [569, 124] width 116 height 13
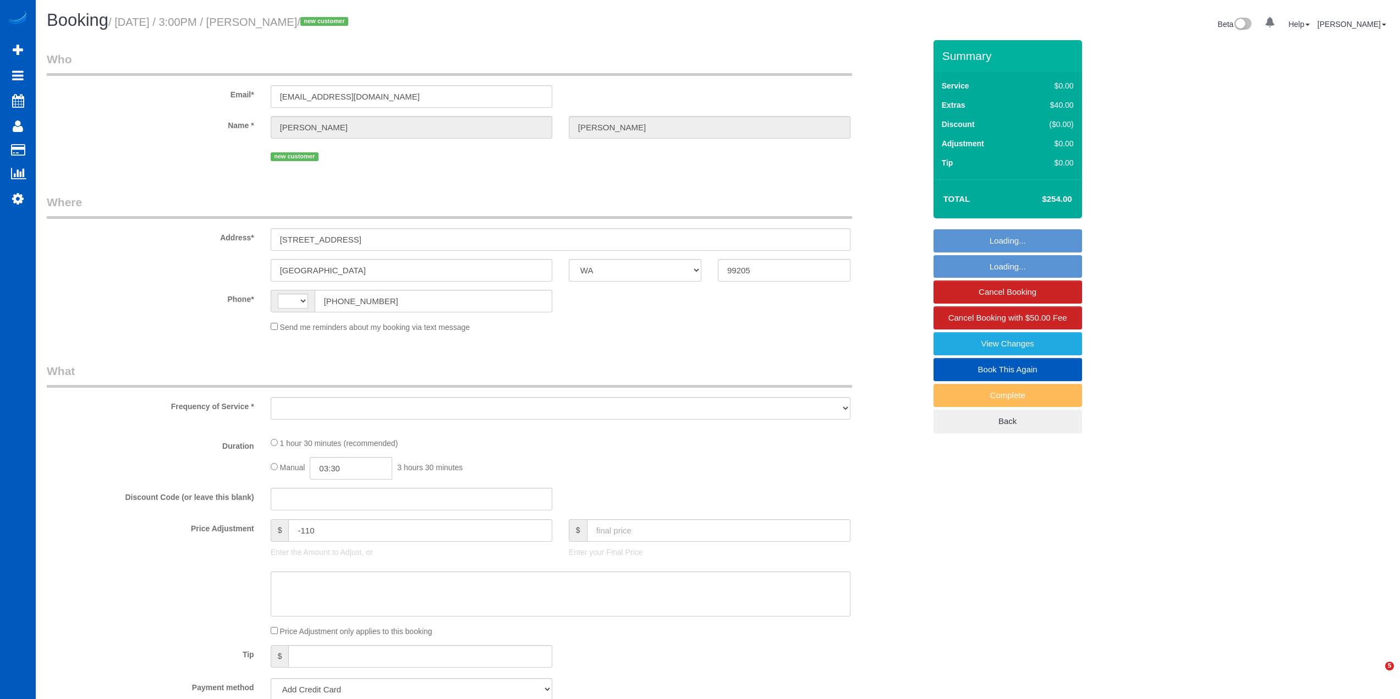
select select "WA"
select select "string:fspay-960fefea-218e-40c6-bace-072c66b36d8e"
select select "199"
select select "1501"
select select "2"
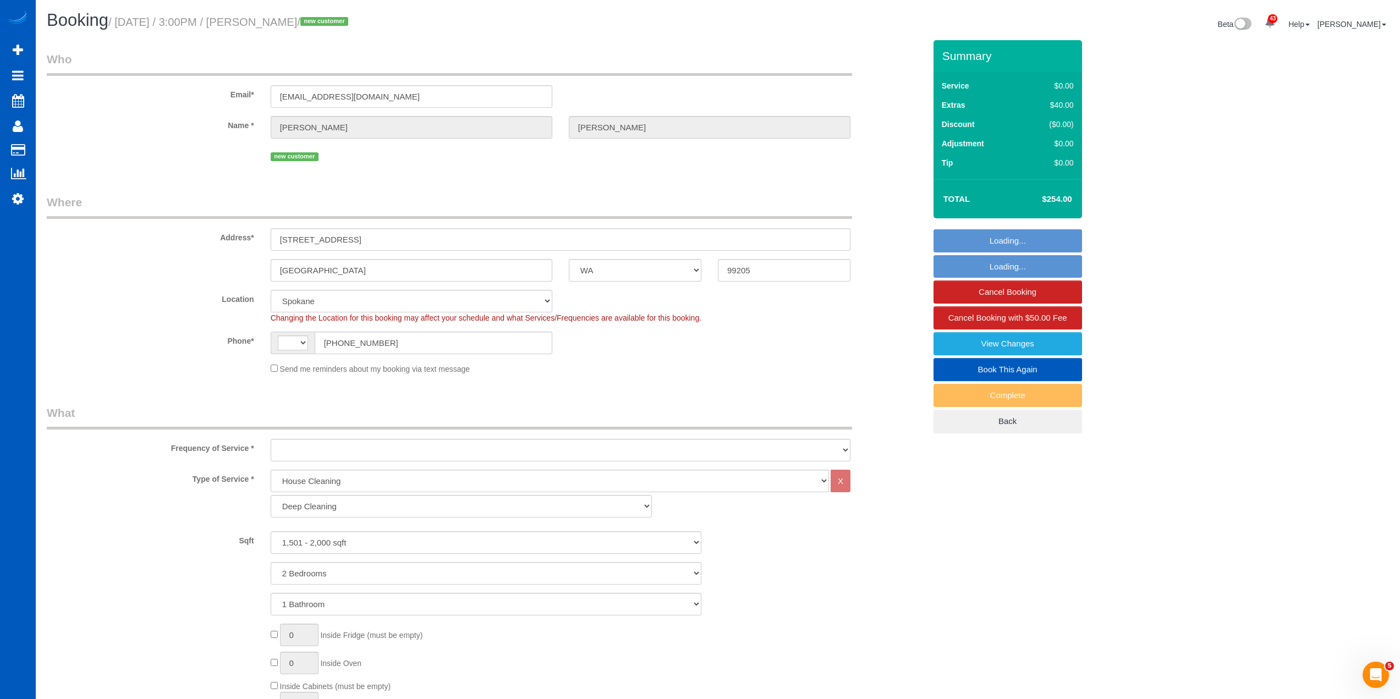
select select "string:[GEOGRAPHIC_DATA]"
select select "object:1195"
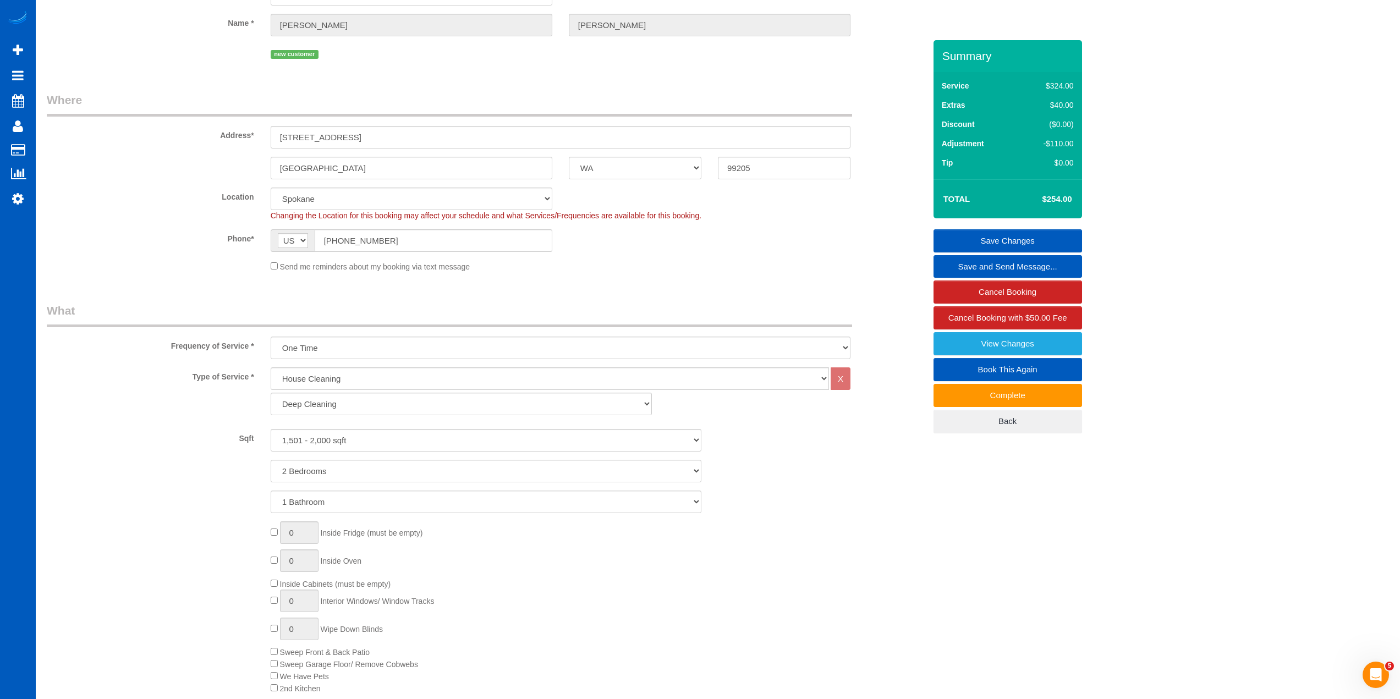
scroll to position [330, 0]
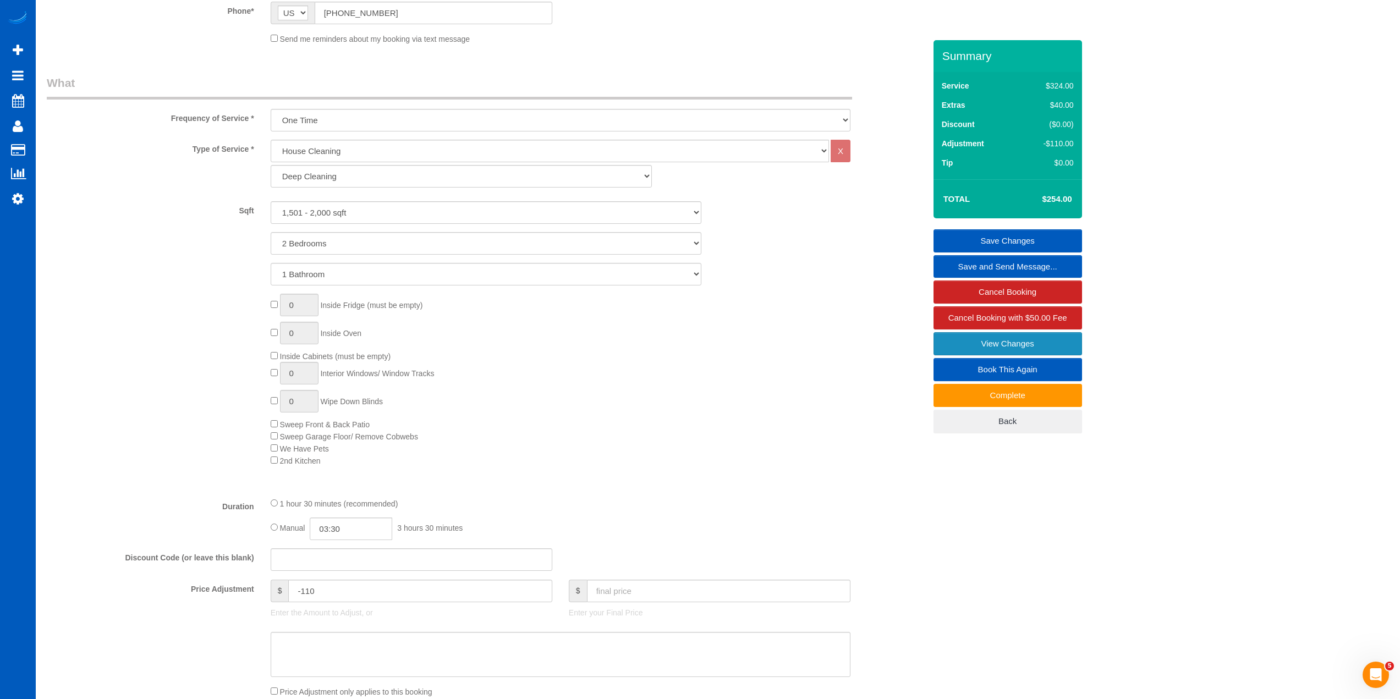
click at [1014, 347] on link "View Changes" at bounding box center [1007, 343] width 149 height 23
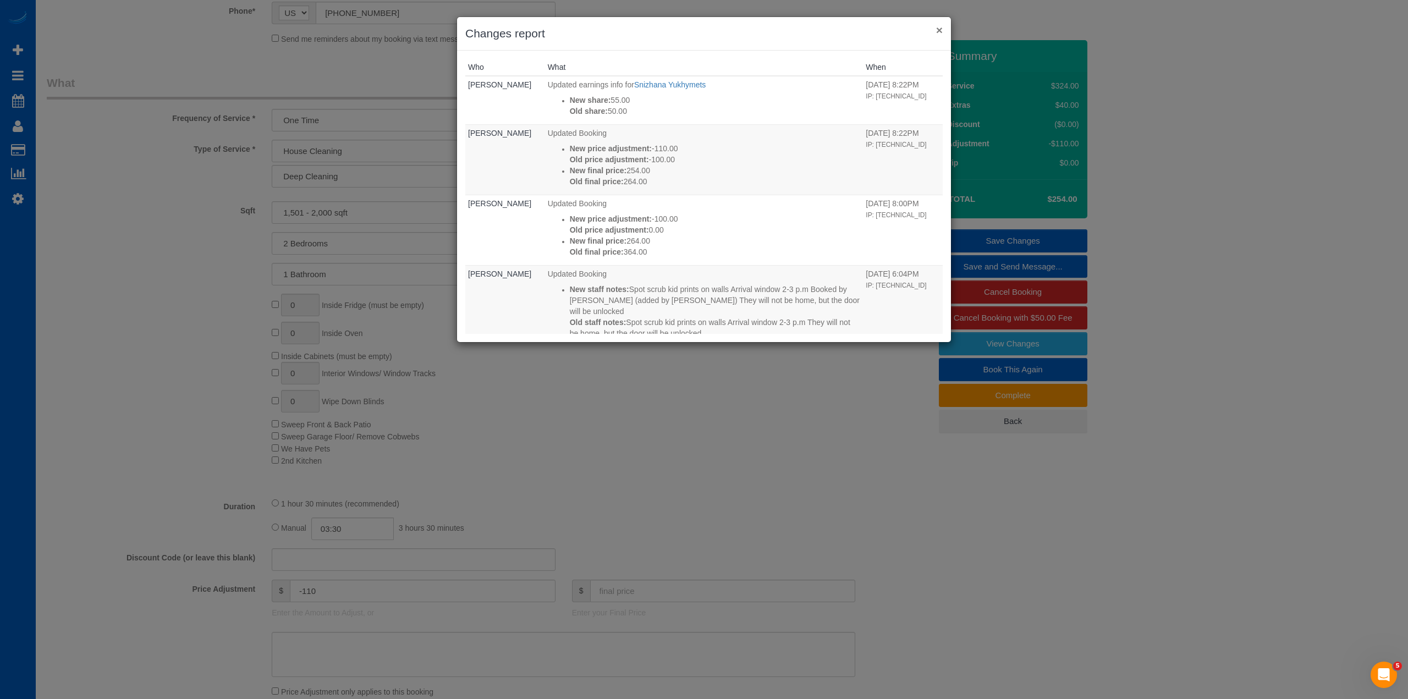
click at [937, 27] on button "×" at bounding box center [939, 30] width 7 height 12
